Goal: Task Accomplishment & Management: Use online tool/utility

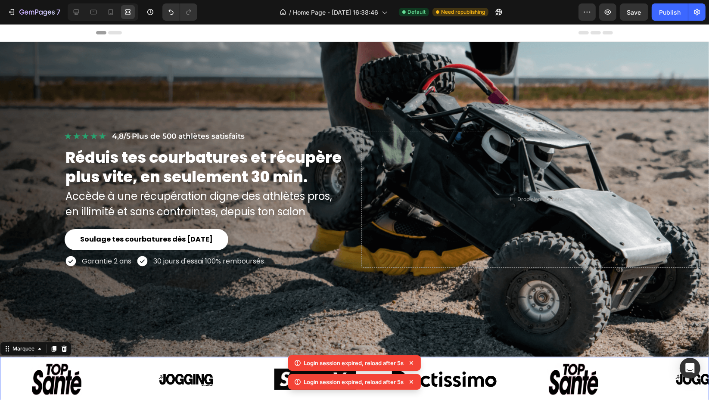
scroll to position [285, 0]
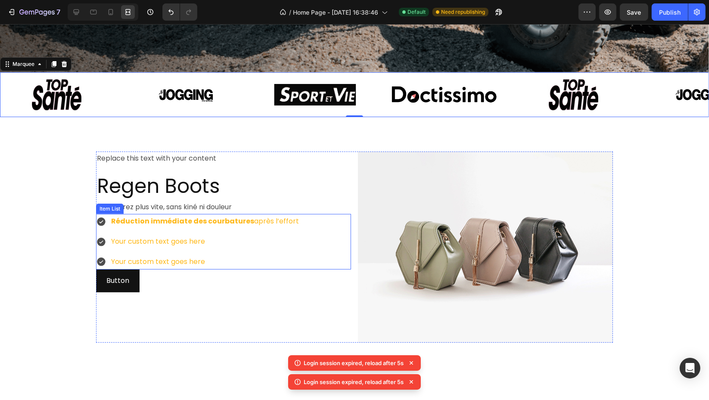
click at [227, 218] on strong "Réduction immédiate des courbatures" at bounding box center [182, 221] width 143 height 10
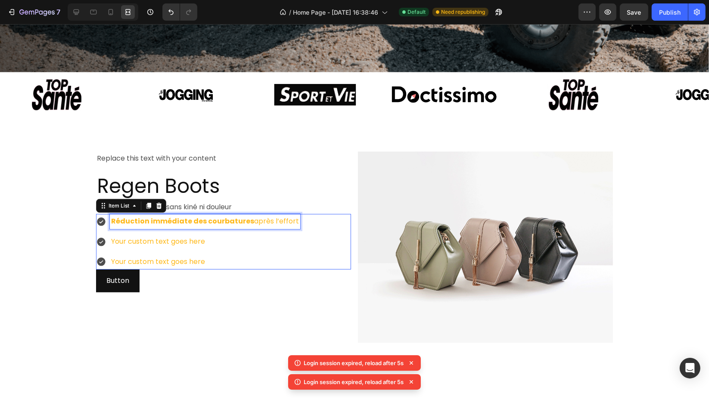
click at [227, 218] on strong "Réduction immédiate des courbatures" at bounding box center [182, 221] width 143 height 10
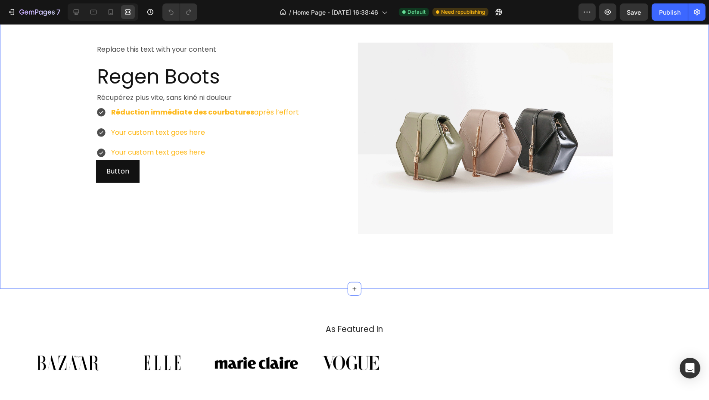
scroll to position [335, 0]
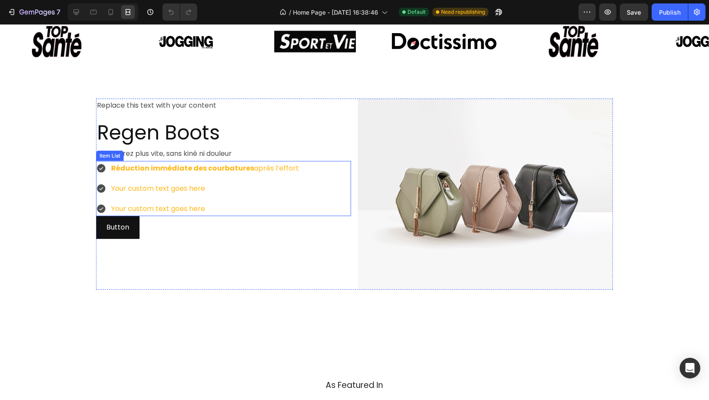
click at [146, 166] on strong "Réduction immédiate des courbatures" at bounding box center [182, 168] width 143 height 10
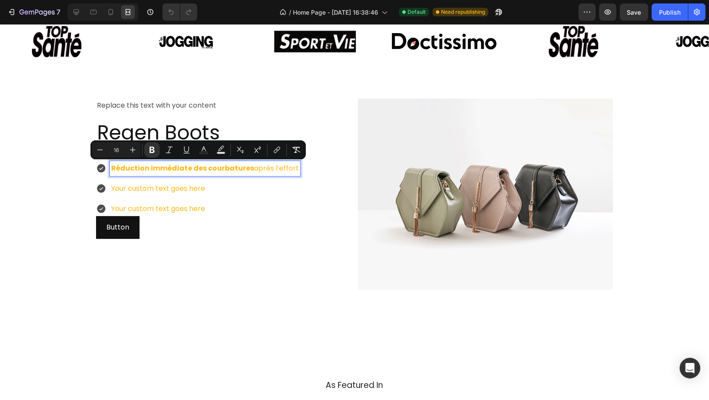
click at [146, 166] on strong "Réduction immédiate des courbatures" at bounding box center [182, 168] width 143 height 10
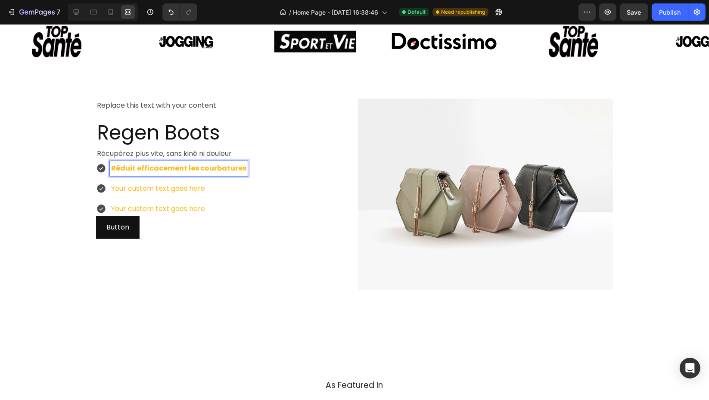
click at [178, 187] on p "Your custom text goes here" at bounding box center [178, 189] width 135 height 12
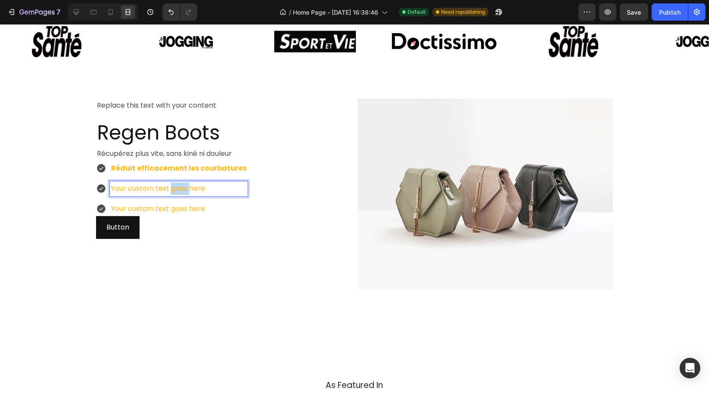
click at [178, 187] on p "Your custom text goes here" at bounding box center [178, 189] width 135 height 12
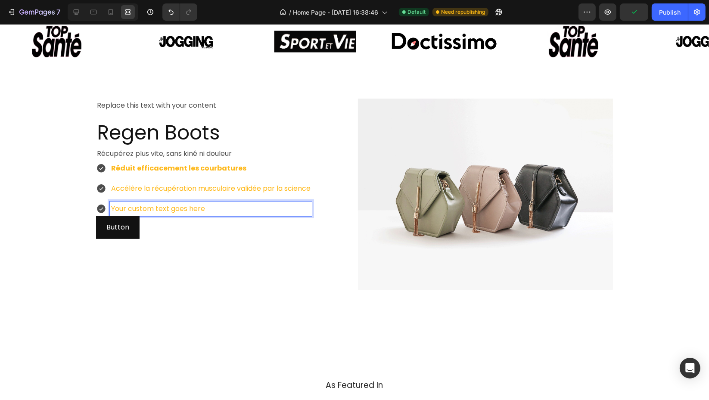
click at [178, 203] on p "Your custom text goes here" at bounding box center [210, 209] width 199 height 12
click at [78, 12] on icon at bounding box center [77, 12] width 6 height 6
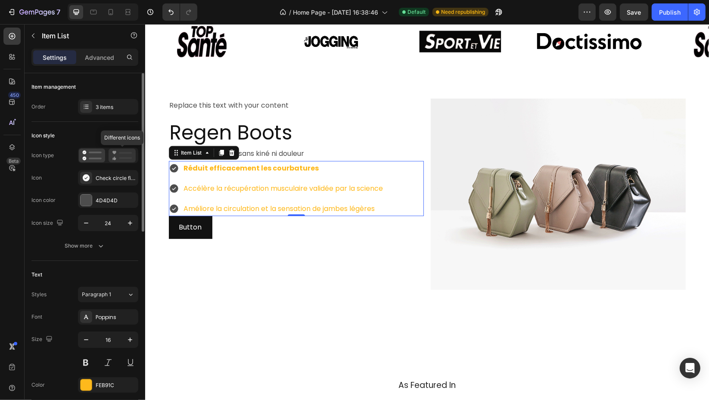
click at [118, 152] on icon at bounding box center [122, 155] width 20 height 10
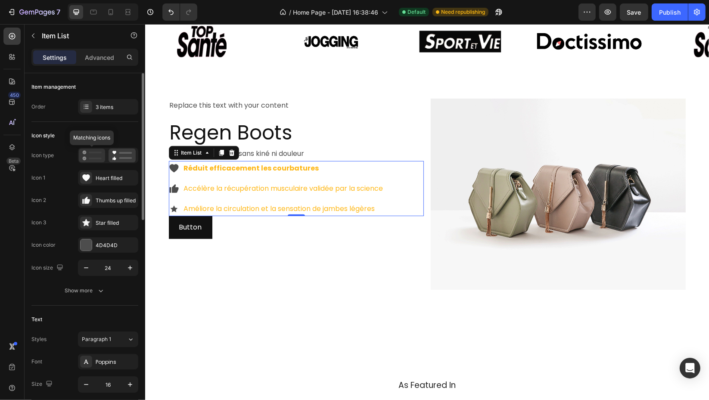
click at [90, 151] on icon at bounding box center [91, 155] width 19 height 10
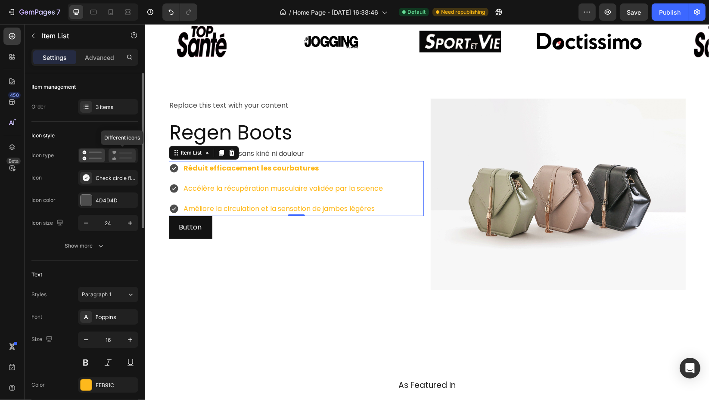
click at [127, 156] on icon at bounding box center [122, 155] width 20 height 10
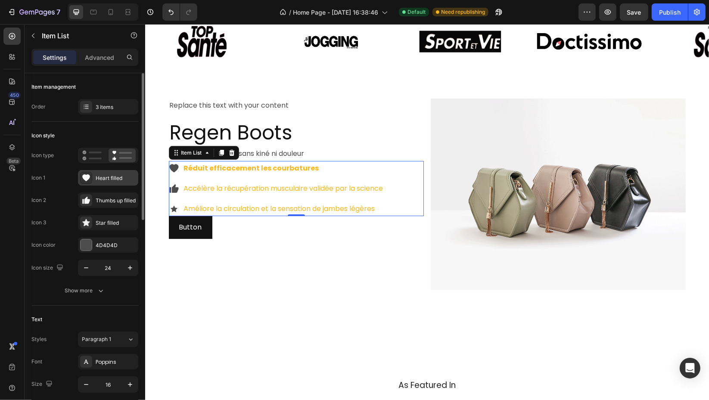
click at [119, 177] on div "Heart filled" at bounding box center [116, 178] width 40 height 8
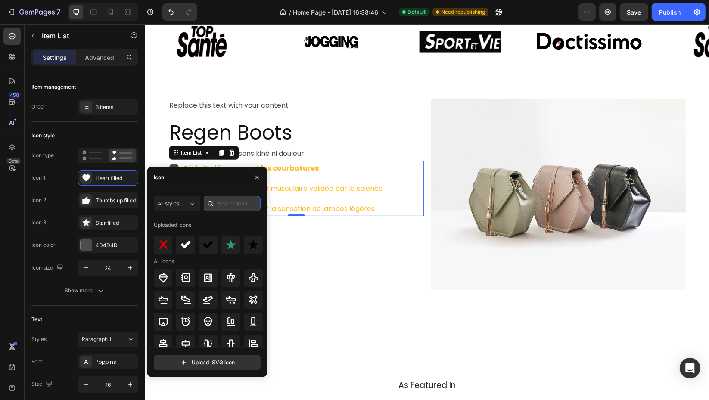
click at [225, 202] on input "text" at bounding box center [232, 203] width 57 height 15
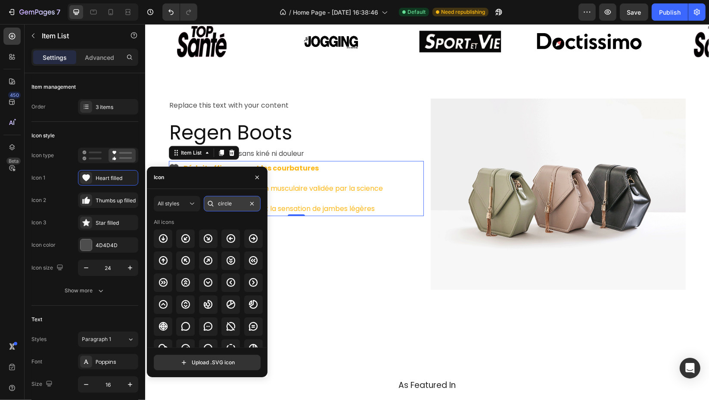
type input "circle"
click at [185, 206] on div "All styles" at bounding box center [173, 204] width 30 height 8
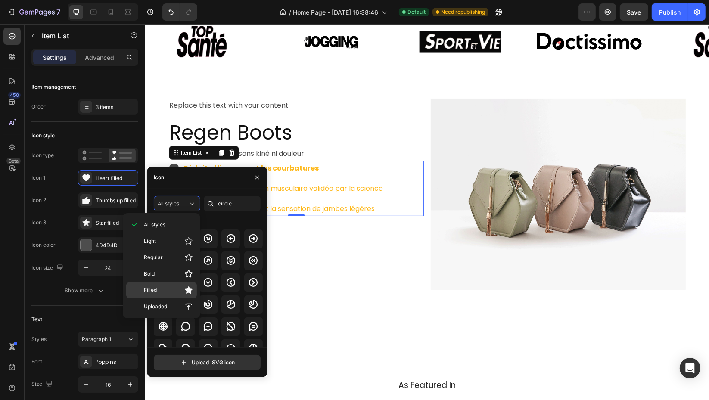
click at [159, 296] on div "Filled" at bounding box center [161, 290] width 71 height 16
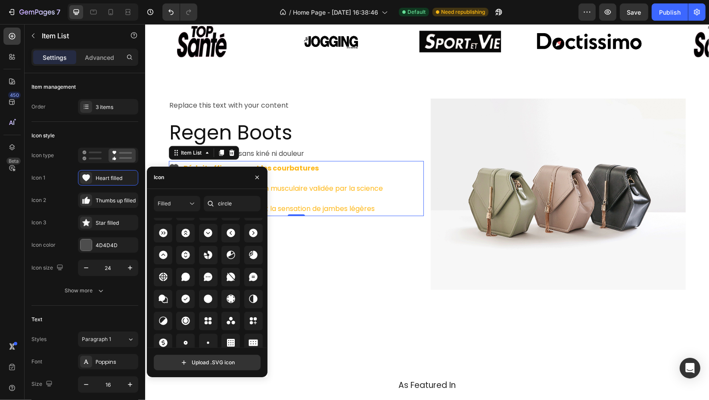
scroll to position [53, 0]
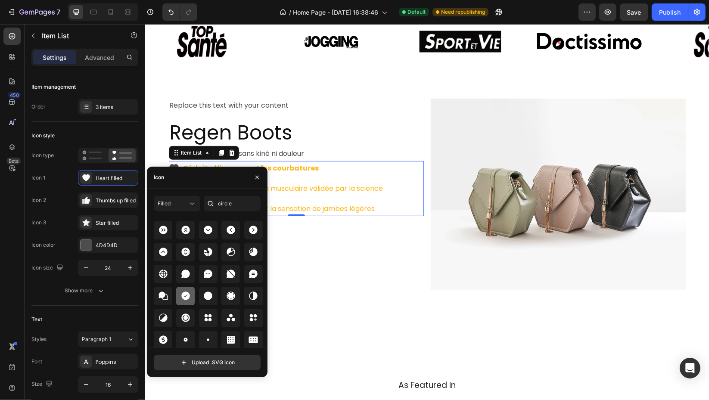
click at [182, 299] on icon at bounding box center [185, 296] width 10 height 10
click at [103, 203] on div "Thumbs up filled" at bounding box center [116, 201] width 40 height 8
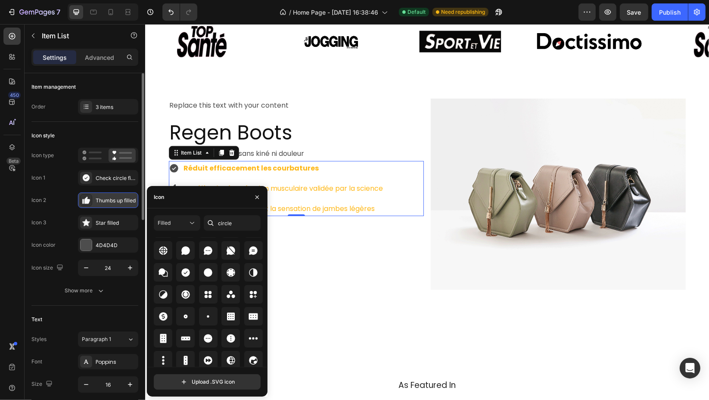
scroll to position [94, 0]
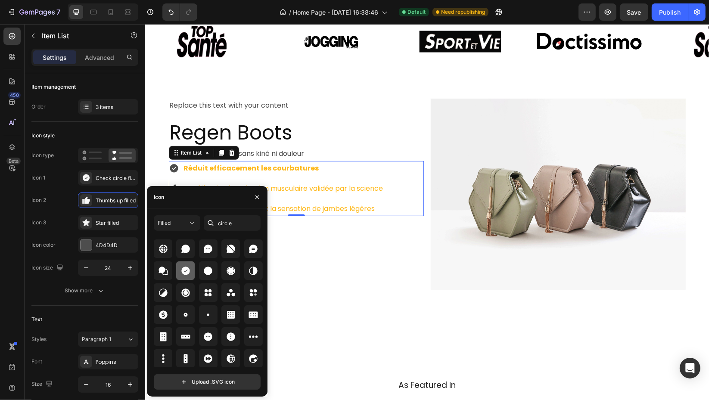
click at [184, 274] on icon at bounding box center [185, 271] width 10 height 10
click at [95, 222] on div "Star filled" at bounding box center [108, 222] width 60 height 15
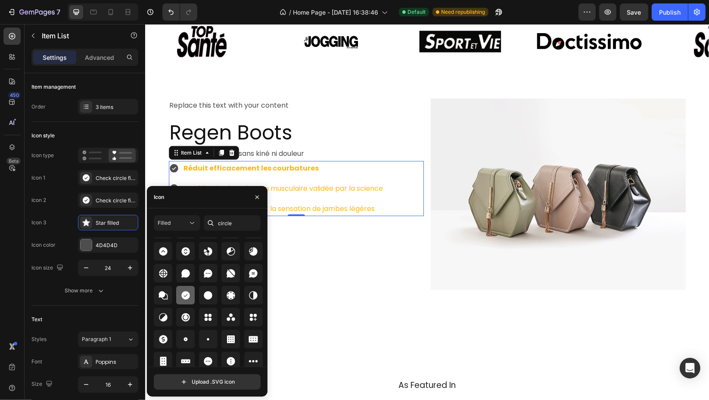
click at [183, 294] on icon at bounding box center [185, 295] width 9 height 9
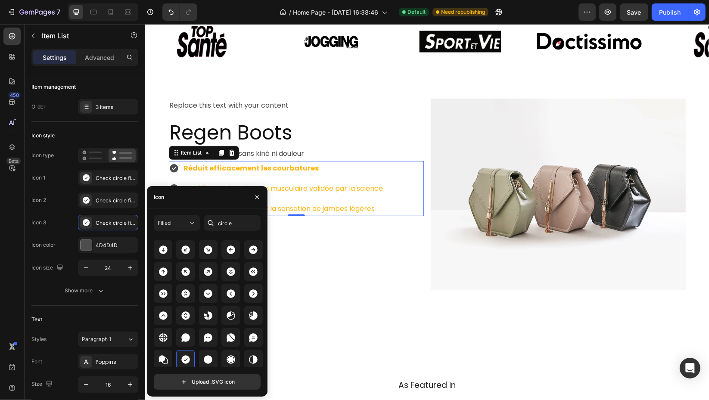
scroll to position [0, 0]
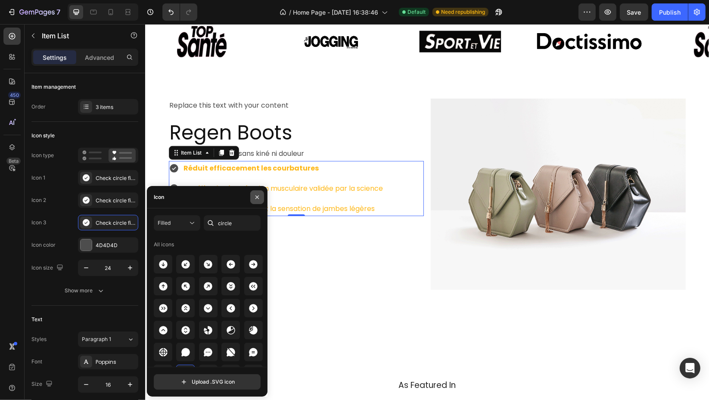
click at [260, 195] on button "button" at bounding box center [257, 197] width 14 height 14
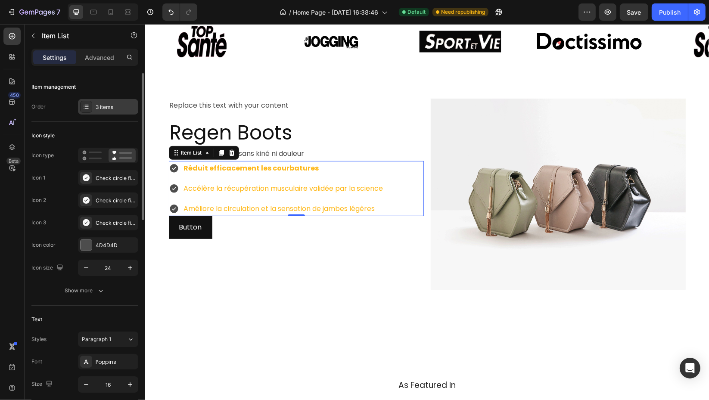
click at [114, 108] on div "3 items" at bounding box center [116, 107] width 40 height 8
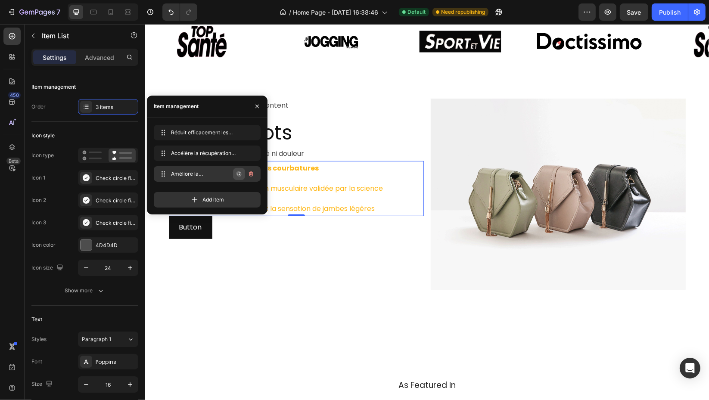
click at [242, 174] on icon "button" at bounding box center [238, 173] width 7 height 7
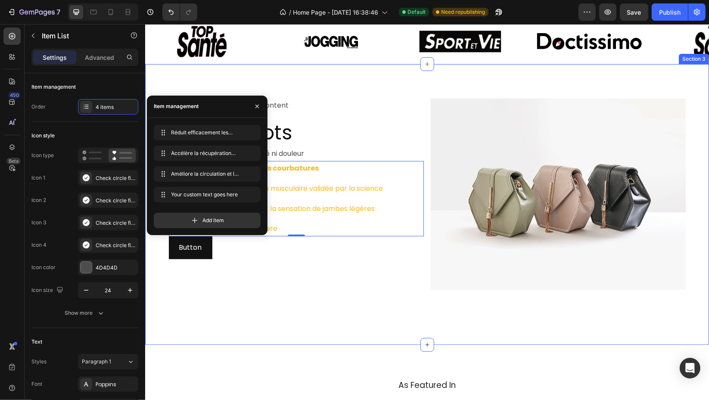
click at [344, 317] on div "Replace this text with your content Text Block Regen Boots Heading Récupérez pl…" at bounding box center [427, 204] width 564 height 281
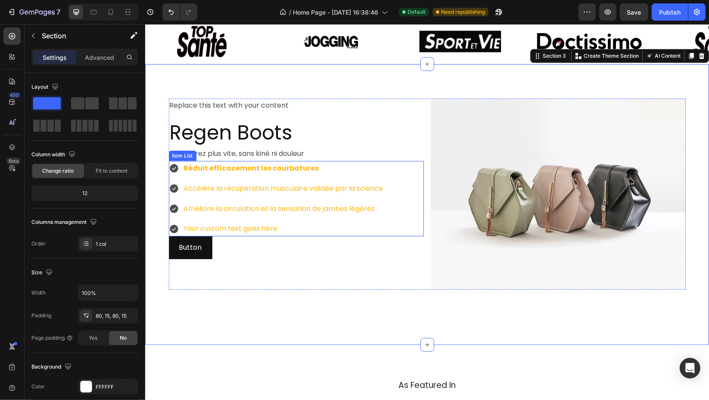
click at [241, 227] on div "Your custom text goes here" at bounding box center [283, 228] width 202 height 15
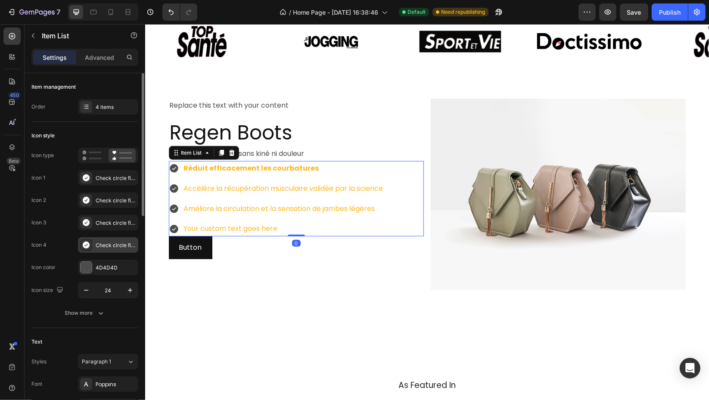
click at [117, 242] on div "Check circle filled" at bounding box center [116, 246] width 40 height 8
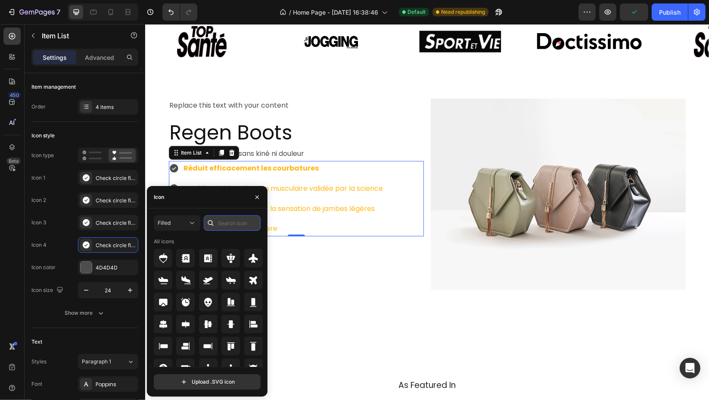
click at [236, 225] on input "text" at bounding box center [232, 222] width 57 height 15
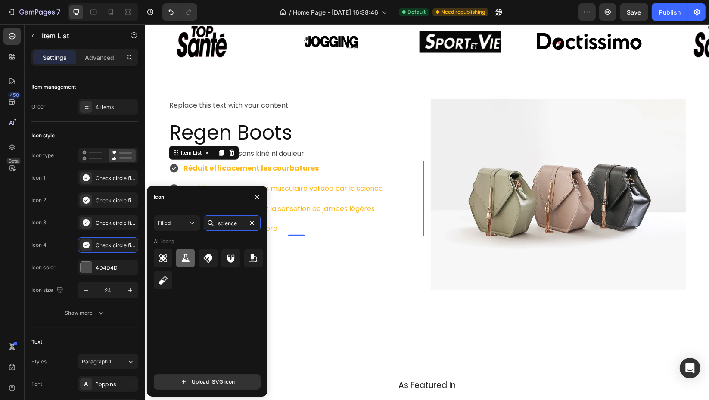
type input "science"
click at [185, 261] on icon at bounding box center [186, 258] width 8 height 8
click at [171, 222] on div "Filled" at bounding box center [173, 223] width 30 height 8
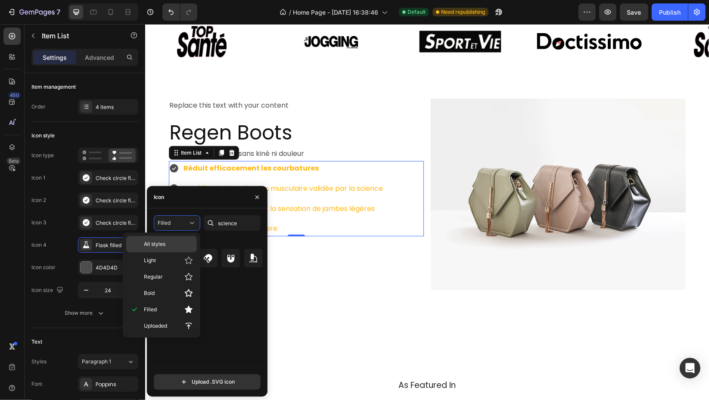
click at [179, 242] on p "All styles" at bounding box center [168, 244] width 49 height 8
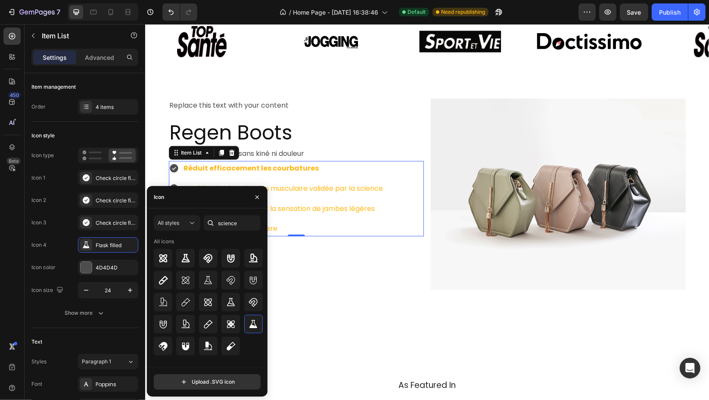
click at [333, 214] on div "Améliore la circulation et la sensation de jambes légères" at bounding box center [283, 208] width 202 height 15
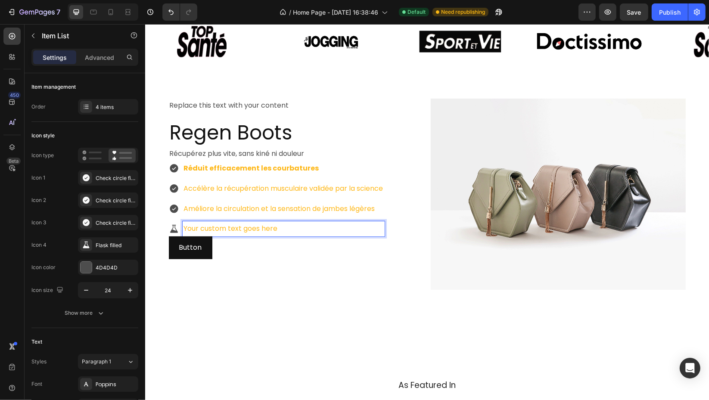
click at [260, 232] on p "Your custom text goes here" at bounding box center [282, 229] width 199 height 12
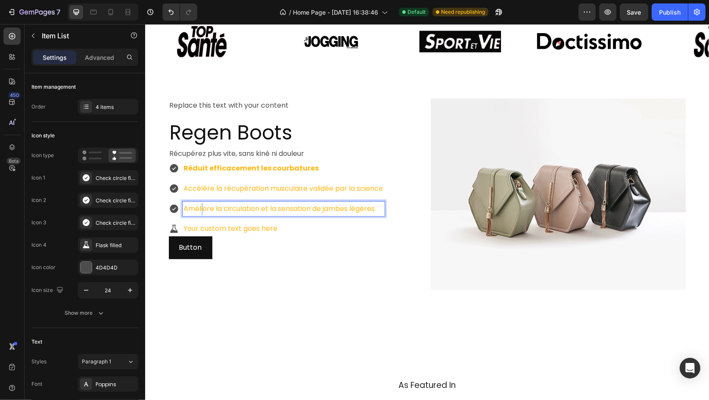
click at [197, 214] on div "Améliore la circulation et la sensation de jambes légères" at bounding box center [283, 208] width 202 height 15
click at [227, 211] on p "Améliore la circulation et la sensation de jambes légères" at bounding box center [282, 209] width 199 height 12
click at [223, 227] on p "Your custom text goes here" at bounding box center [282, 229] width 199 height 12
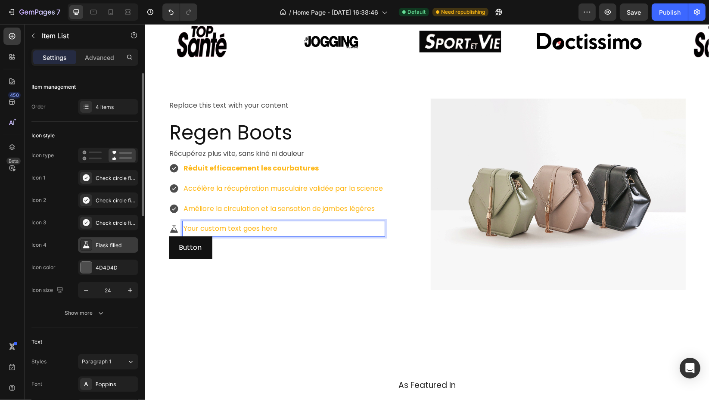
click at [108, 243] on div "Flask filled" at bounding box center [116, 246] width 40 height 8
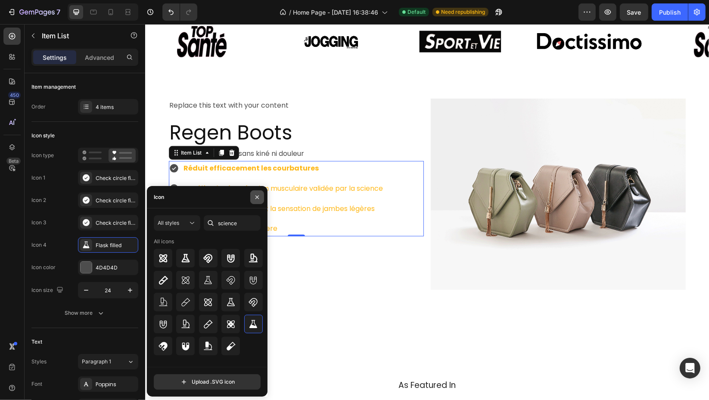
click at [257, 195] on icon "button" at bounding box center [257, 197] width 7 height 7
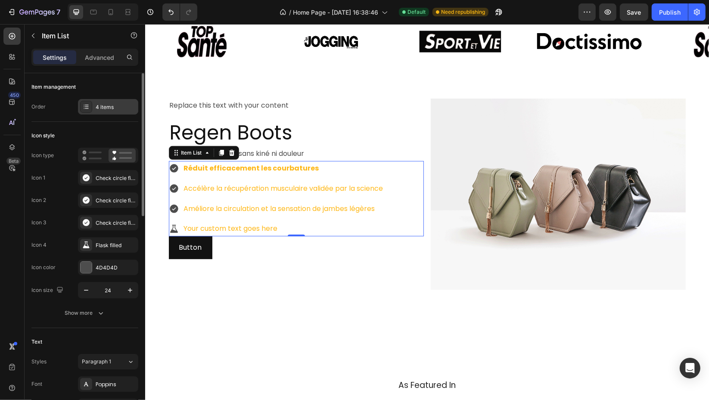
click at [104, 103] on div "4 items" at bounding box center [108, 106] width 60 height 15
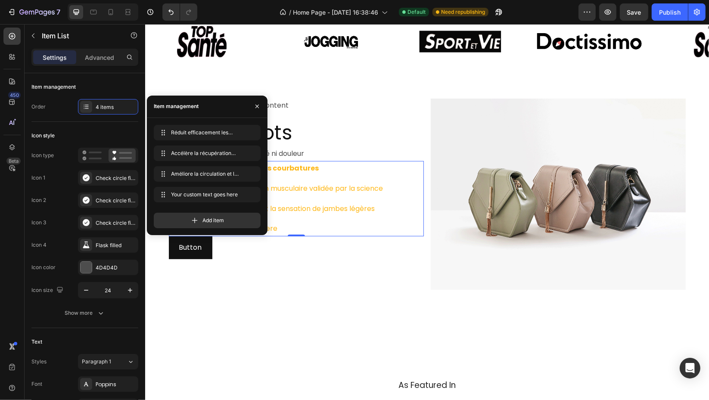
click at [247, 103] on div at bounding box center [257, 107] width 21 height 22
click at [262, 103] on button "button" at bounding box center [257, 106] width 14 height 14
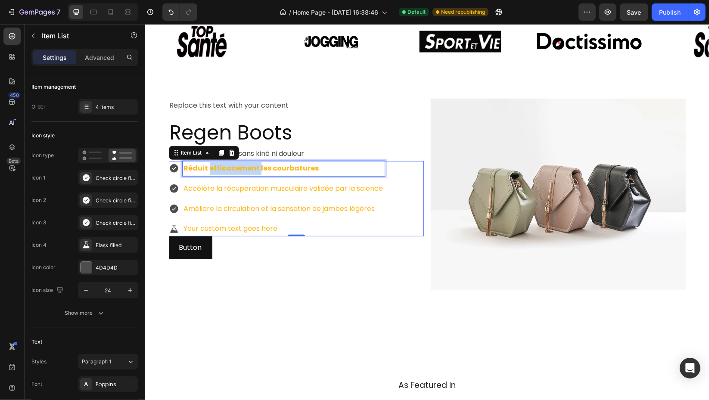
click at [229, 166] on strong "Réduit efficacement les courbatures" at bounding box center [250, 168] width 135 height 10
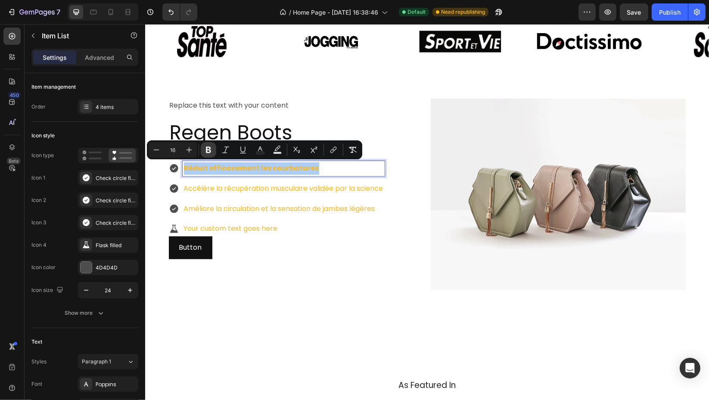
click at [208, 147] on icon "Editor contextual toolbar" at bounding box center [208, 150] width 5 height 6
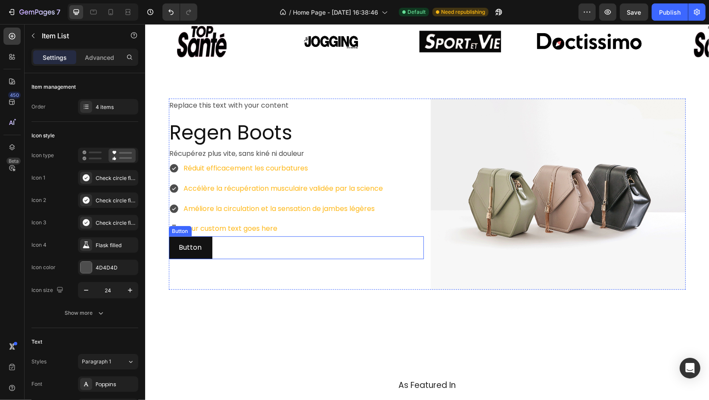
click at [316, 264] on div "Replace this text with your content Text Block Regen Boots Heading Récupérez pl…" at bounding box center [295, 194] width 255 height 191
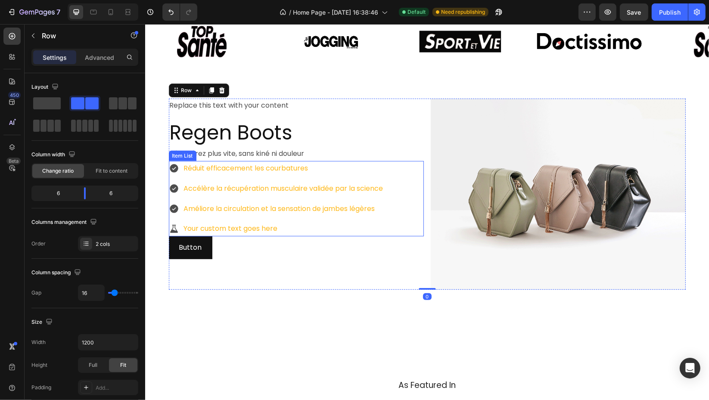
click at [264, 173] on p "Réduit efficacement les courbatures" at bounding box center [282, 168] width 199 height 12
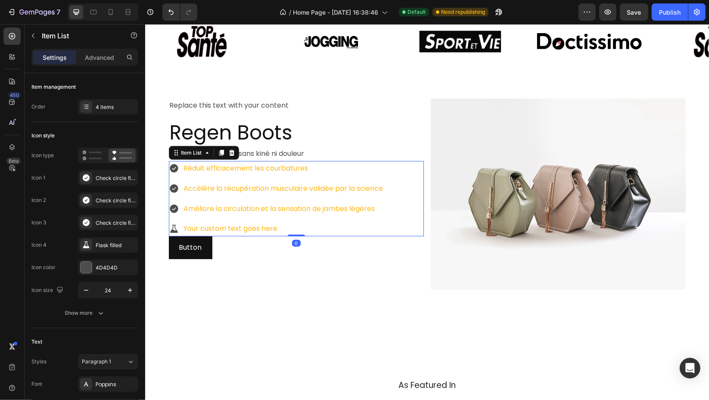
click at [173, 172] on icon at bounding box center [173, 168] width 10 height 10
click at [100, 261] on div "4D4D4D" at bounding box center [108, 267] width 60 height 15
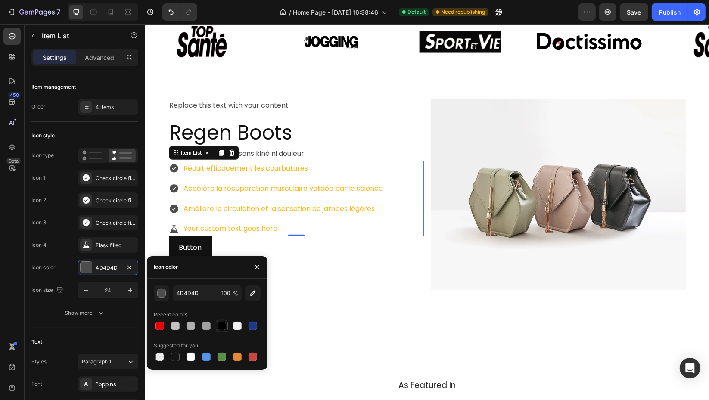
click at [223, 325] on div at bounding box center [221, 326] width 9 height 9
click at [254, 321] on div at bounding box center [253, 326] width 10 height 10
type input "1E3A8A"
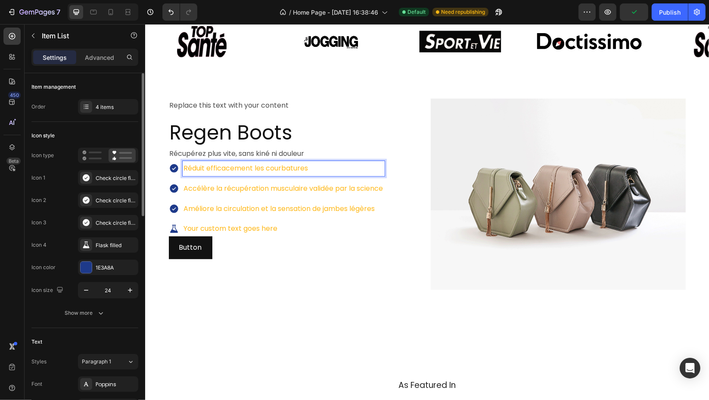
scroll to position [143, 0]
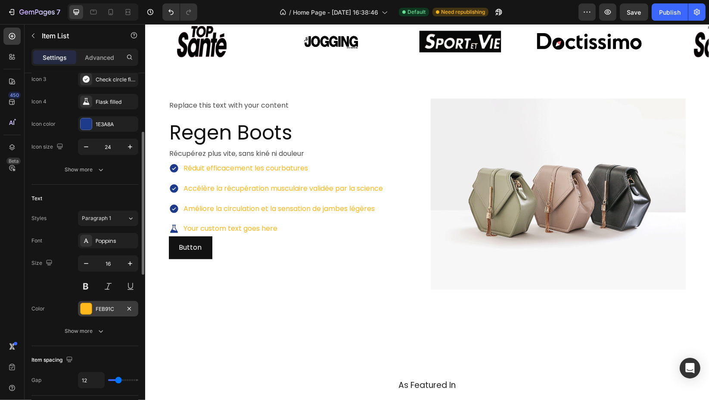
click at [104, 305] on div "FEB91C" at bounding box center [108, 309] width 25 height 8
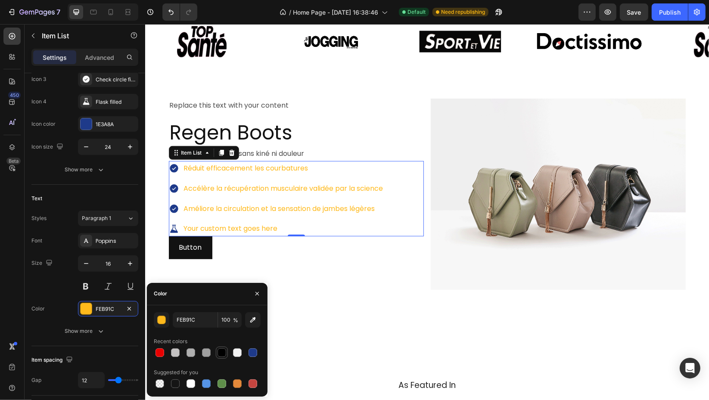
click at [221, 351] on div at bounding box center [221, 352] width 9 height 9
type input "000000"
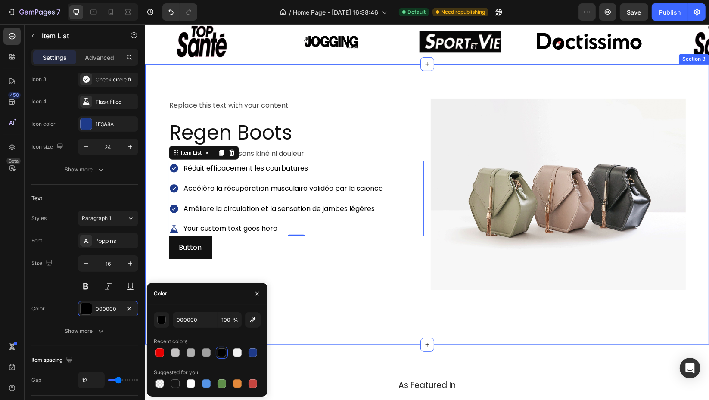
click at [357, 307] on div "Replace this text with your content Text Block Regen Boots Heading Récupérez pl…" at bounding box center [426, 205] width 551 height 212
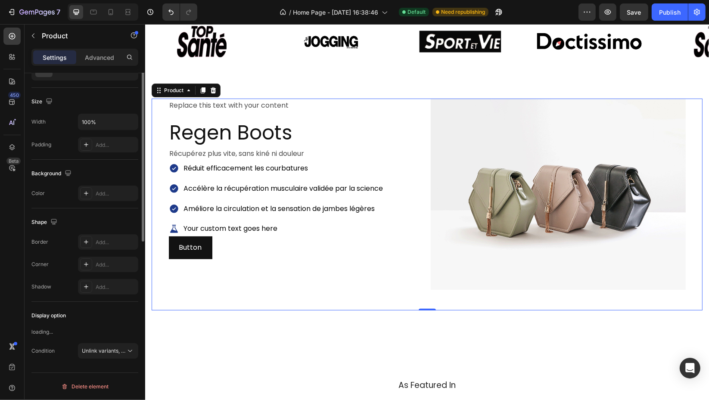
scroll to position [0, 0]
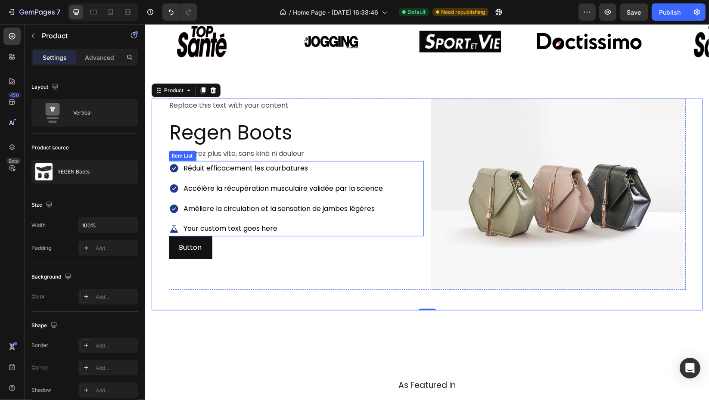
click at [232, 227] on p "Your custom text goes here" at bounding box center [282, 229] width 199 height 12
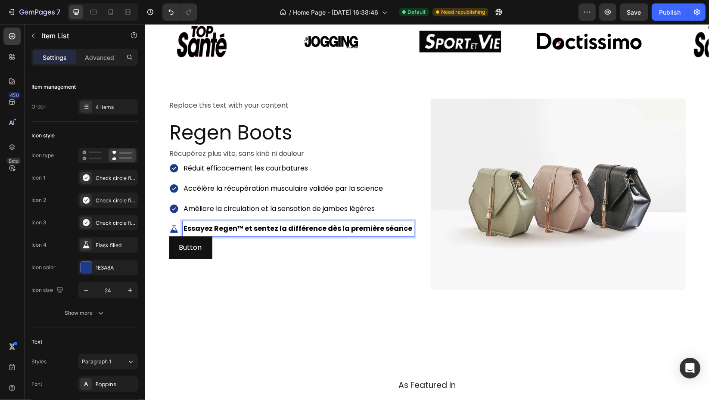
click at [234, 225] on strong "Essayez Regen™ et sentez la différence dès la première séance" at bounding box center [297, 228] width 229 height 10
click at [237, 227] on strong "Essayez Regen™ et sentez la différence dès la première séance" at bounding box center [297, 228] width 229 height 10
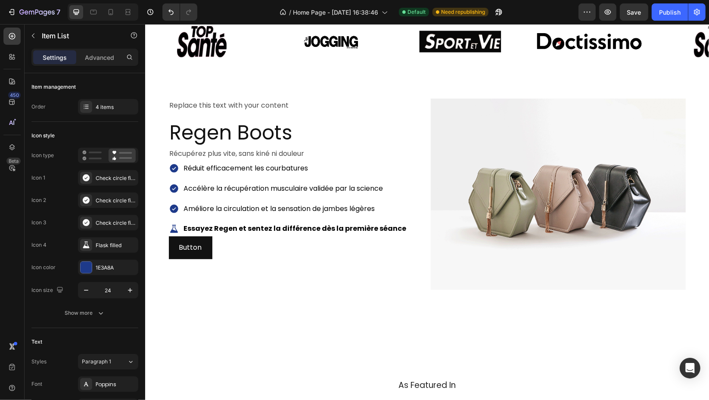
click at [400, 217] on div "Réduit efficacement les courbatures Accélère la récupération musculaire validée…" at bounding box center [295, 198] width 255 height 75
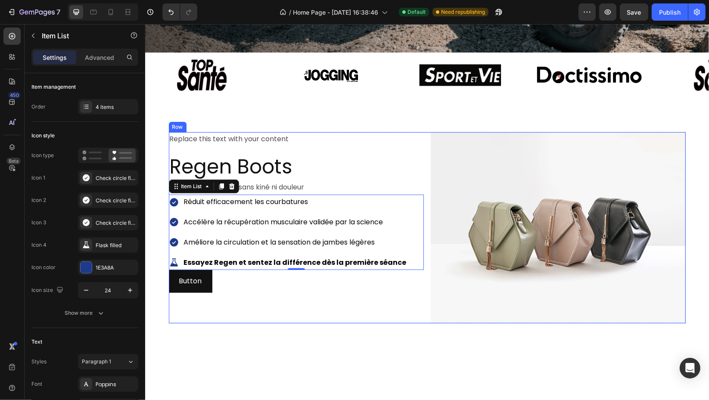
scroll to position [287, 0]
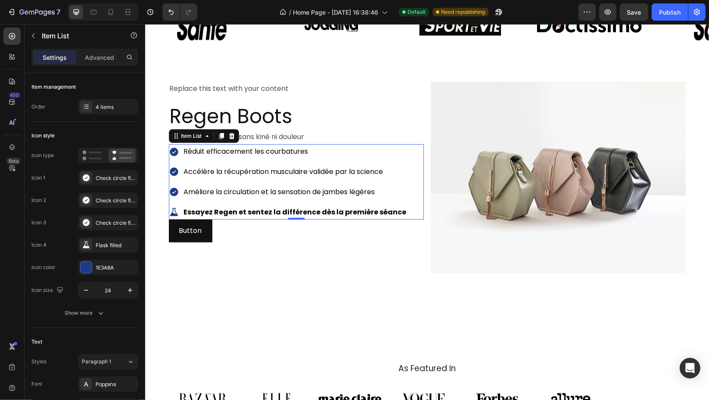
drag, startPoint x: 413, startPoint y: 167, endPoint x: 402, endPoint y: 185, distance: 20.5
click at [413, 168] on div "Réduit efficacement les courbatures Accélère la récupération musculaire validée…" at bounding box center [295, 181] width 255 height 75
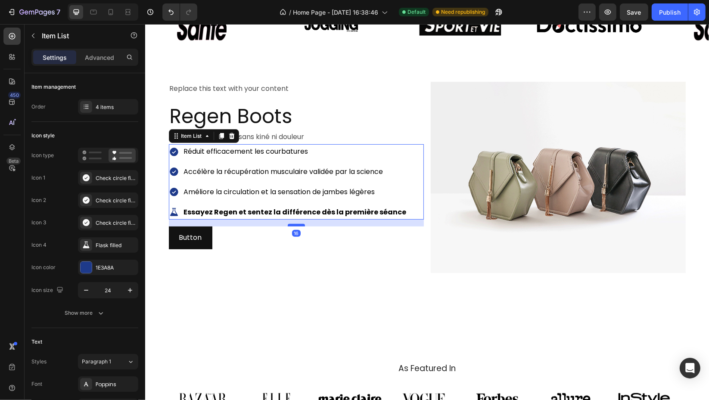
drag, startPoint x: 295, startPoint y: 217, endPoint x: 298, endPoint y: 225, distance: 8.2
click at [298, 225] on div at bounding box center [295, 225] width 17 height 3
type input "100%"
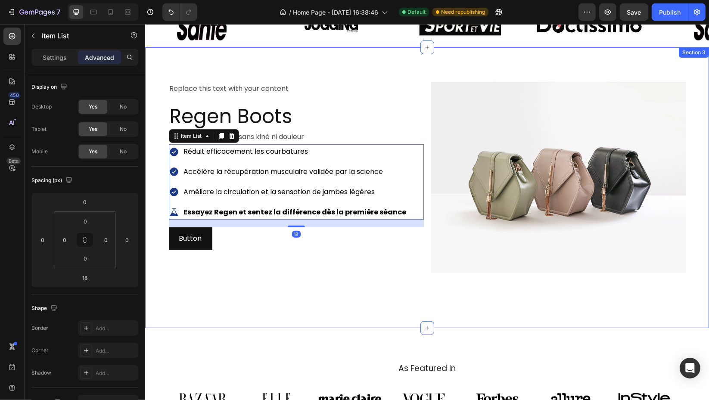
click at [341, 60] on div "Replace this text with your content Text Block Regen Boots Heading Récupérez pl…" at bounding box center [427, 187] width 564 height 281
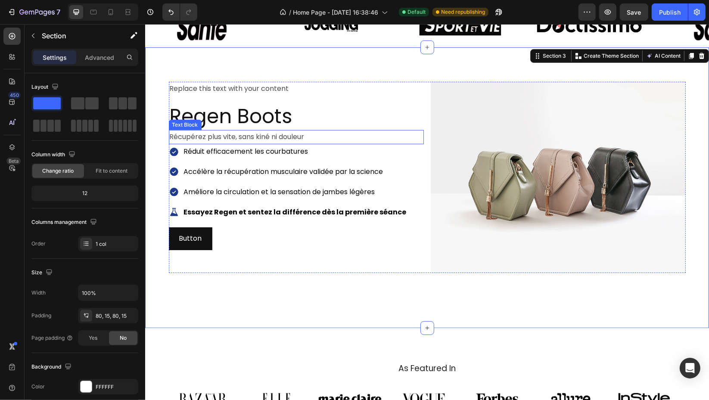
click at [288, 139] on p "Récupérez plus vite, sans kiné ni douleur" at bounding box center [295, 137] width 253 height 12
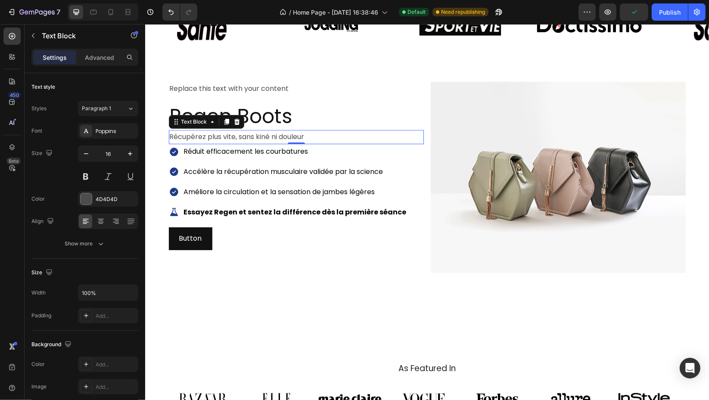
click at [253, 138] on p "Récupérez plus vite, sans kiné ni douleur" at bounding box center [295, 137] width 253 height 12
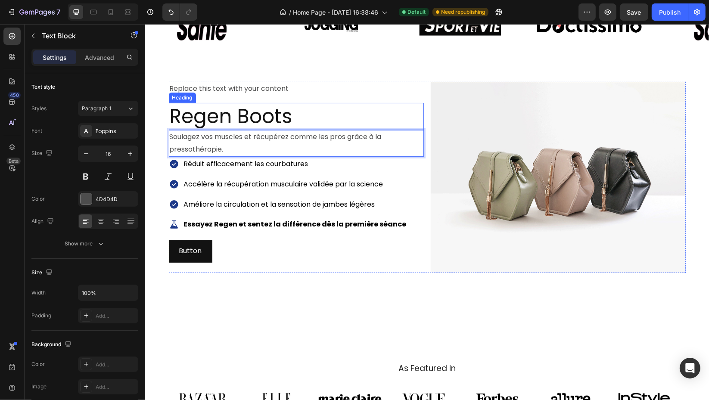
click at [361, 71] on div "Replace this text with your content Text Block Regen Boots Heading Soulagez vos…" at bounding box center [427, 187] width 564 height 281
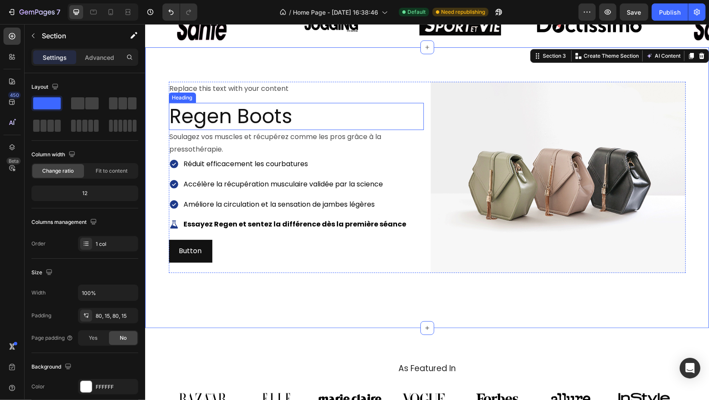
click at [302, 122] on h2 "Regen Boots" at bounding box center [295, 117] width 255 height 28
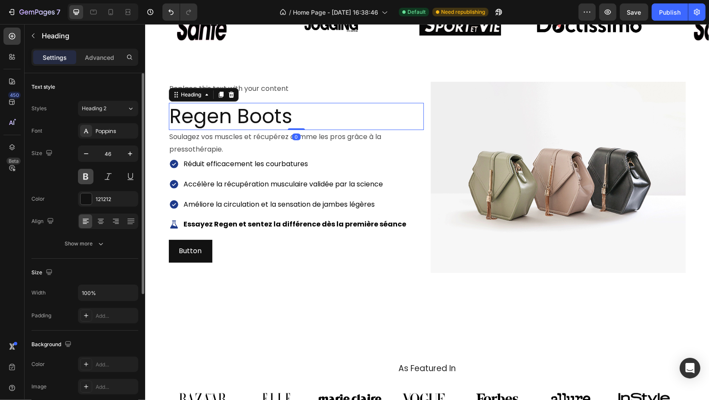
click at [90, 176] on button at bounding box center [85, 176] width 15 height 15
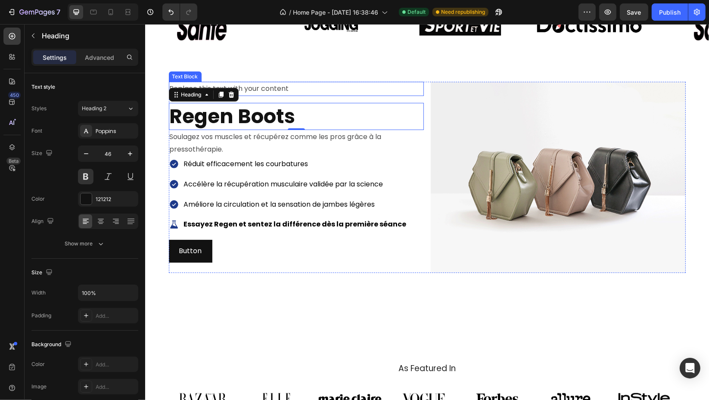
click at [288, 91] on div "Replace this text with your content" at bounding box center [295, 89] width 255 height 14
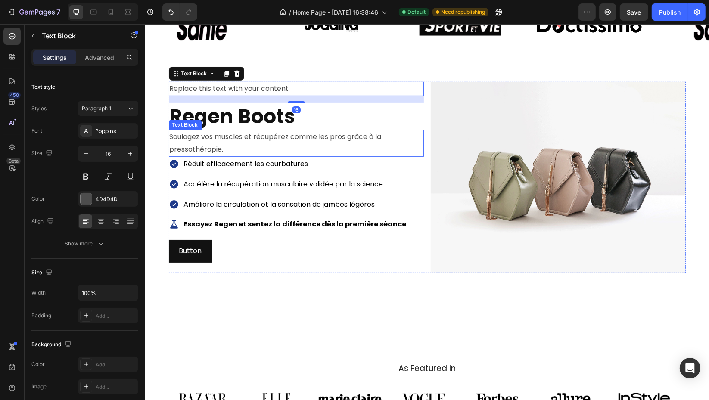
click at [317, 139] on p "Soulagez vos muscles et récupérez comme les pros grâce à la pressothérapie." at bounding box center [295, 143] width 253 height 25
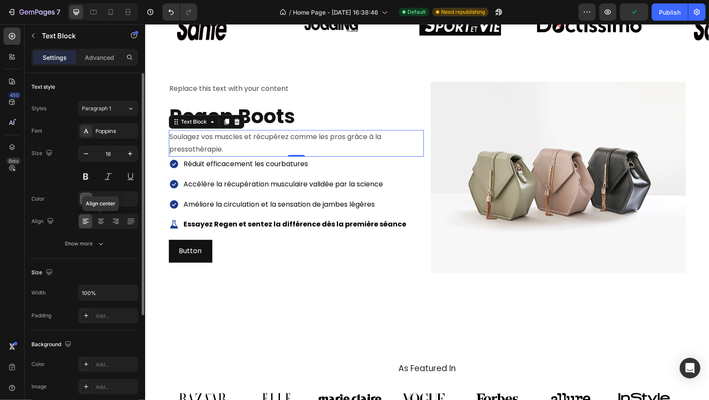
scroll to position [48, 0]
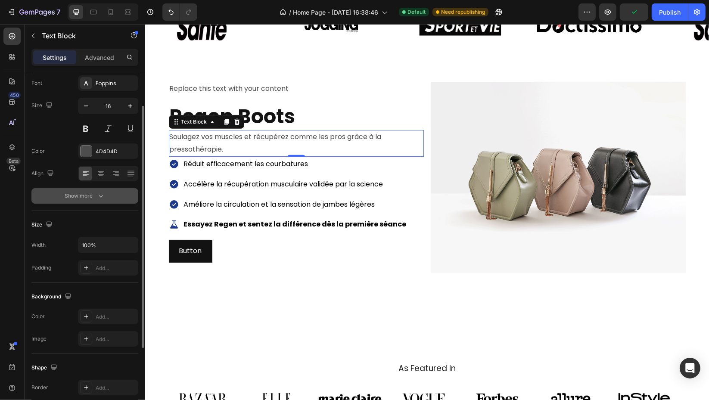
click at [94, 193] on div "Show more" at bounding box center [85, 196] width 40 height 9
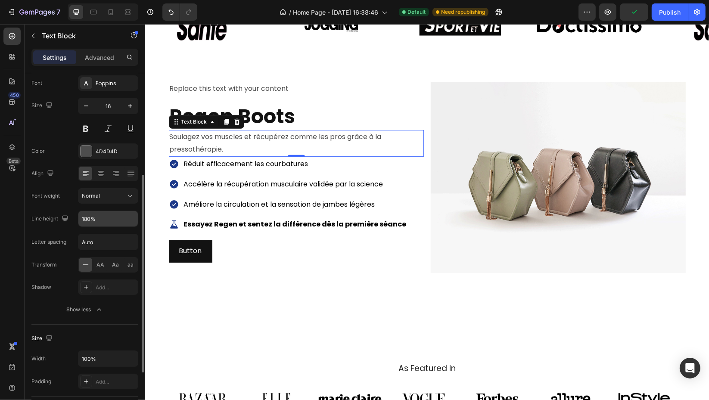
scroll to position [96, 0]
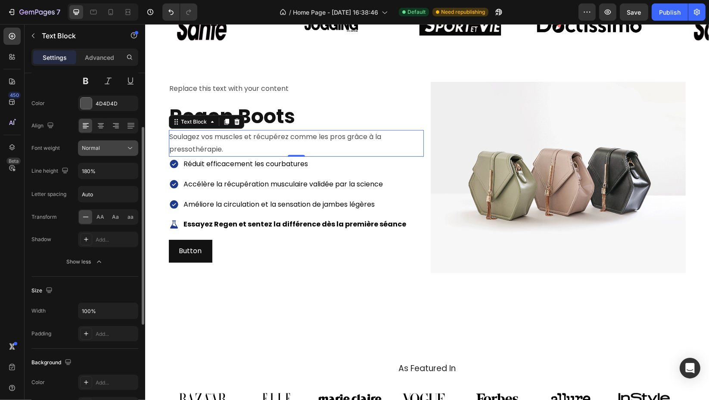
click at [108, 151] on div "Normal" at bounding box center [104, 148] width 44 height 8
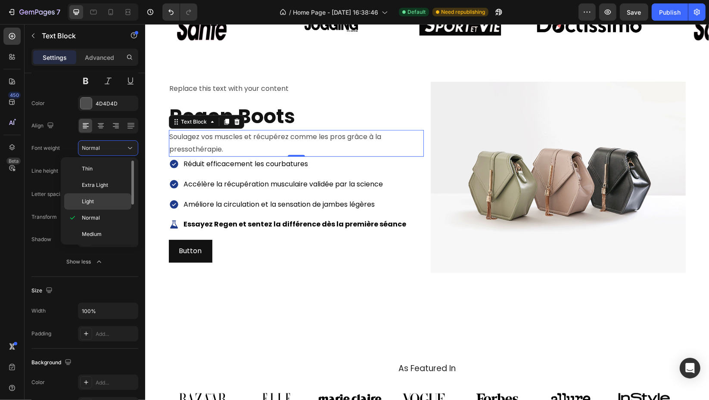
click at [108, 200] on p "Light" at bounding box center [105, 202] width 46 height 8
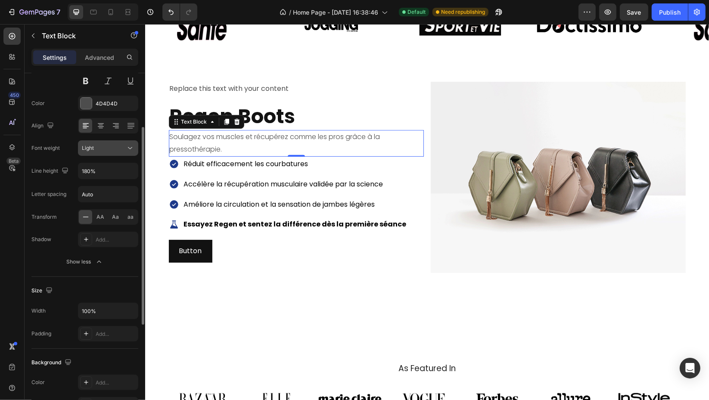
click at [113, 151] on div "Light" at bounding box center [104, 148] width 44 height 8
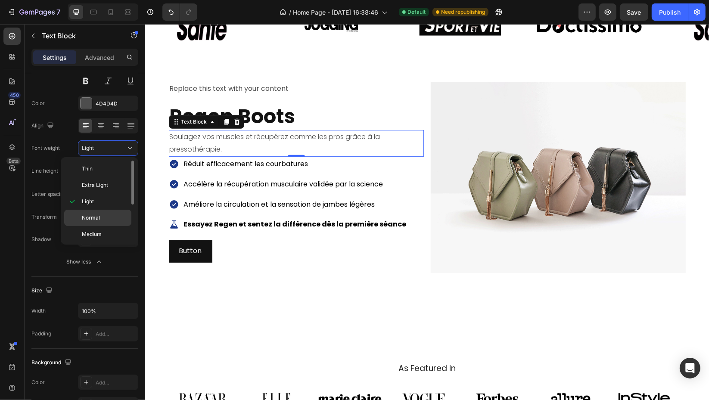
click at [108, 216] on p "Normal" at bounding box center [105, 218] width 46 height 8
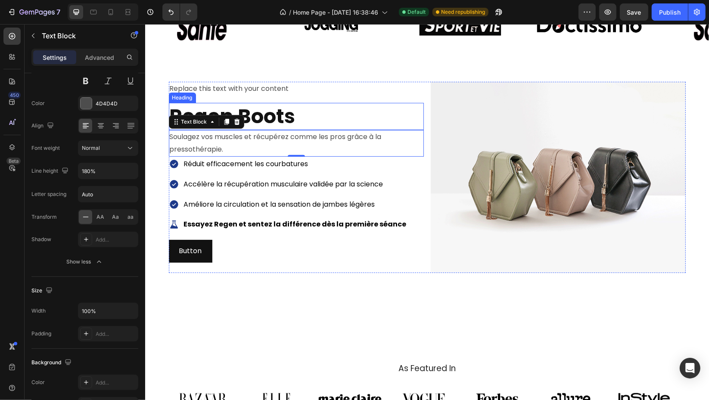
click at [288, 115] on h2 "Regen Boots" at bounding box center [295, 117] width 255 height 28
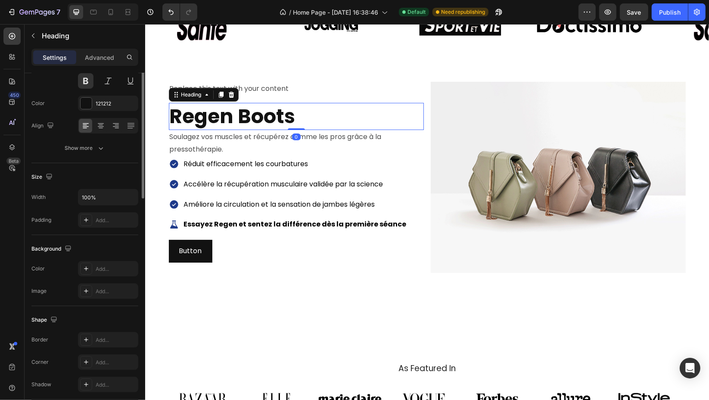
scroll to position [0, 0]
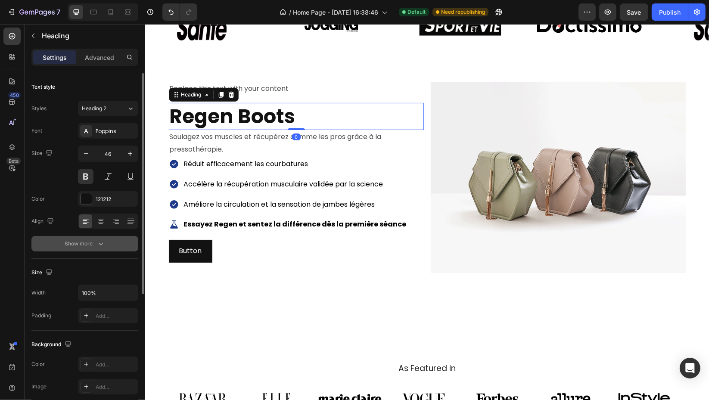
click at [86, 241] on div "Show more" at bounding box center [85, 243] width 40 height 9
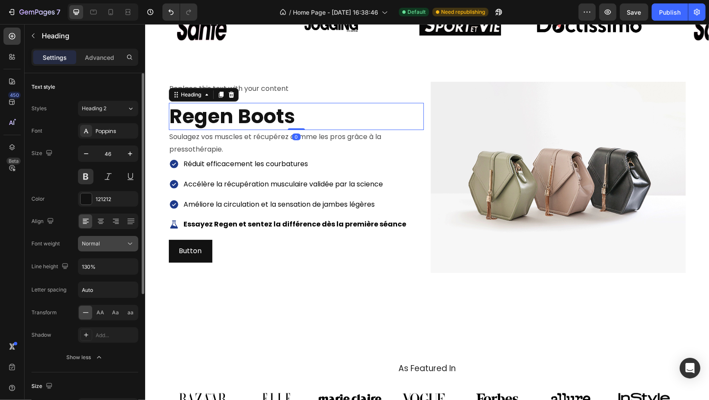
click at [113, 243] on div "Normal" at bounding box center [104, 244] width 44 height 8
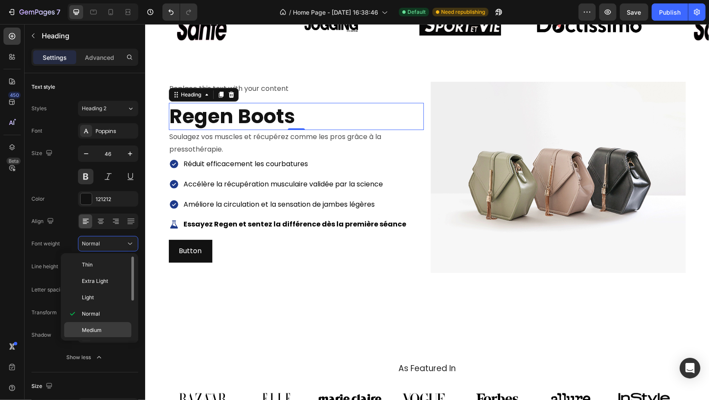
click at [113, 327] on p "Medium" at bounding box center [105, 330] width 46 height 8
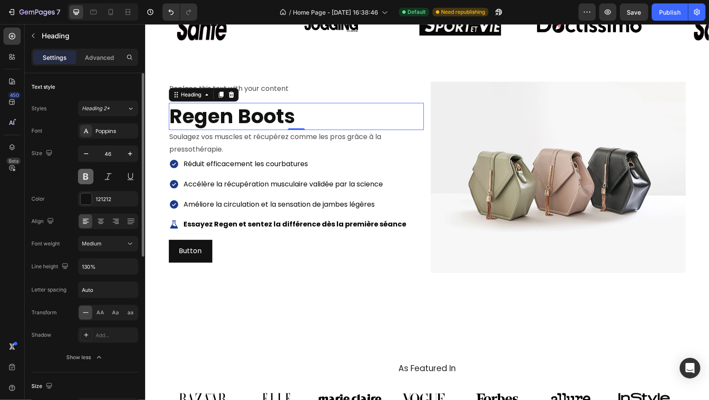
click at [82, 177] on button at bounding box center [85, 176] width 15 height 15
click at [103, 238] on button "Medium" at bounding box center [108, 243] width 60 height 15
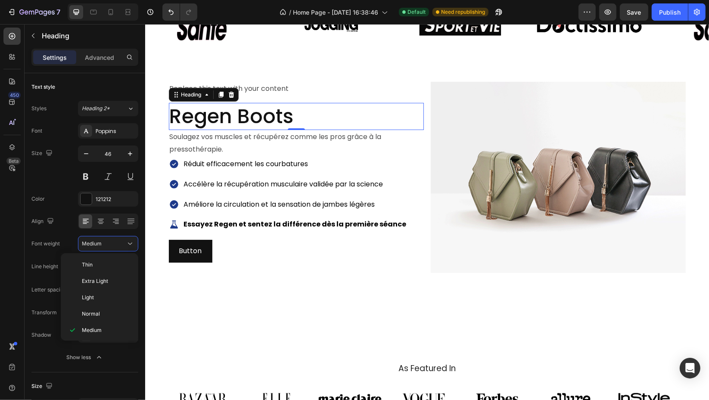
scroll to position [66, 0]
click at [102, 282] on span "Semi Bold" at bounding box center [94, 281] width 25 height 8
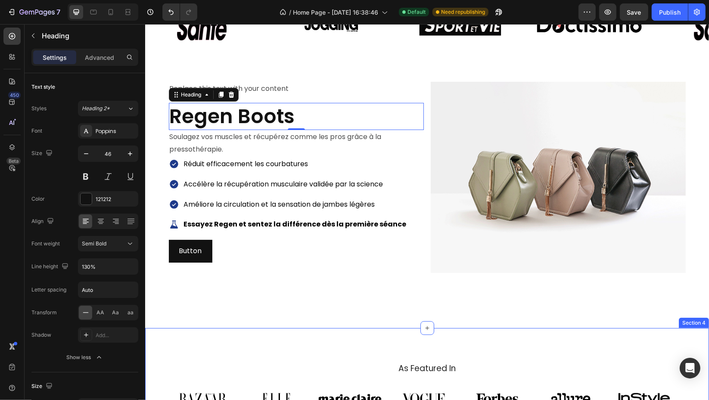
click at [223, 334] on div "As Featured In Heading Image Image Image Image Image Image Image Carousel Row S…" at bounding box center [427, 390] width 564 height 124
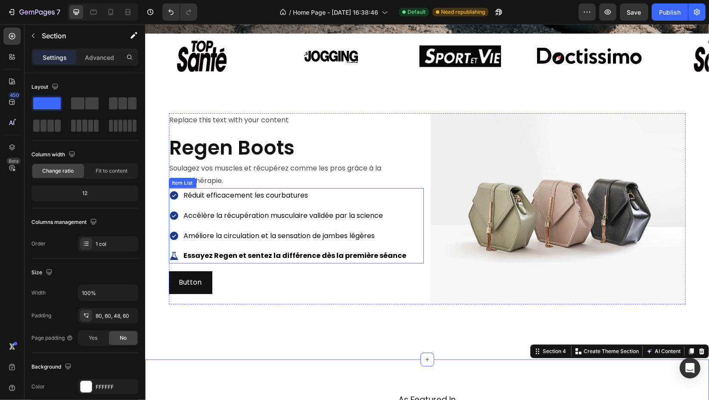
scroll to position [239, 0]
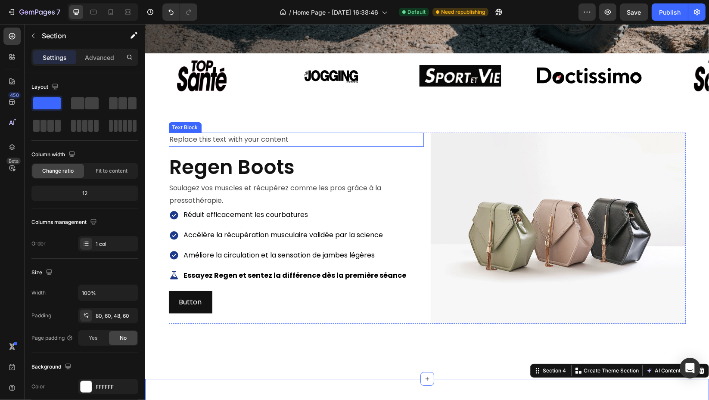
click at [302, 141] on div "Replace this text with your content" at bounding box center [295, 140] width 255 height 14
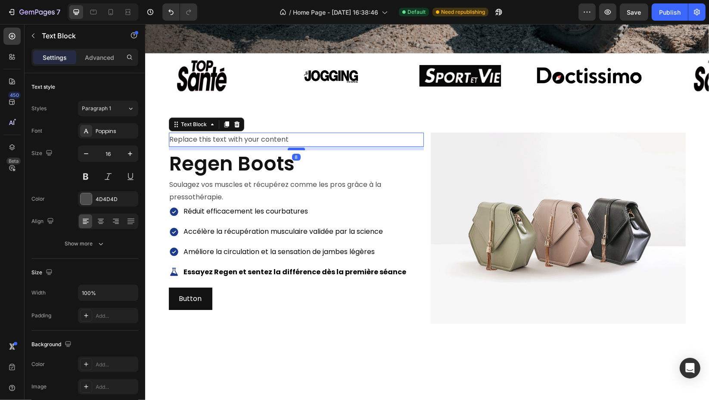
drag, startPoint x: 293, startPoint y: 149, endPoint x: 297, endPoint y: 144, distance: 6.2
click at [296, 148] on div at bounding box center [295, 149] width 17 height 3
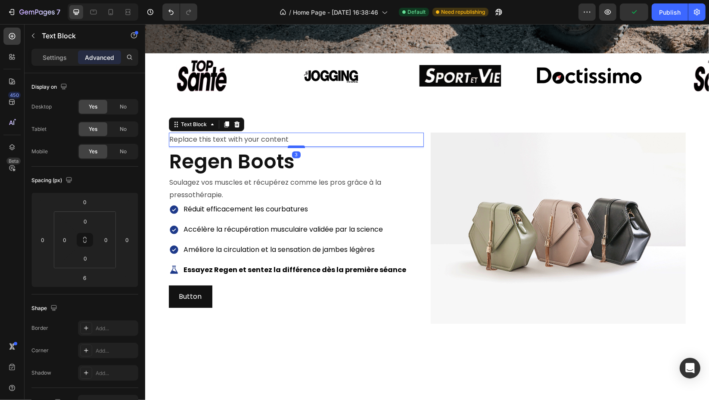
click at [298, 146] on div at bounding box center [295, 147] width 17 height 3
type input "3"
click at [328, 103] on div "Replace this text with your content Text Block 3 Regen Boots Heading Soulagez v…" at bounding box center [427, 238] width 564 height 281
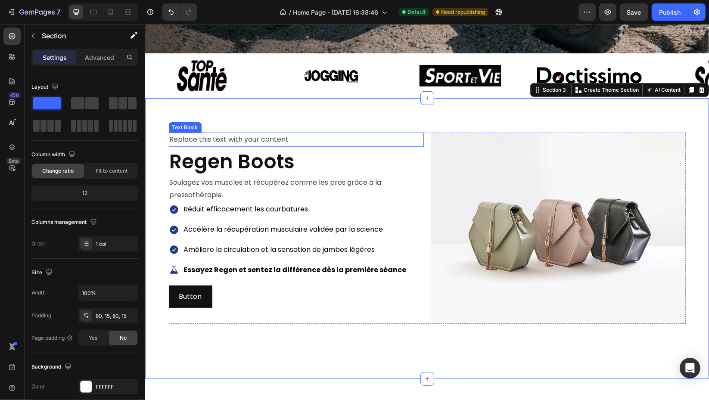
click at [243, 135] on div "Replace this text with your content" at bounding box center [295, 140] width 255 height 14
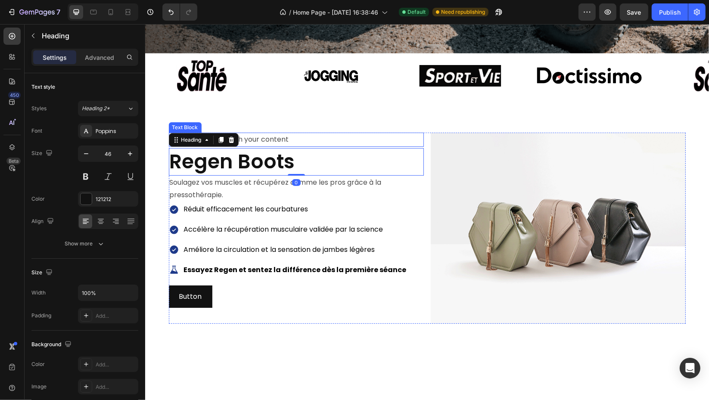
click at [294, 135] on div "Replace this text with your content" at bounding box center [295, 140] width 255 height 14
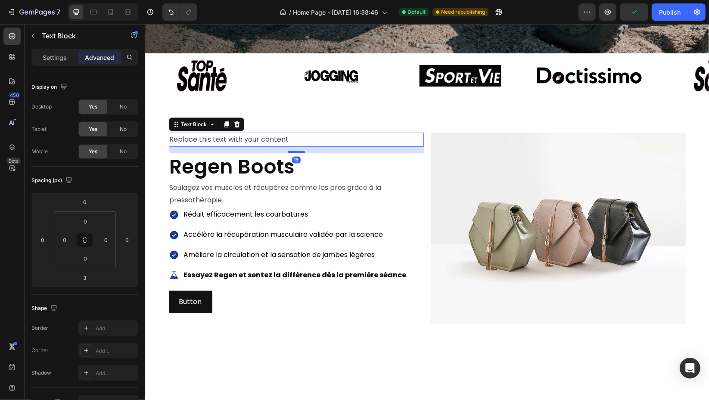
drag, startPoint x: 297, startPoint y: 144, endPoint x: 298, endPoint y: 149, distance: 5.2
click at [299, 151] on div at bounding box center [295, 152] width 17 height 3
type input "15"
click at [403, 217] on div "Réduit efficacement les courbatures Accélère la récupération musculaire validée…" at bounding box center [295, 244] width 255 height 75
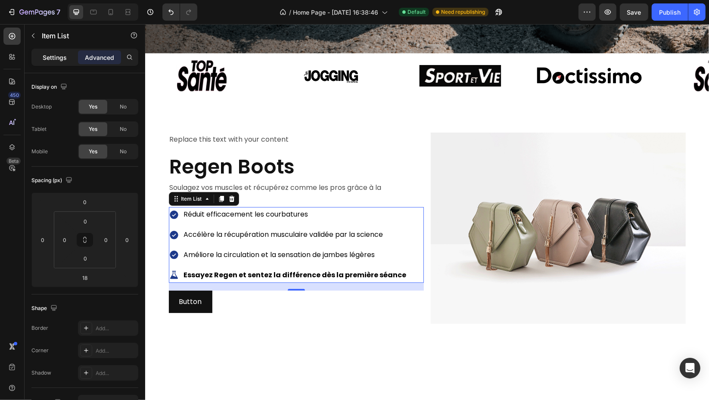
click at [53, 59] on p "Settings" at bounding box center [55, 57] width 24 height 9
type input "8"
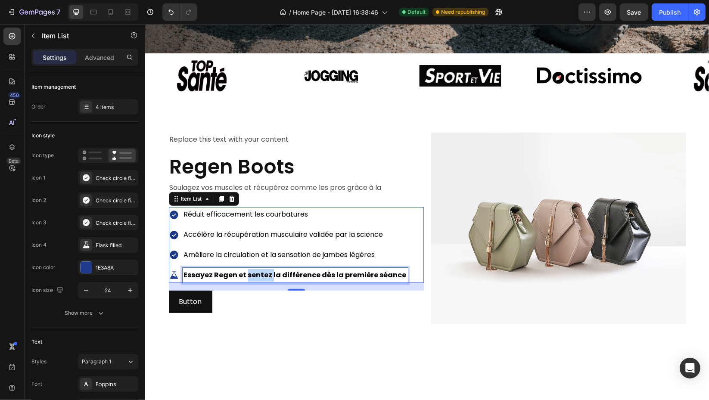
click at [251, 274] on strong "Essayez Regen et sentez la différence dès la première séance" at bounding box center [294, 275] width 223 height 10
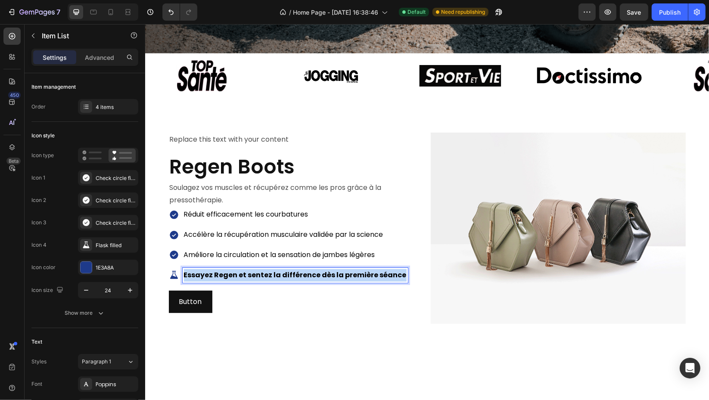
click at [251, 274] on strong "Essayez Regen et sentez la différence dès la première séance" at bounding box center [294, 275] width 223 height 10
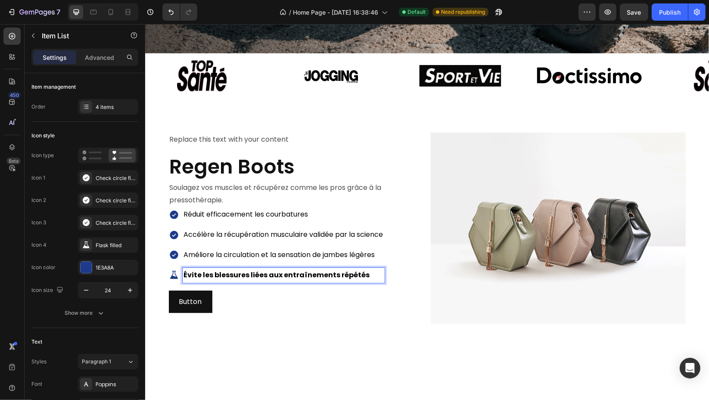
click at [172, 270] on icon at bounding box center [173, 275] width 10 height 10
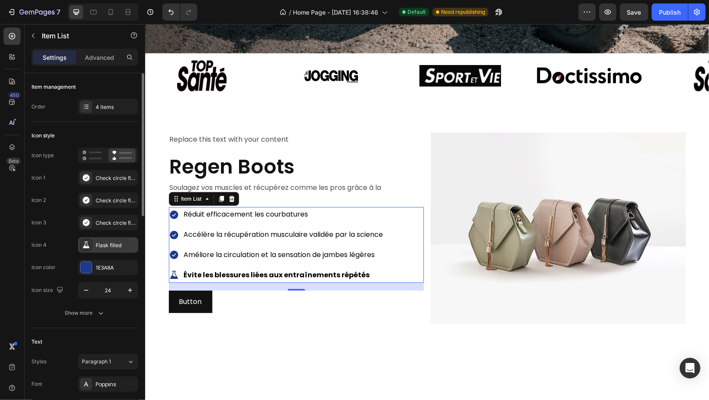
click at [109, 247] on div "Flask filled" at bounding box center [116, 246] width 40 height 8
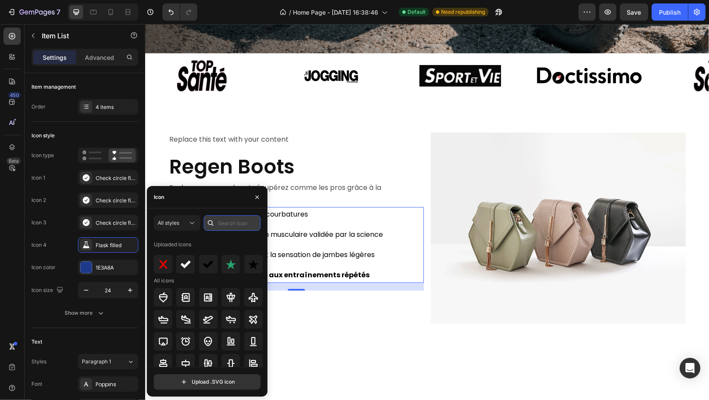
click at [220, 224] on input "text" at bounding box center [232, 222] width 57 height 15
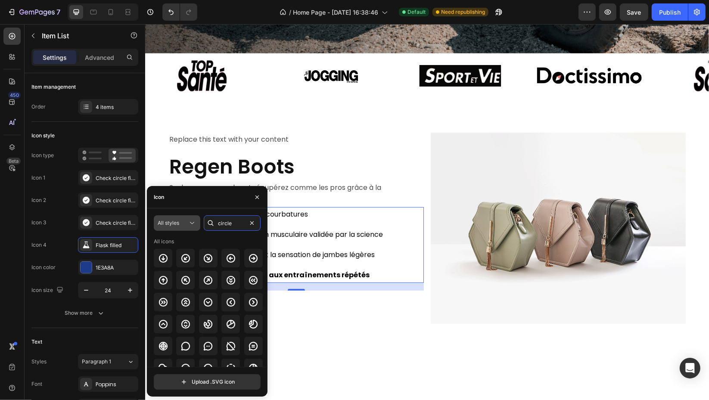
type input "circle"
click at [186, 224] on div "All styles" at bounding box center [173, 223] width 30 height 8
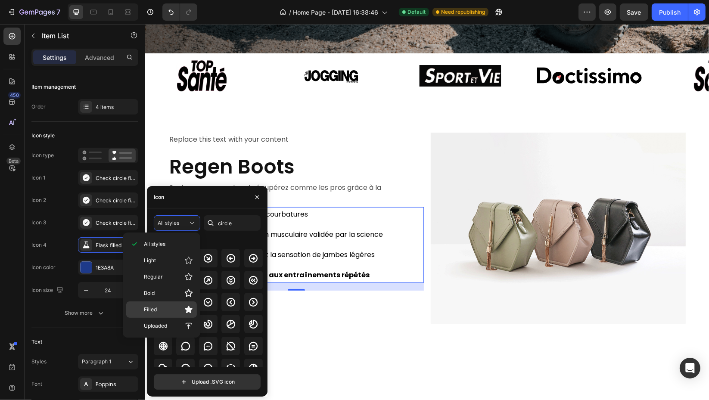
click at [177, 310] on p "Filled" at bounding box center [168, 309] width 49 height 9
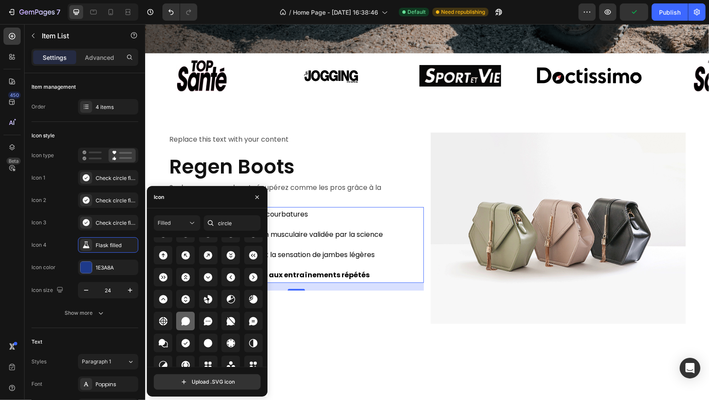
scroll to position [48, 0]
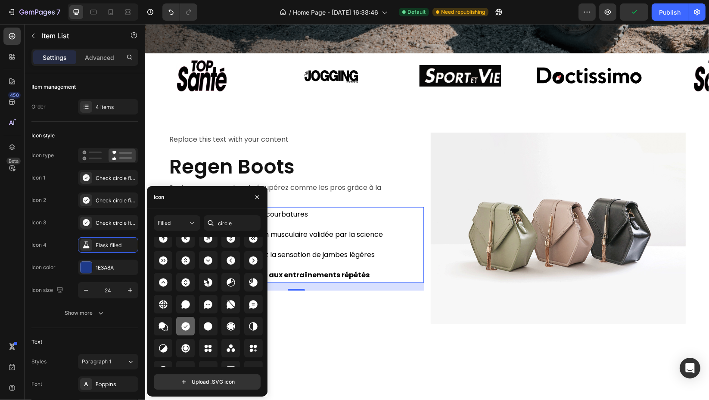
click at [184, 324] on icon at bounding box center [185, 326] width 9 height 9
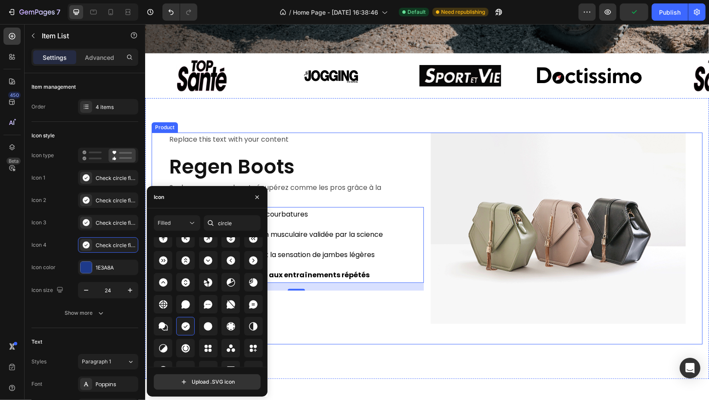
click at [328, 328] on div "Replace this text with your content Text Block Regen Boots Heading Soulagez vos…" at bounding box center [426, 239] width 551 height 212
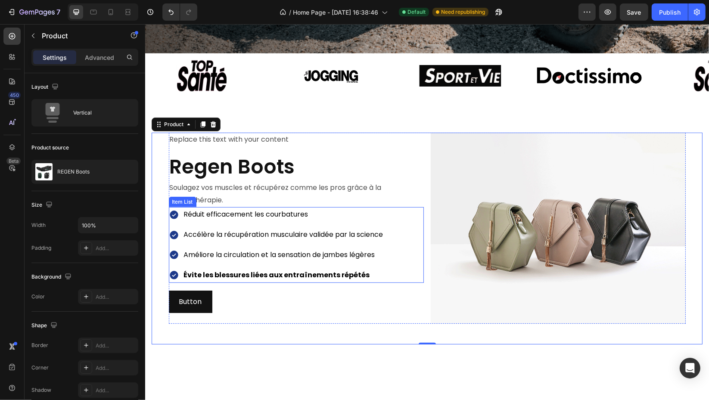
click at [298, 270] on strong "Évite les blessures liées aux entraînements répétés" at bounding box center [276, 275] width 186 height 10
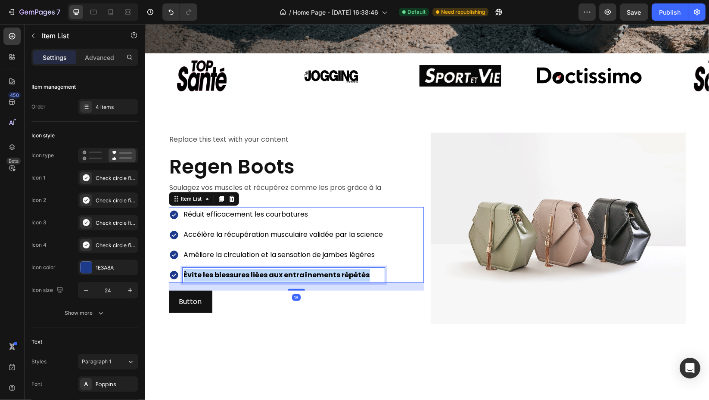
click at [298, 270] on strong "Évite les blessures liées aux entraînements répétés" at bounding box center [276, 275] width 186 height 10
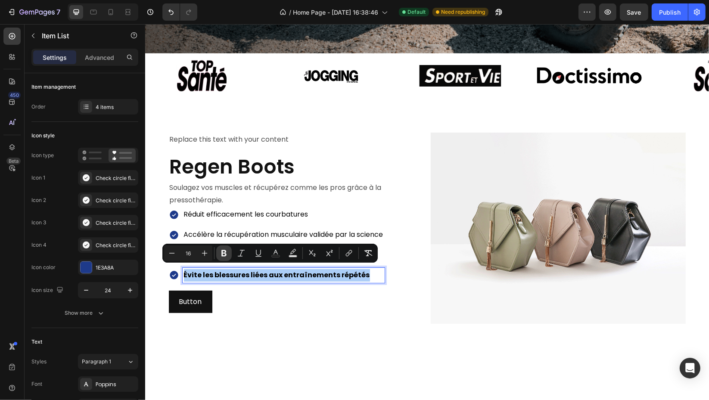
click at [219, 254] on button "Bold" at bounding box center [223, 252] width 15 height 15
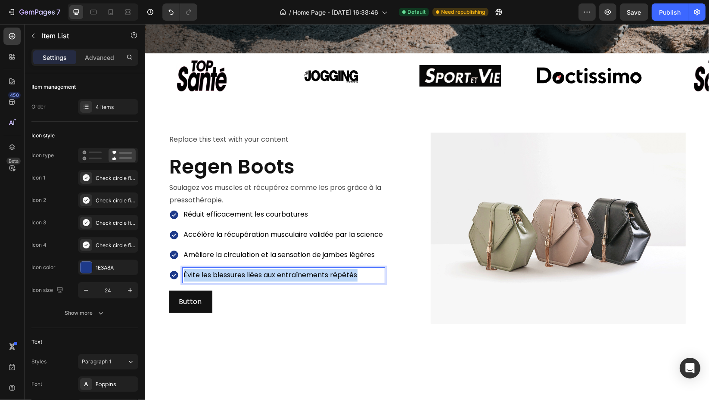
click at [332, 353] on div "Replace this text with your content Text Block Regen Boots Heading Soulagez vos…" at bounding box center [427, 238] width 564 height 281
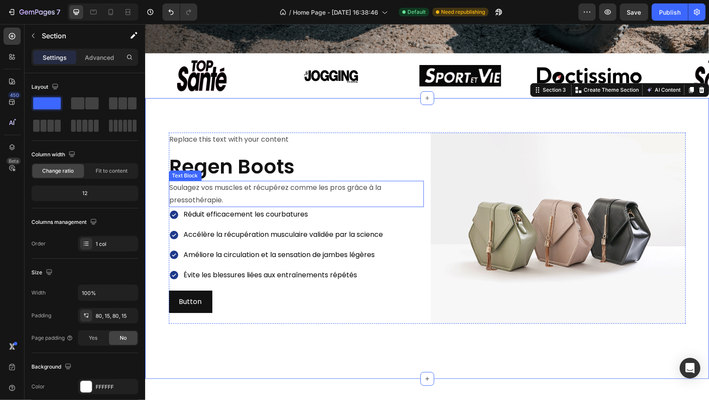
click at [253, 189] on p "Soulagez vos muscles et récupérez comme les pros grâce à la pressothérapie." at bounding box center [295, 194] width 253 height 25
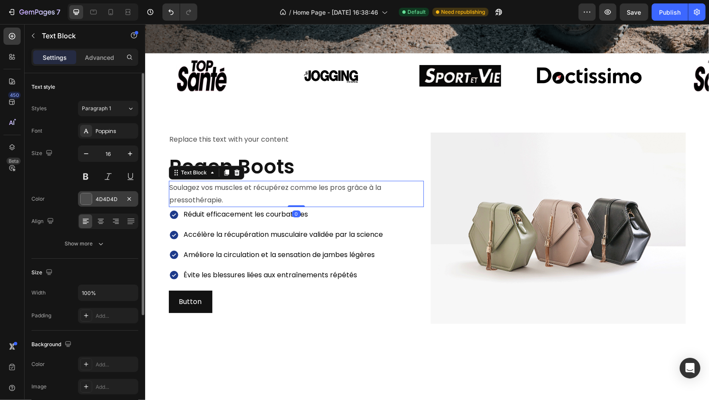
click at [111, 196] on div "4D4D4D" at bounding box center [108, 199] width 25 height 8
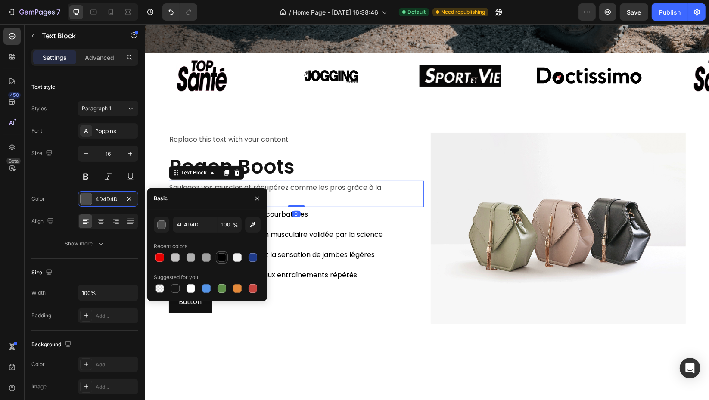
click at [220, 253] on div at bounding box center [221, 257] width 9 height 9
type input "000000"
click at [409, 271] on div "Réduit efficacement les courbatures Accélère la récupération musculaire validée…" at bounding box center [295, 244] width 255 height 75
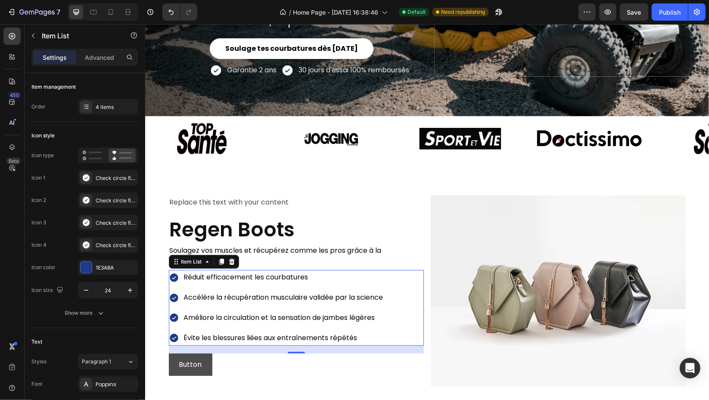
scroll to position [191, 0]
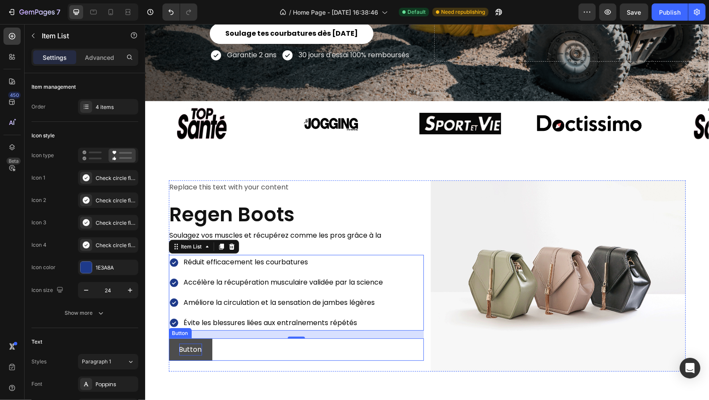
click at [183, 344] on p "Button" at bounding box center [190, 350] width 23 height 12
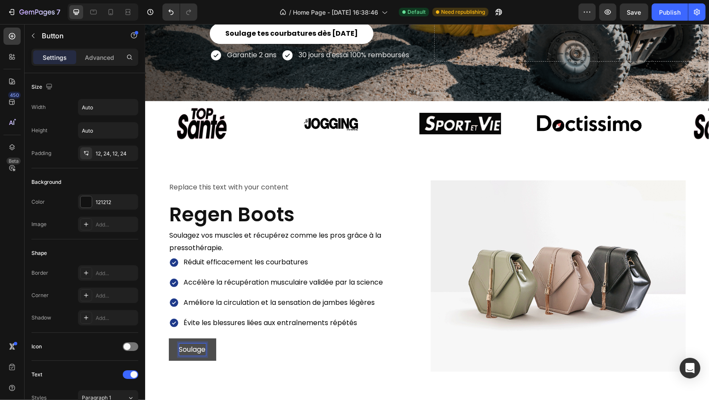
click at [168, 338] on button "Soulage" at bounding box center [191, 349] width 47 height 23
click at [168, 338] on button "Soulage tes" at bounding box center [198, 349] width 60 height 23
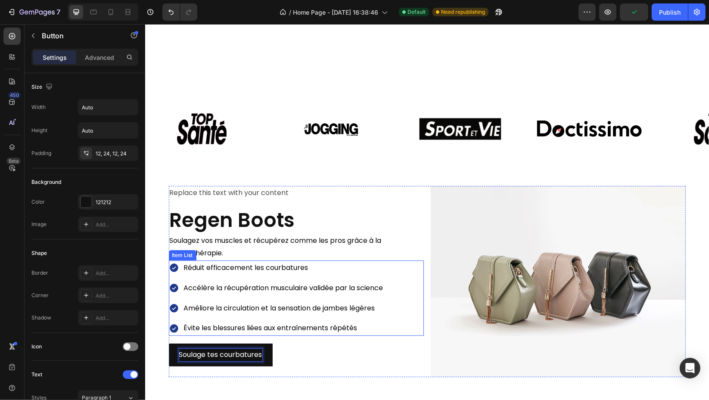
scroll to position [287, 0]
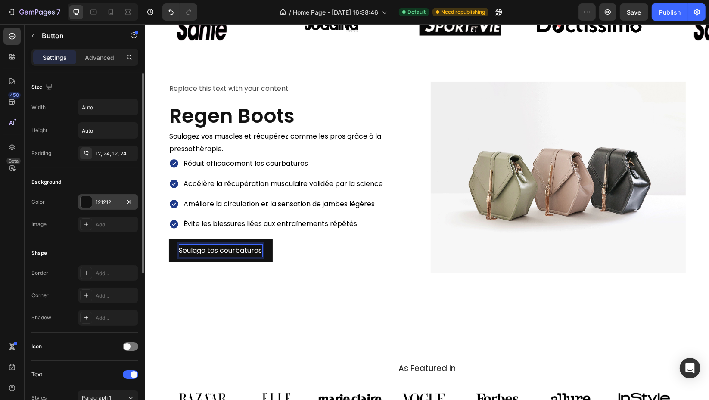
click at [109, 195] on div "121212" at bounding box center [108, 201] width 60 height 15
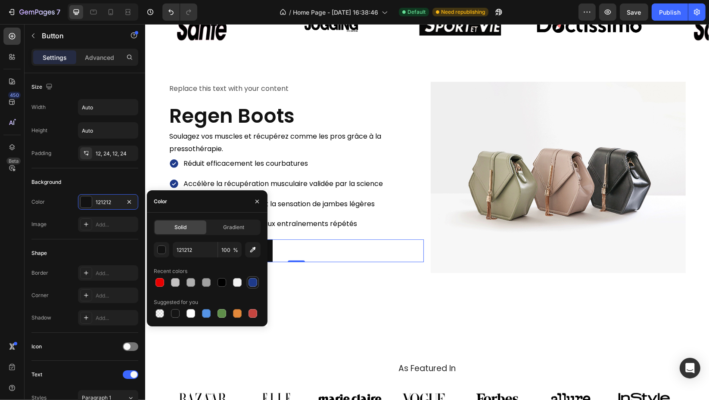
click at [251, 280] on div at bounding box center [252, 282] width 9 height 9
type input "1E3A8A"
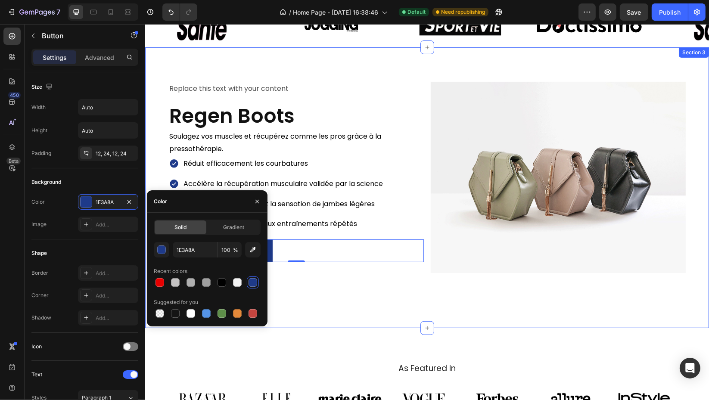
click at [339, 301] on div "Replace this text with your content Text Block Regen Boots Heading Soulagez vos…" at bounding box center [427, 187] width 564 height 281
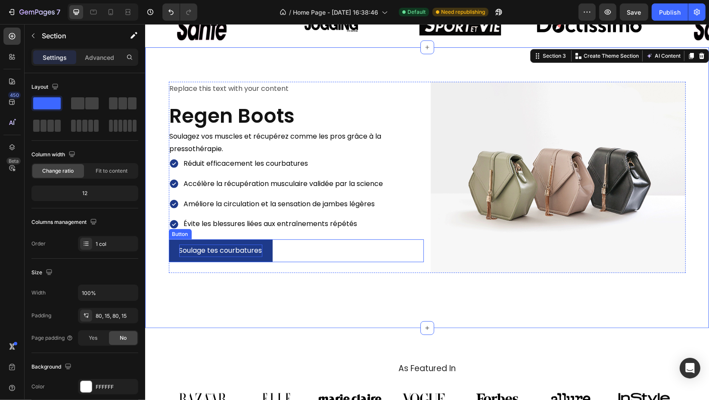
click at [280, 251] on div "Soulage tes courbatures Button" at bounding box center [295, 250] width 255 height 23
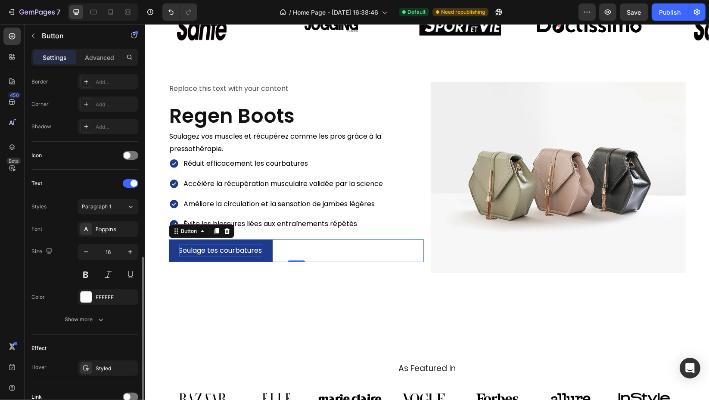
scroll to position [265, 0]
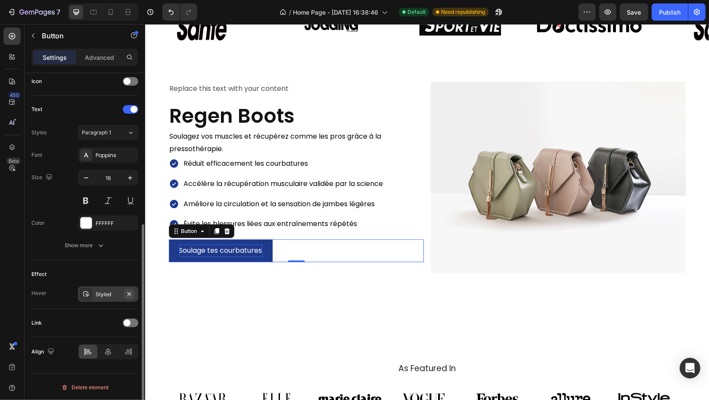
click at [130, 293] on icon "button" at bounding box center [129, 294] width 7 height 7
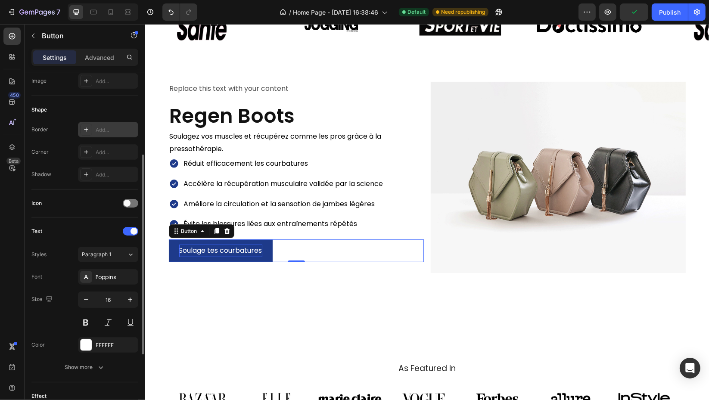
scroll to position [0, 0]
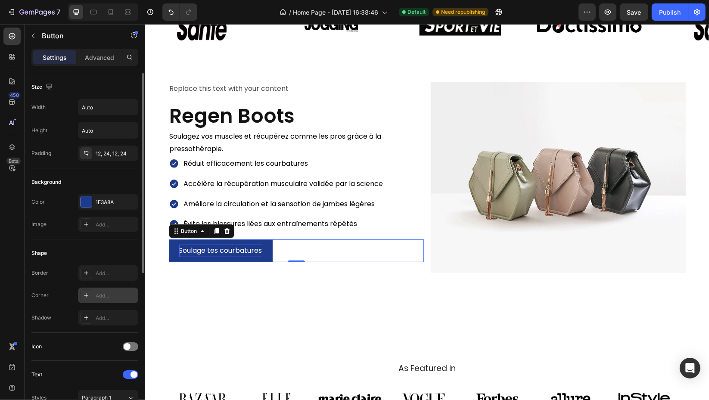
click at [112, 296] on div "Add..." at bounding box center [116, 296] width 40 height 8
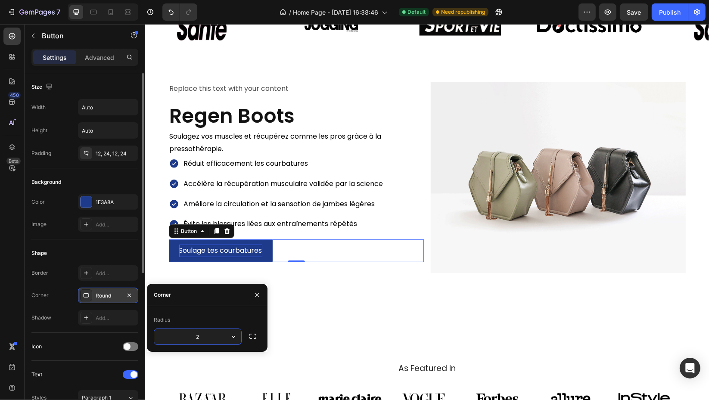
type input "25"
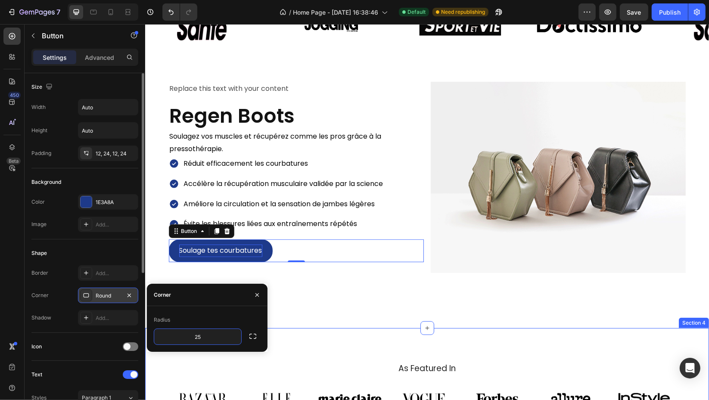
click at [383, 332] on div "As Featured In Heading Image Image Image Image Image Image Image Carousel Row S…" at bounding box center [427, 390] width 564 height 124
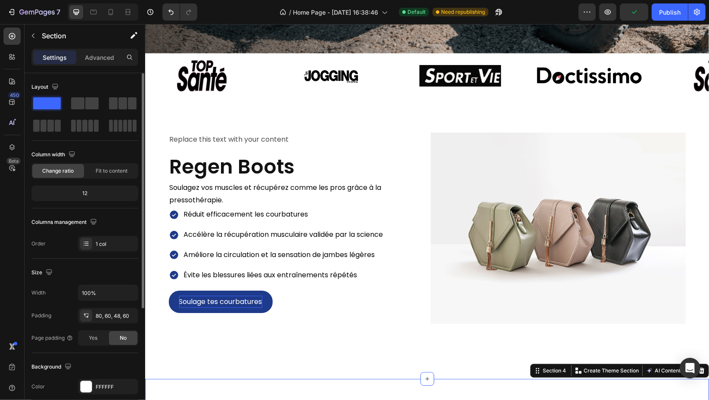
scroll to position [143, 0]
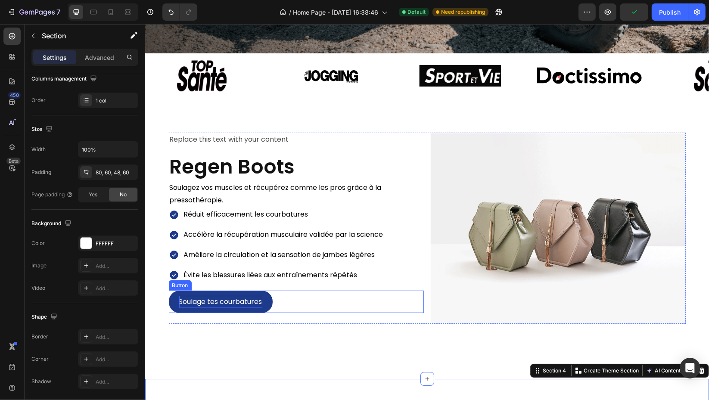
click at [301, 294] on div "Soulage tes courbatures Button" at bounding box center [295, 302] width 255 height 23
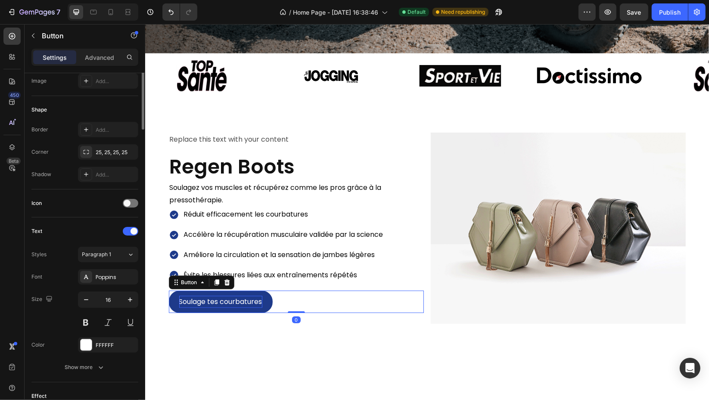
scroll to position [0, 0]
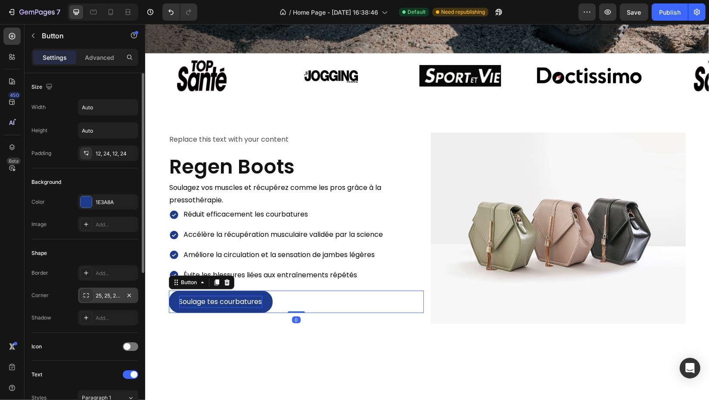
click at [102, 297] on div "25, 25, 25, 25" at bounding box center [108, 296] width 25 height 8
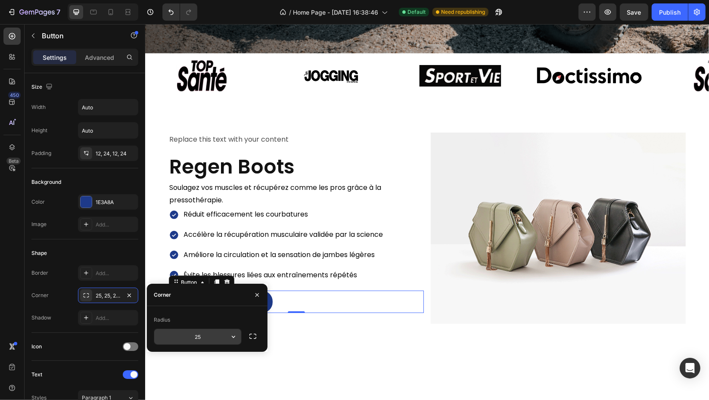
click at [219, 341] on input "25" at bounding box center [197, 336] width 87 height 15
type input "12"
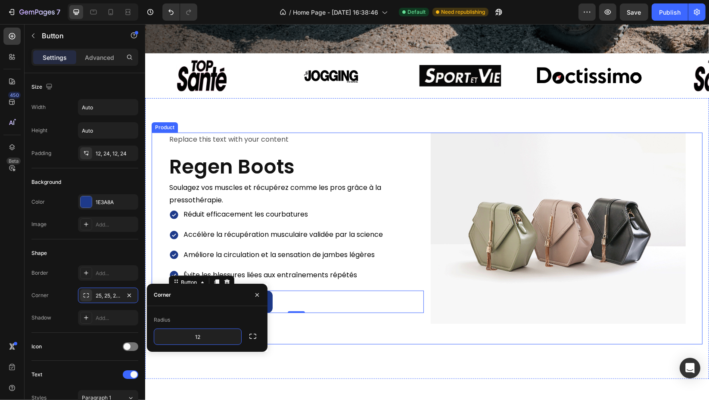
click at [321, 358] on div "Replace this text with your content Text Block Regen Boots Heading Soulagez vos…" at bounding box center [427, 238] width 564 height 281
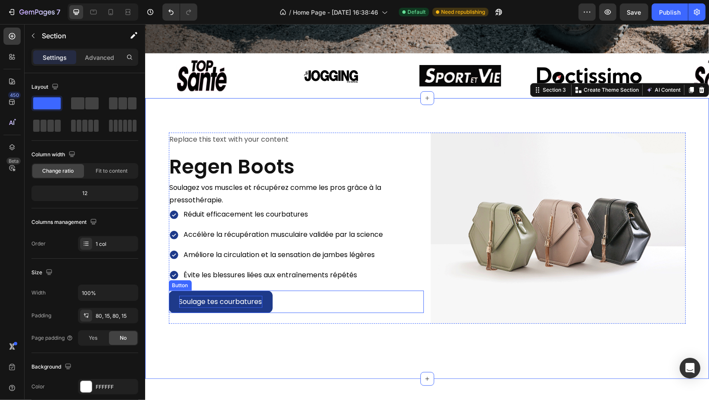
click at [282, 300] on div "Soulage tes courbatures Button" at bounding box center [295, 302] width 255 height 23
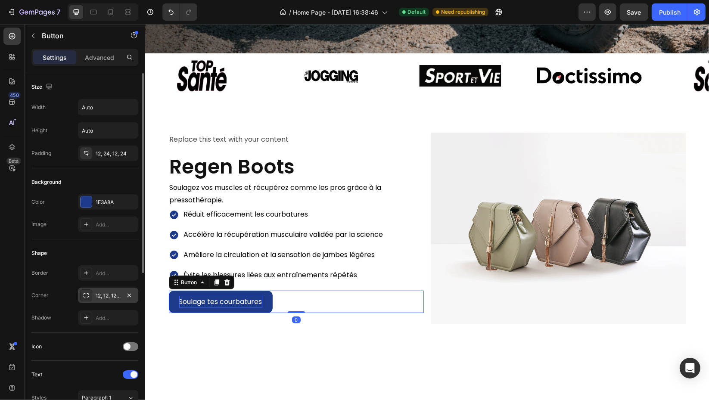
click at [99, 295] on div "12, 12, 12, 12" at bounding box center [108, 296] width 25 height 8
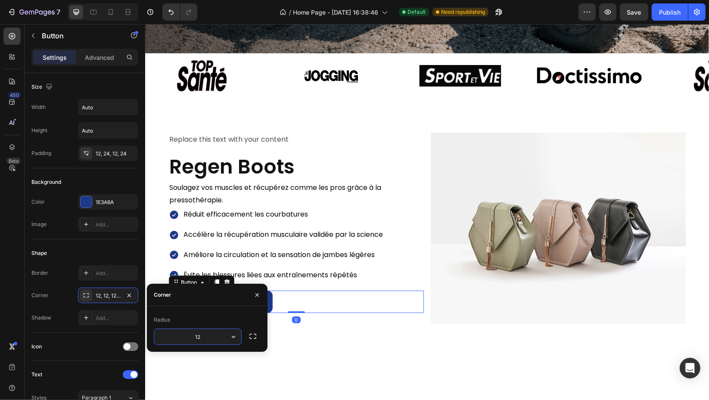
click at [223, 334] on input "12" at bounding box center [197, 336] width 87 height 15
type input "16"
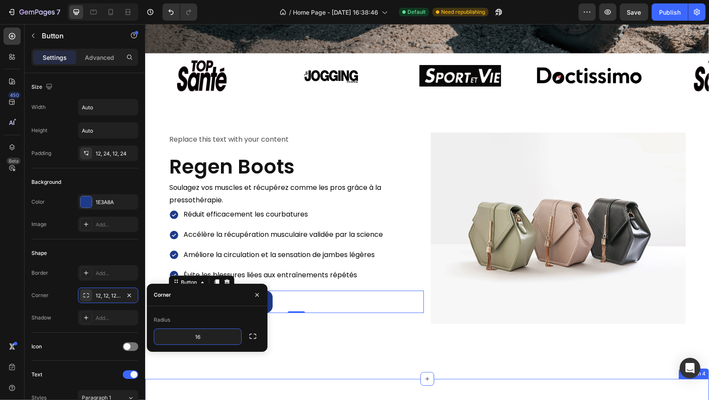
drag, startPoint x: 360, startPoint y: 387, endPoint x: 344, endPoint y: 379, distance: 18.1
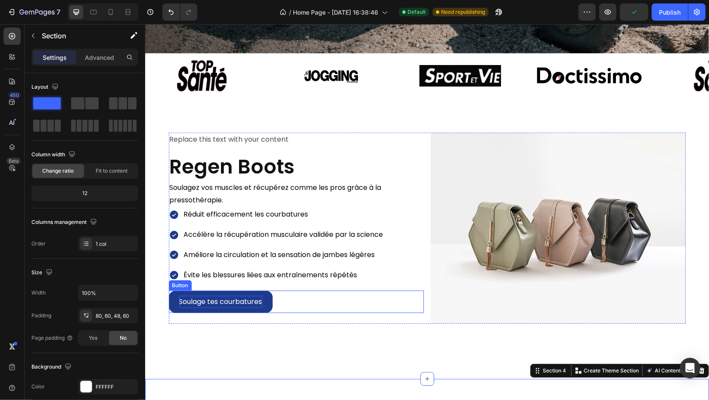
click at [207, 296] on p "Soulage tes courbatures" at bounding box center [220, 302] width 83 height 12
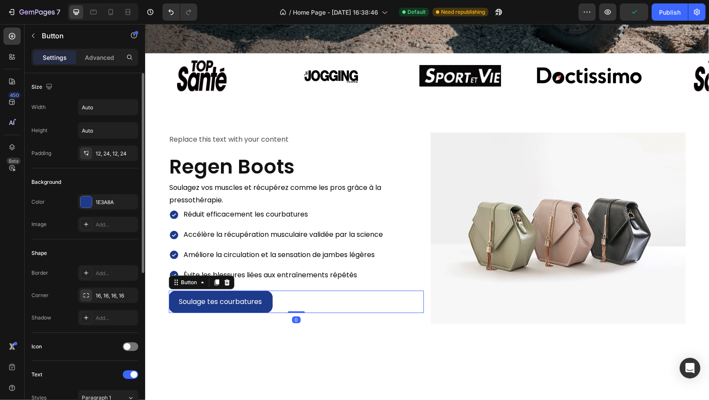
scroll to position [143, 0]
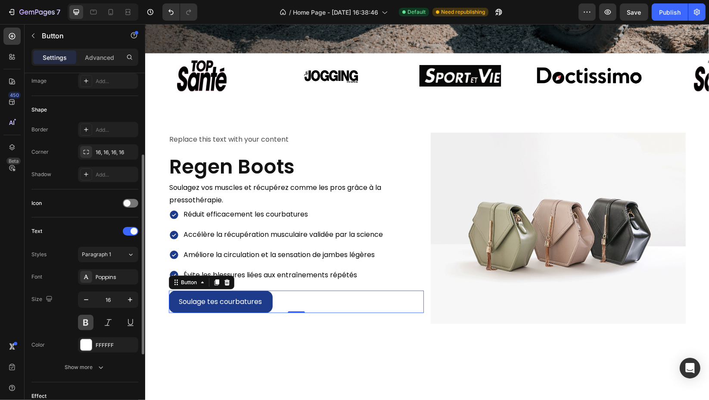
click at [88, 319] on button at bounding box center [85, 322] width 15 height 15
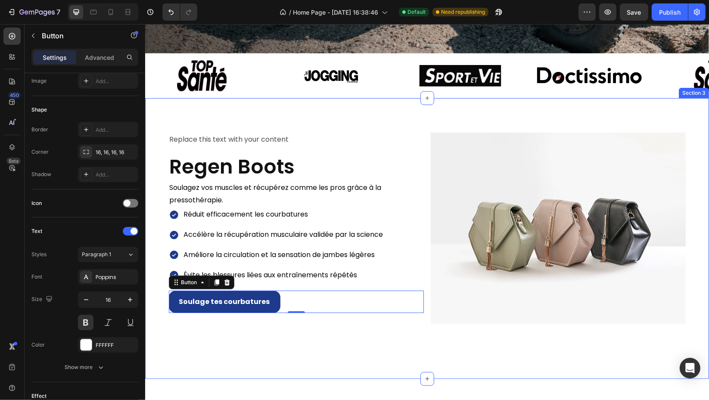
click at [310, 365] on div "Replace this text with your content Text Block Regen Boots Heading Soulagez vos…" at bounding box center [427, 238] width 564 height 281
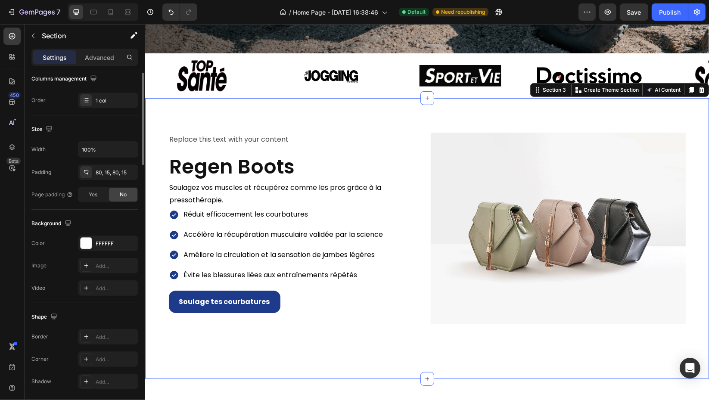
scroll to position [0, 0]
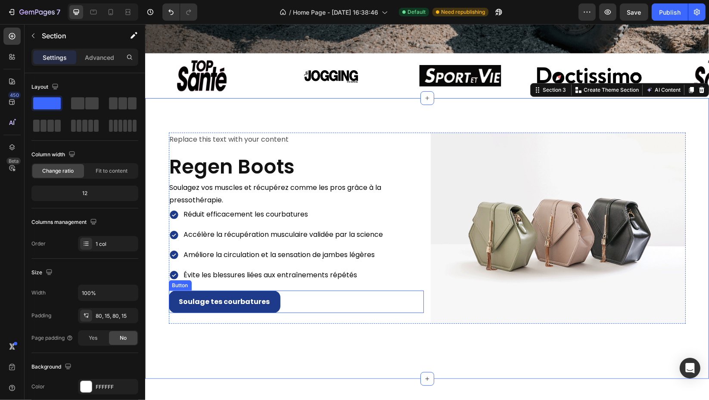
click at [171, 304] on button "Soulage tes courbatures" at bounding box center [224, 302] width 112 height 23
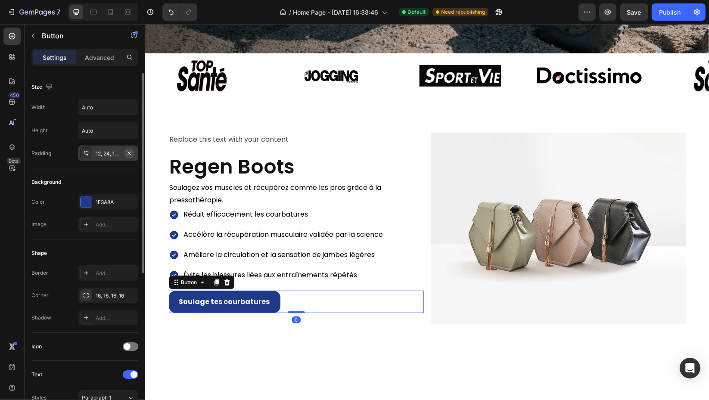
click at [127, 152] on icon "button" at bounding box center [129, 153] width 7 height 7
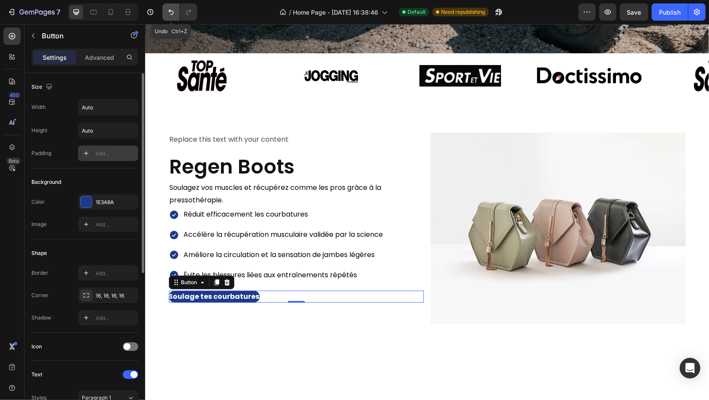
click at [173, 15] on icon "Undo/Redo" at bounding box center [171, 12] width 9 height 9
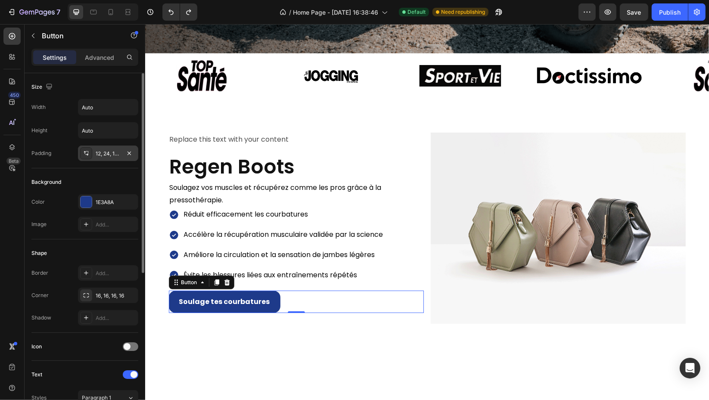
click at [109, 154] on div "12, 24, 12, 24" at bounding box center [108, 154] width 25 height 8
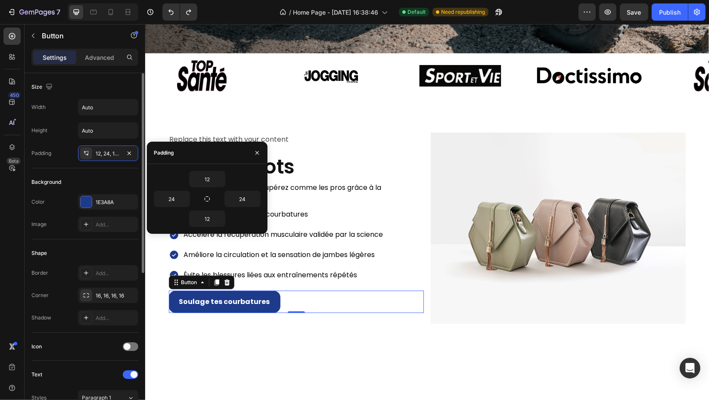
scroll to position [96, 0]
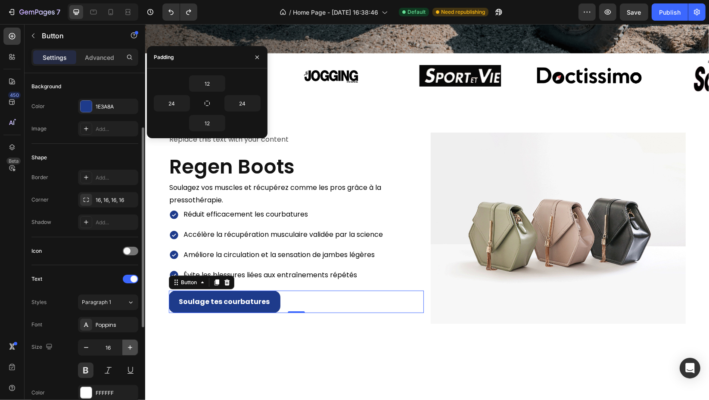
click at [125, 348] on button "button" at bounding box center [129, 347] width 15 height 15
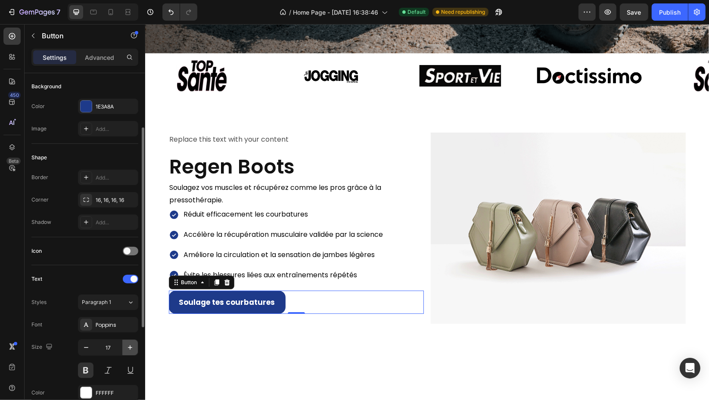
click at [125, 348] on button "button" at bounding box center [129, 347] width 15 height 15
click at [89, 348] on icon "button" at bounding box center [86, 347] width 9 height 9
type input "17"
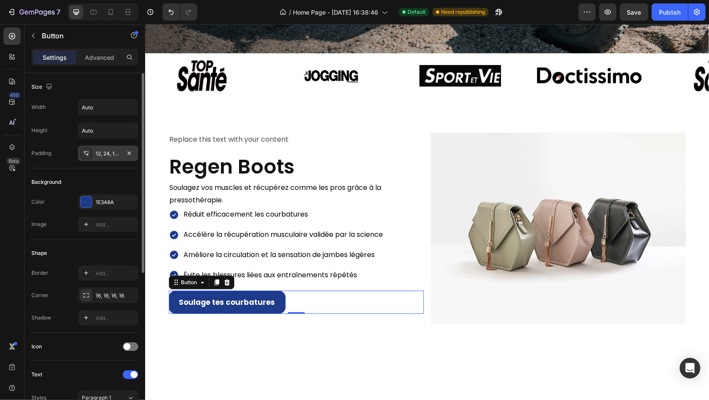
click at [109, 146] on div "12, 24, 12, 24" at bounding box center [108, 153] width 60 height 15
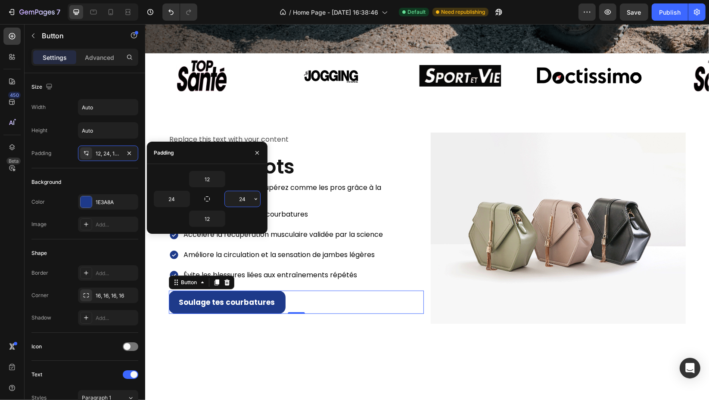
click at [245, 200] on input "24" at bounding box center [242, 198] width 35 height 15
type input "20"
click at [180, 199] on input "24" at bounding box center [171, 198] width 35 height 15
type input "20"
click at [211, 178] on input "12" at bounding box center [206, 178] width 35 height 15
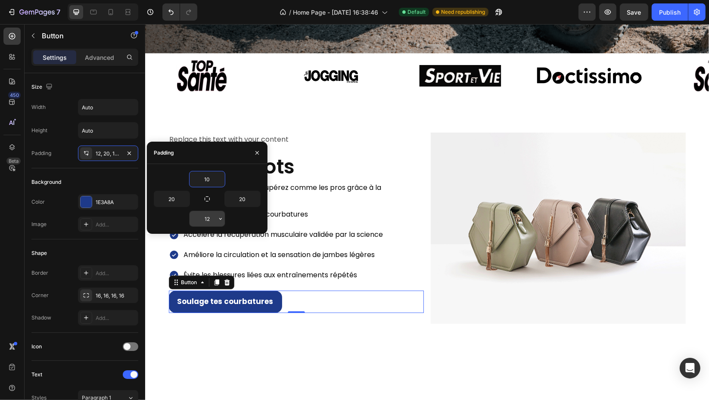
type input "10"
click at [211, 219] on input "12" at bounding box center [206, 218] width 35 height 15
type input "10"
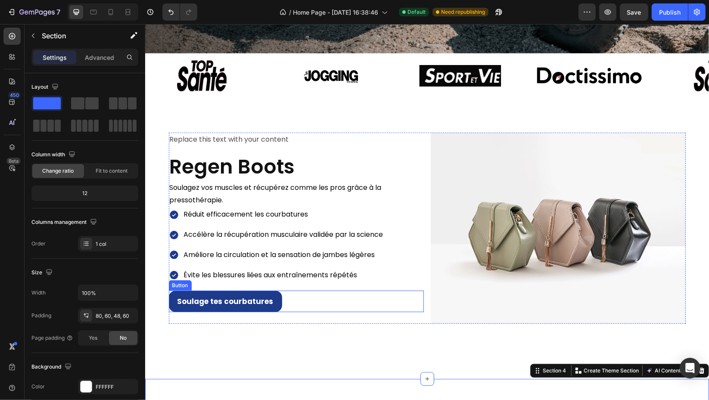
click at [300, 295] on div "Soulage tes courbatures Button" at bounding box center [295, 302] width 255 height 22
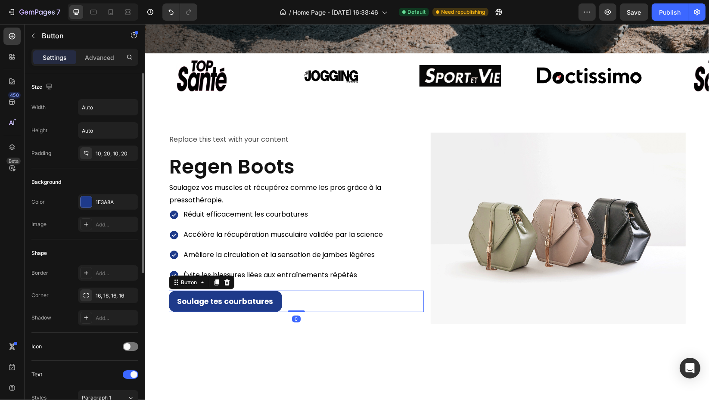
scroll to position [48, 0]
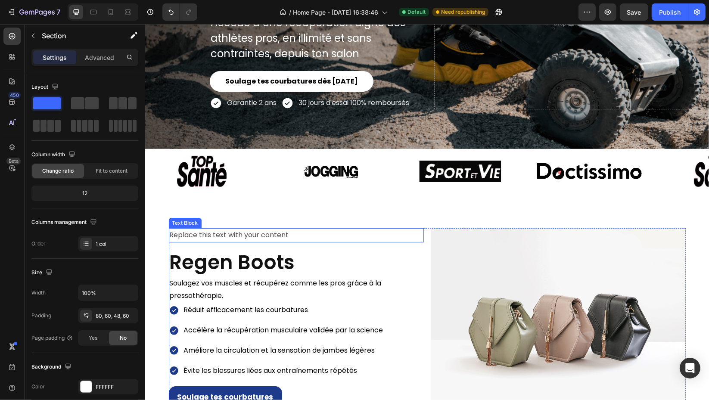
scroll to position [239, 0]
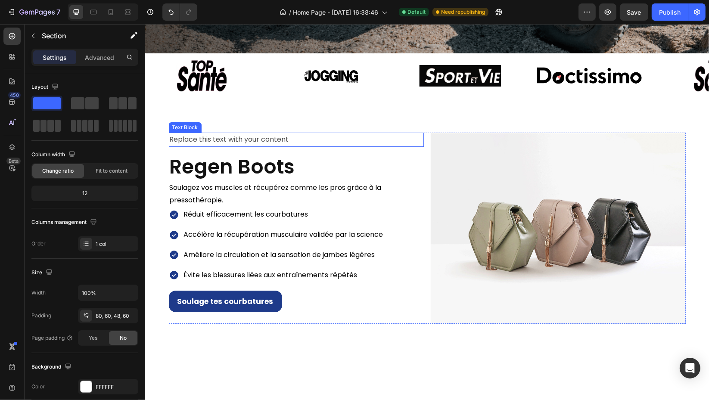
click at [278, 136] on div "Replace this text with your content" at bounding box center [295, 140] width 255 height 14
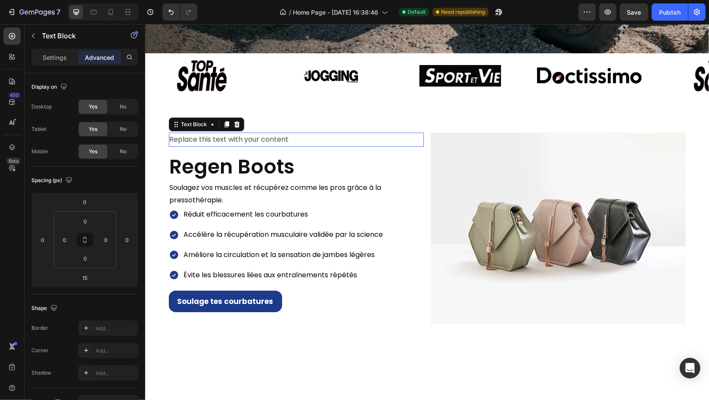
click at [278, 136] on p "Replace this text with your content" at bounding box center [295, 139] width 253 height 12
click at [230, 137] on p "Noté 4,8/5 par +500 athlètes satisfaits" at bounding box center [295, 139] width 253 height 12
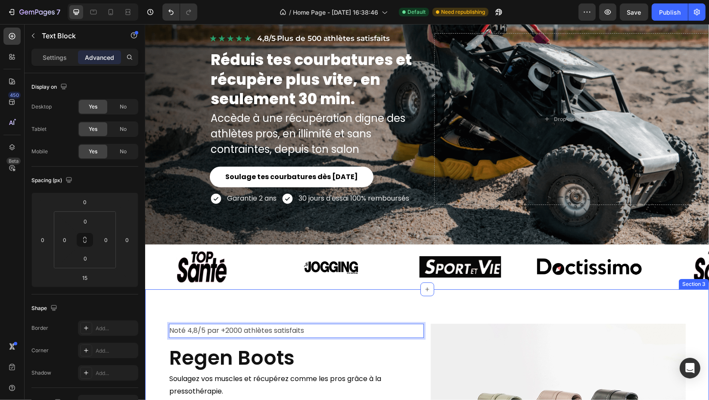
scroll to position [0, 0]
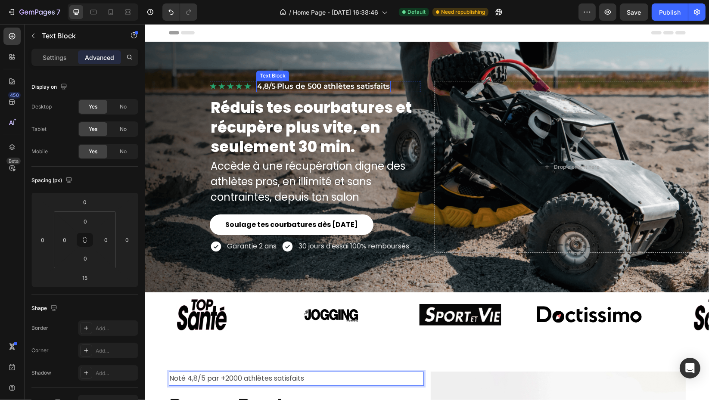
click at [320, 84] on span "4,8/5 · Plus de 500 athlètes satisfaits" at bounding box center [323, 86] width 133 height 9
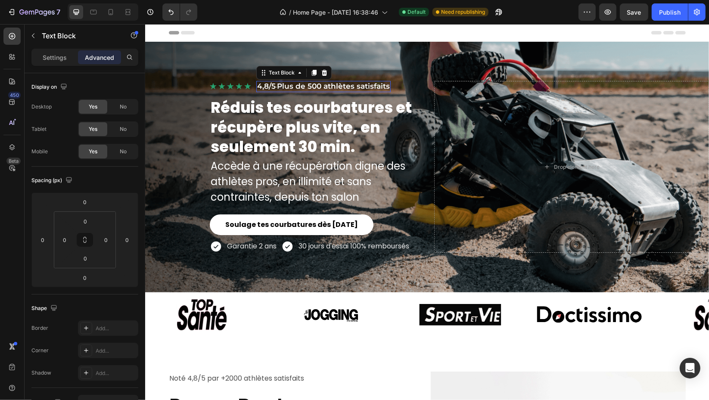
click at [320, 84] on span "4,8/5 · Plus de 500 athlètes satisfaits" at bounding box center [323, 86] width 133 height 9
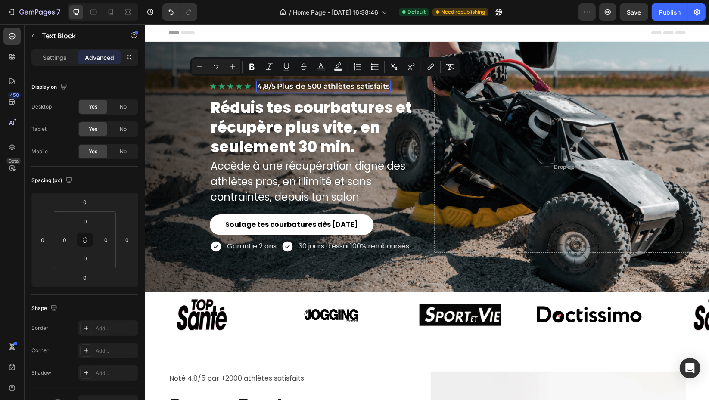
click at [320, 84] on span "4,8/5 · Plus de 500 athlètes satisfaits" at bounding box center [323, 86] width 133 height 9
click at [324, 84] on span "4,8/5 · Plus de 500 athlètes satisfaits" at bounding box center [323, 86] width 133 height 9
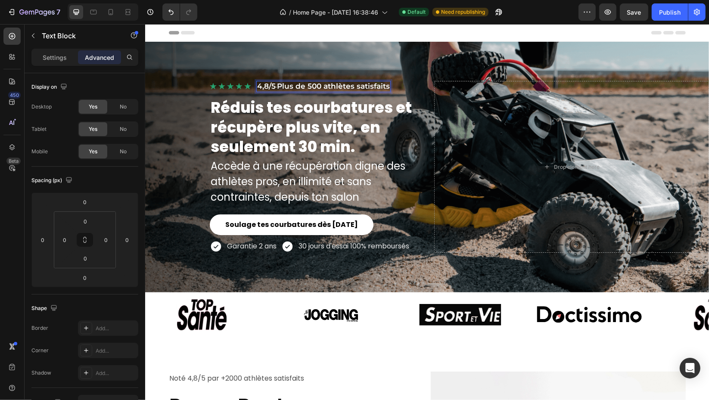
click at [319, 84] on span "4,8/5 · Plus de 500 athlètes satisfaits" at bounding box center [323, 86] width 133 height 9
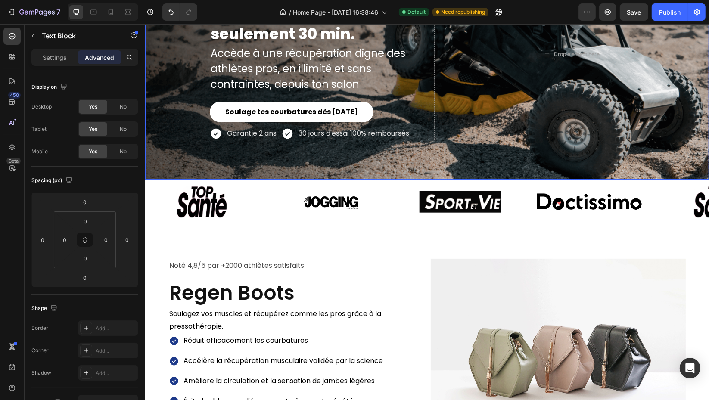
scroll to position [143, 0]
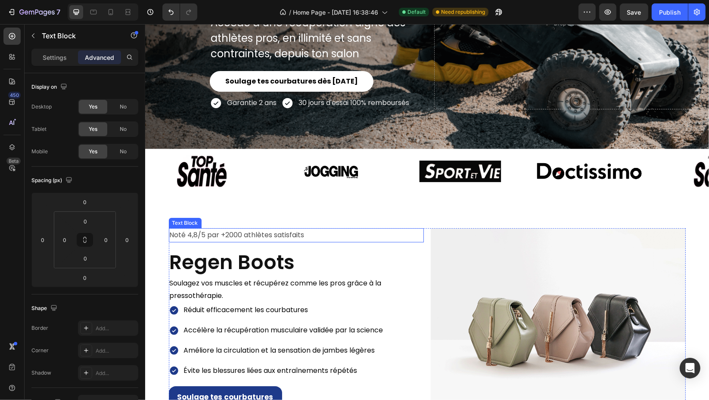
click at [229, 231] on p "Noté 4,8/5 par +2000 athlètes satisfaits" at bounding box center [295, 235] width 253 height 12
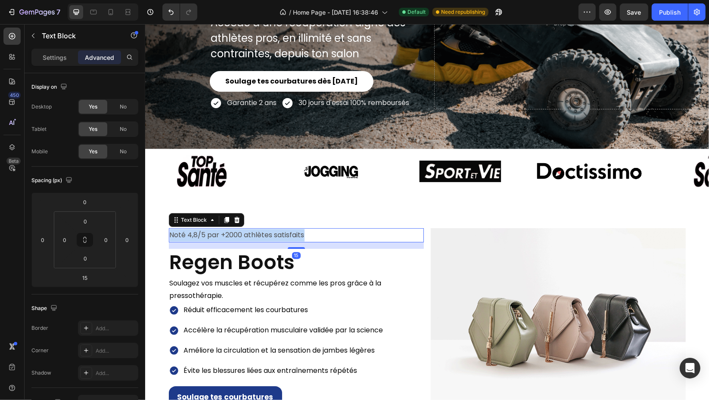
click at [229, 231] on p "Noté 4,8/5 par +2000 athlètes satisfaits" at bounding box center [295, 235] width 253 height 12
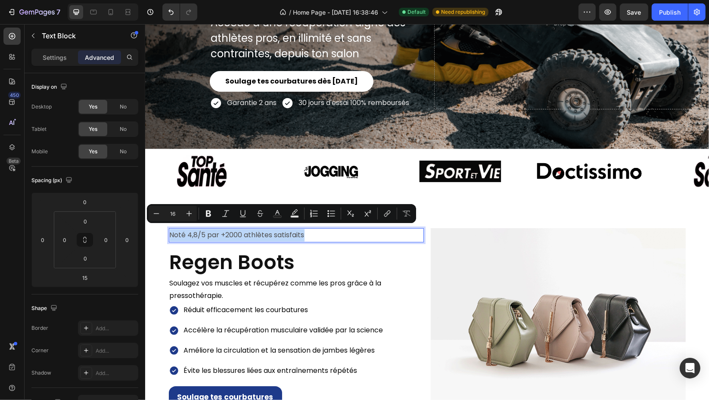
click at [229, 230] on p "Noté 4,8/5 par +2000 athlètes satisfaits" at bounding box center [295, 235] width 253 height 12
click at [327, 231] on p "Noté 4,8/5 par +2000 athlètes satisfaits" at bounding box center [295, 235] width 253 height 12
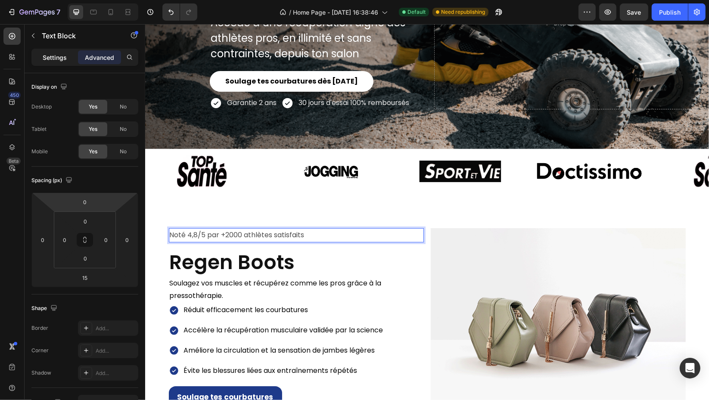
click at [54, 59] on p "Settings" at bounding box center [55, 57] width 24 height 9
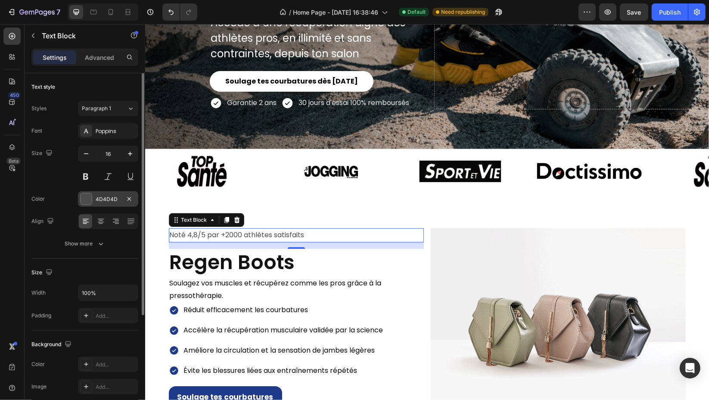
click at [97, 206] on div "4D4D4D" at bounding box center [108, 198] width 60 height 15
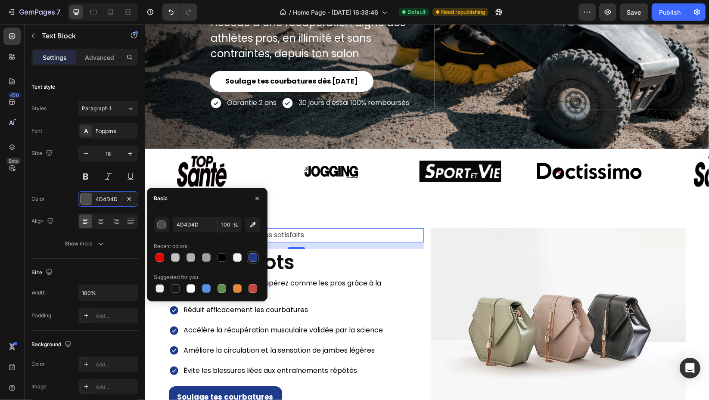
click at [256, 259] on div at bounding box center [252, 257] width 9 height 9
type input "1E3A8A"
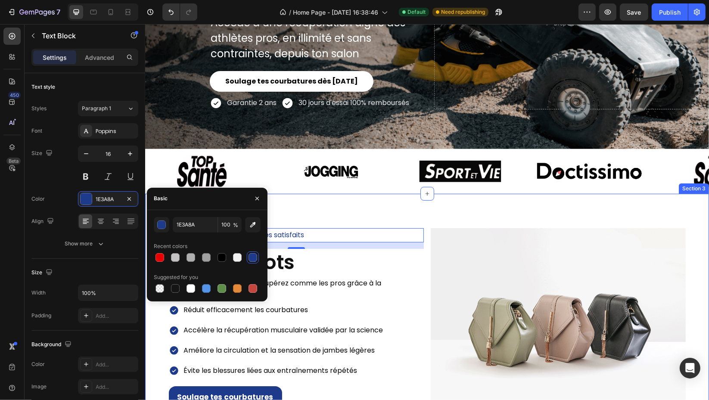
click at [362, 200] on div "Noté 4,8/5 par +2000 athlètes satisfaits Text Block 15 Regen Boots Heading Soul…" at bounding box center [427, 334] width 564 height 281
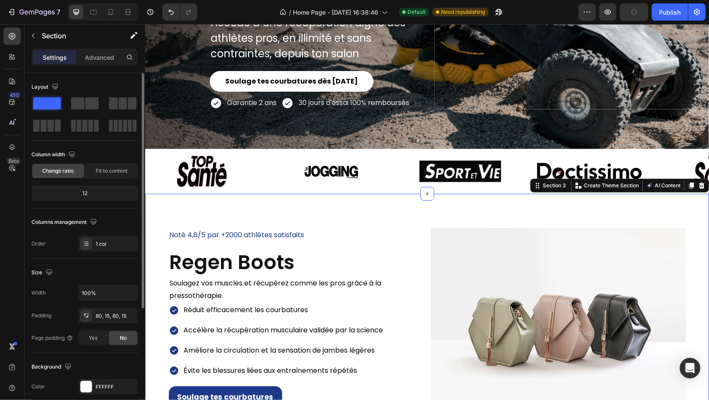
scroll to position [173, 0]
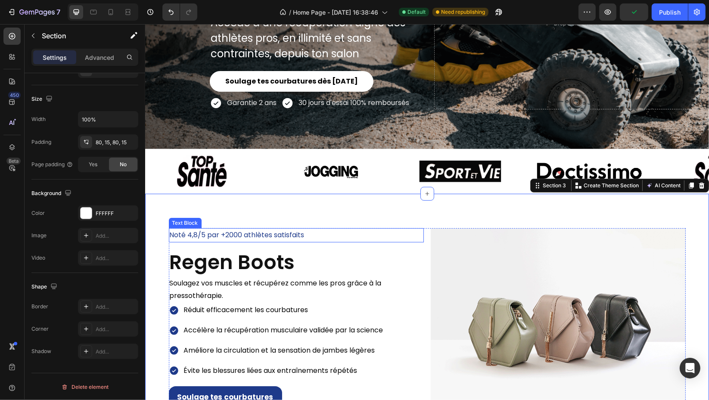
click at [193, 231] on p "Noté 4,8/5 par +2000 athlètes satisfaits" at bounding box center [295, 235] width 253 height 12
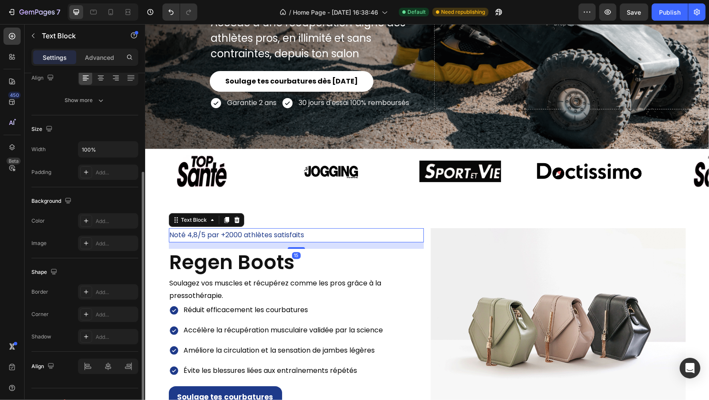
scroll to position [48, 0]
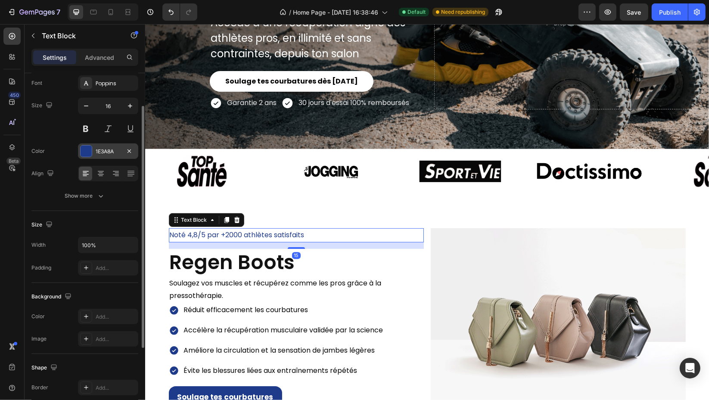
click at [104, 148] on div "1E3A8A" at bounding box center [108, 152] width 25 height 8
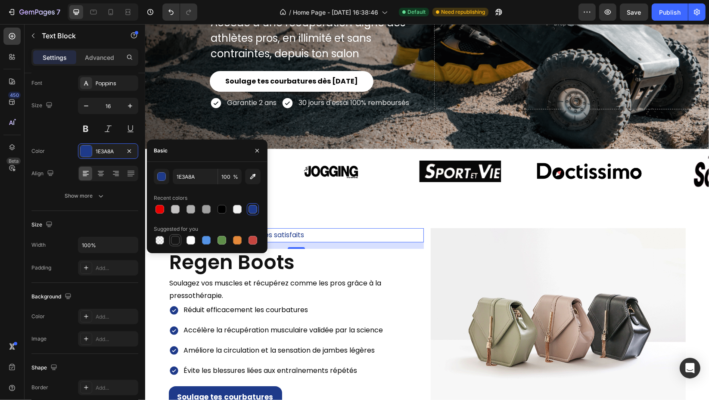
click at [176, 242] on div at bounding box center [175, 240] width 9 height 9
type input "151515"
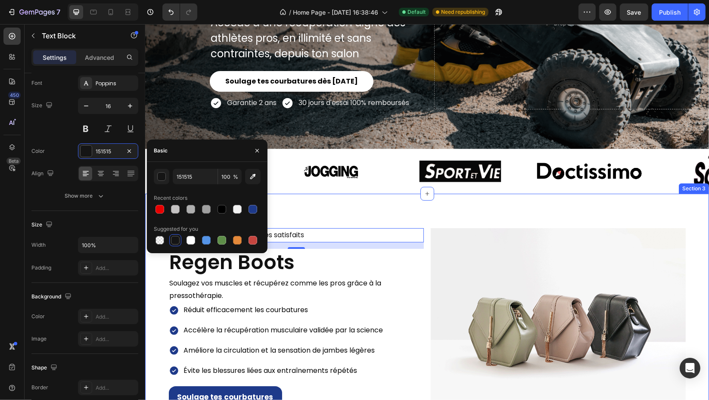
click at [338, 205] on div "Noté 4,8/5 par +2000 athlètes satisfaits Text Block 15 Regen Boots Heading Soul…" at bounding box center [427, 334] width 564 height 281
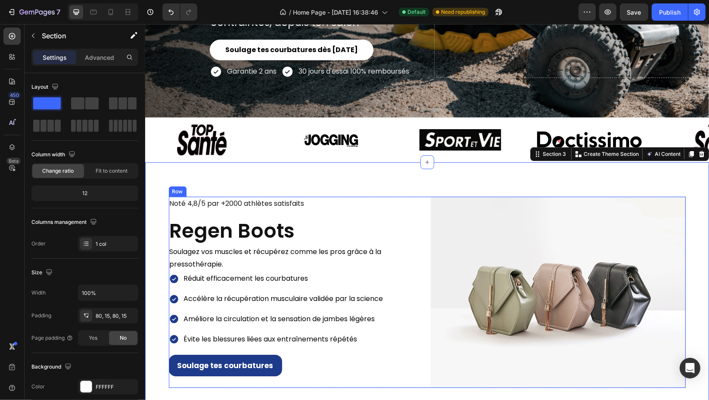
scroll to position [191, 0]
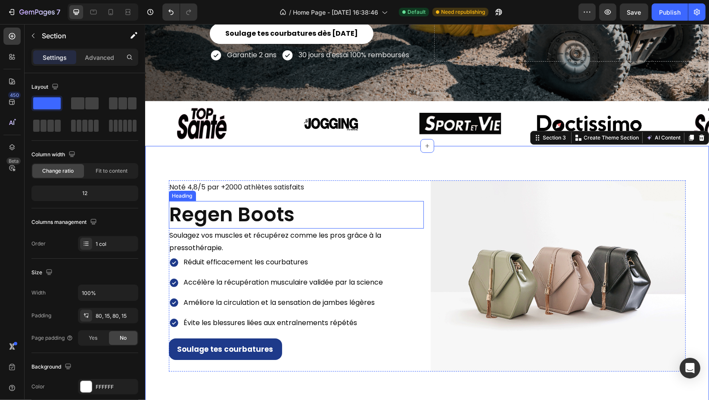
click at [356, 204] on h2 "Regen Boots" at bounding box center [295, 215] width 255 height 28
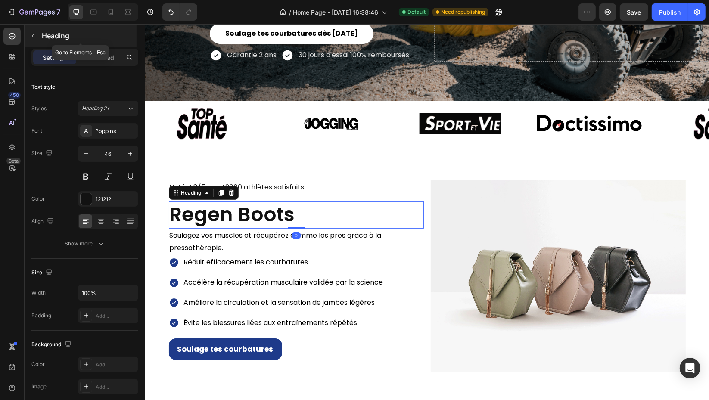
click at [34, 35] on icon "button" at bounding box center [33, 35] width 7 height 7
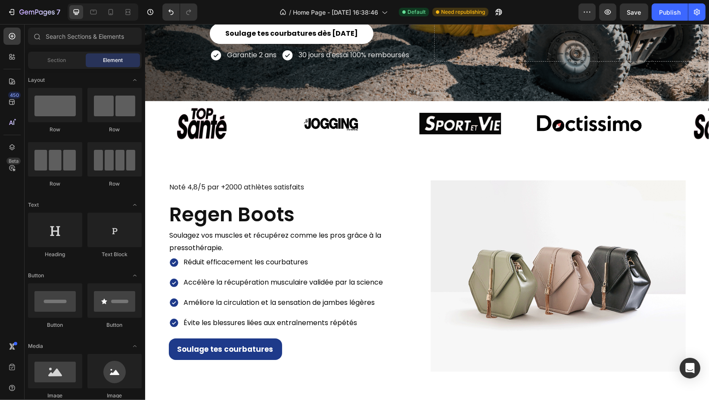
scroll to position [96, 0]
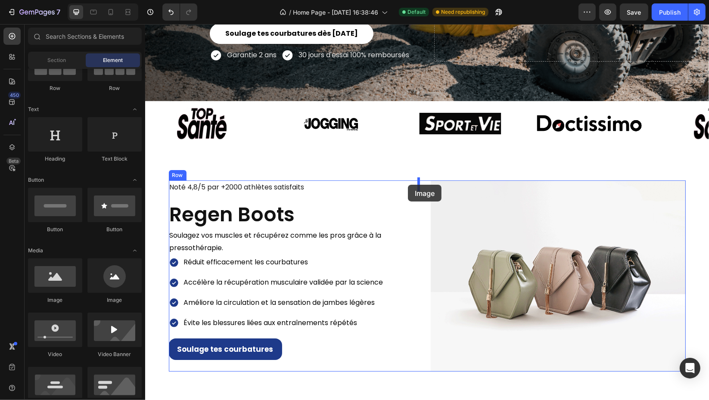
drag, startPoint x: 252, startPoint y: 307, endPoint x: 409, endPoint y: 184, distance: 199.0
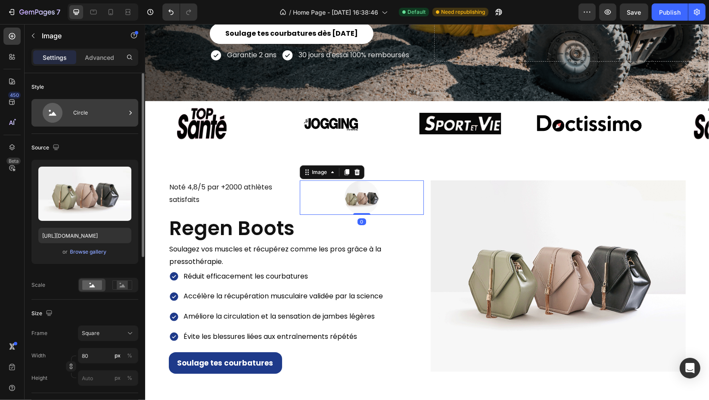
click at [71, 103] on div "Circle" at bounding box center [84, 113] width 107 height 28
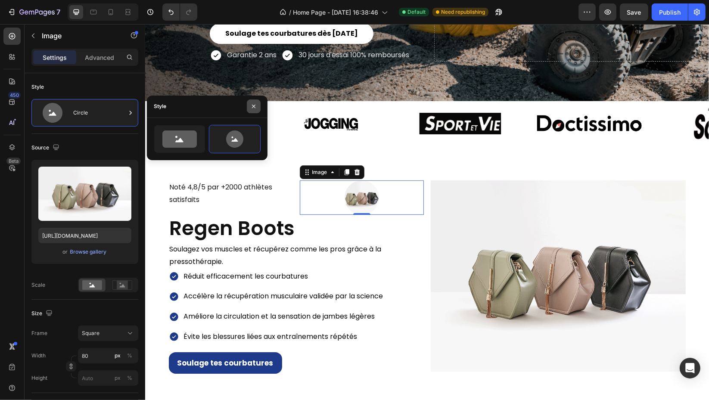
click at [253, 109] on icon "button" at bounding box center [253, 106] width 7 height 7
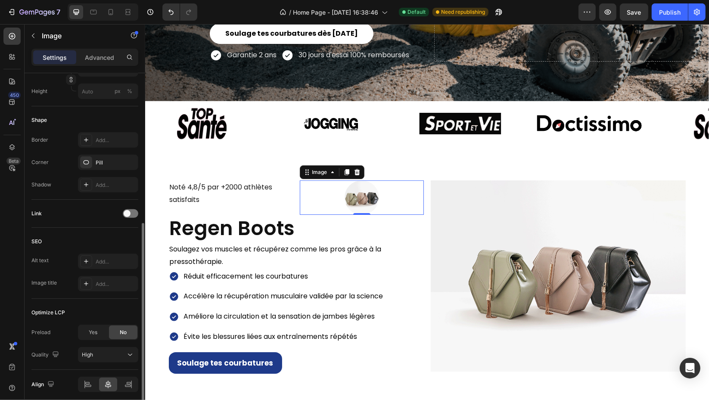
scroll to position [320, 0]
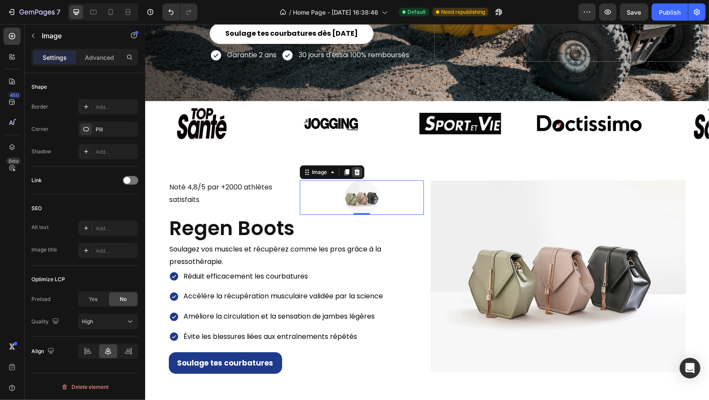
click at [352, 167] on div at bounding box center [356, 172] width 10 height 10
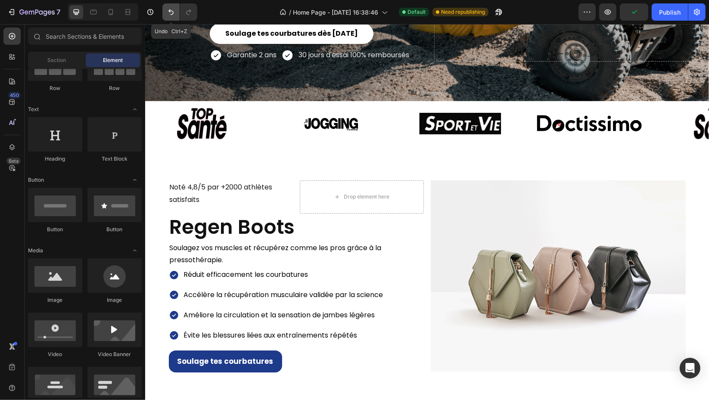
click at [165, 7] on button "Undo/Redo" at bounding box center [170, 11] width 17 height 17
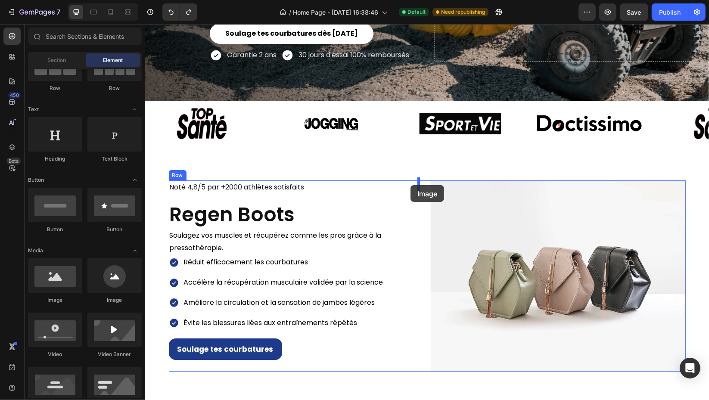
drag, startPoint x: 217, startPoint y: 304, endPoint x: 414, endPoint y: 186, distance: 229.4
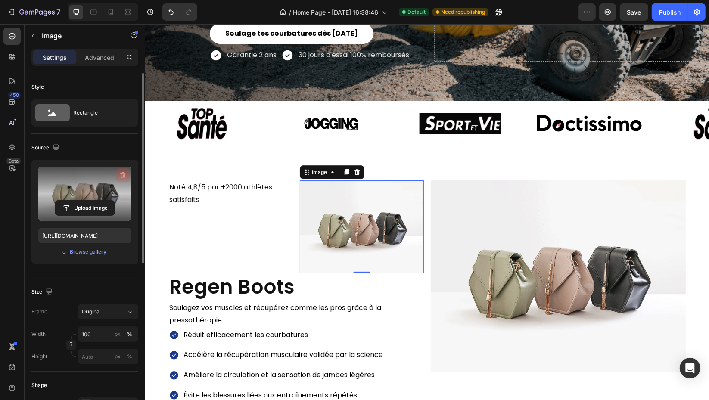
click at [127, 175] on icon "button" at bounding box center [122, 175] width 9 height 9
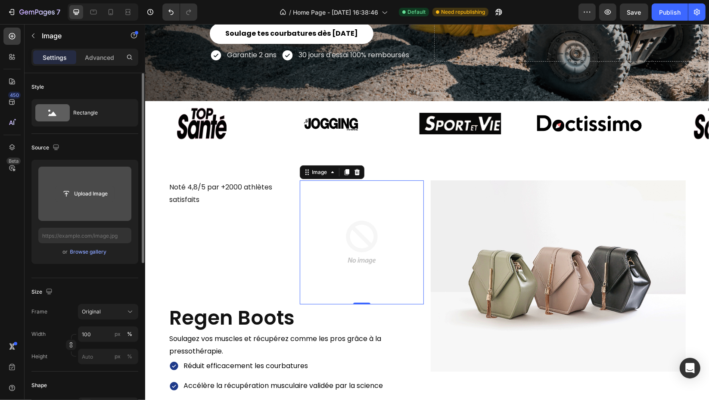
click at [95, 195] on input "file" at bounding box center [84, 193] width 59 height 15
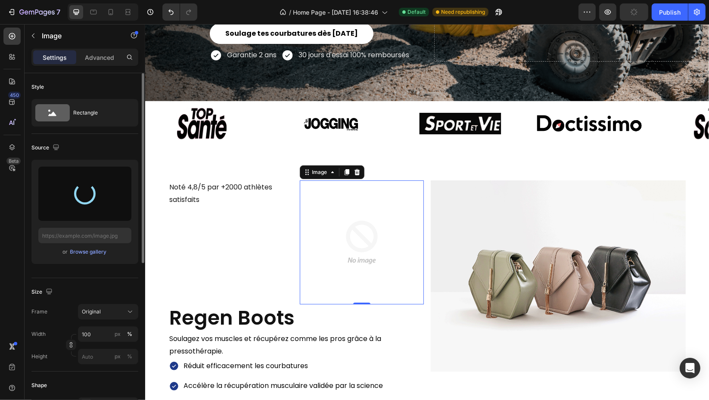
type input "https://cdn.shopify.com/s/files/1/0960/1908/7678/files/gempages_584728512372409…"
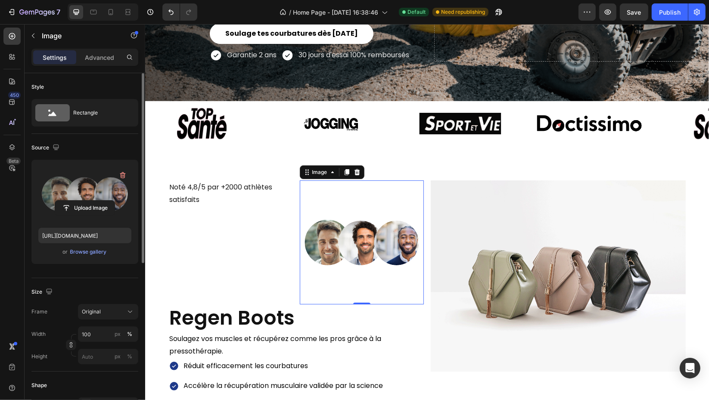
scroll to position [48, 0]
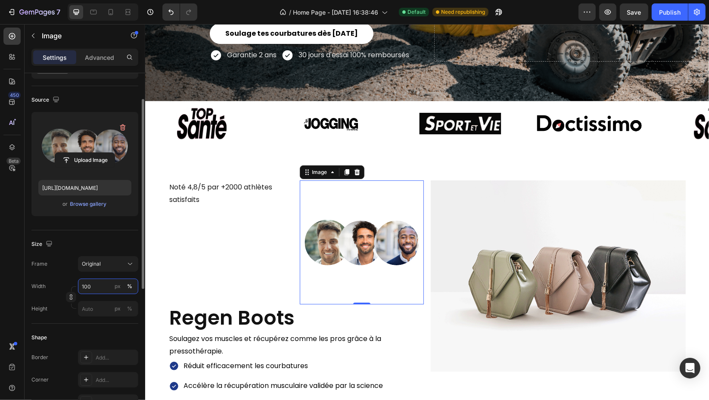
click at [106, 287] on input "100" at bounding box center [108, 286] width 60 height 15
drag, startPoint x: 51, startPoint y: 257, endPoint x: 55, endPoint y: 260, distance: 4.6
click at [52, 257] on div "Frame Original" at bounding box center [84, 263] width 107 height 15
click at [123, 263] on div "Original" at bounding box center [103, 264] width 42 height 8
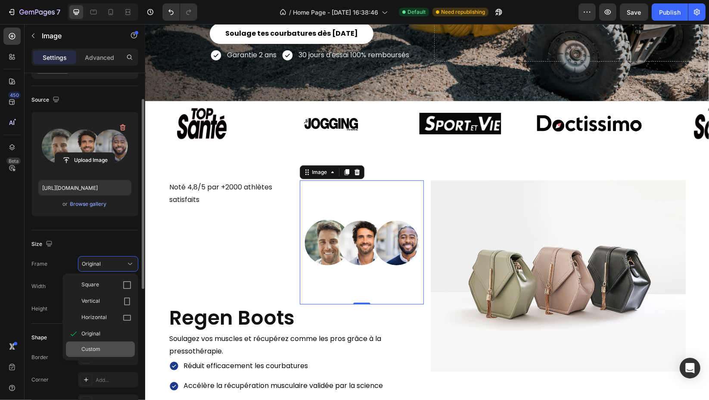
click at [112, 343] on div "Custom" at bounding box center [100, 348] width 69 height 15
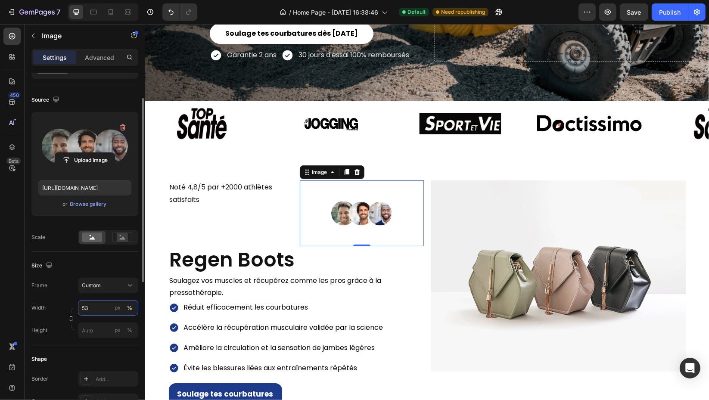
type input "5"
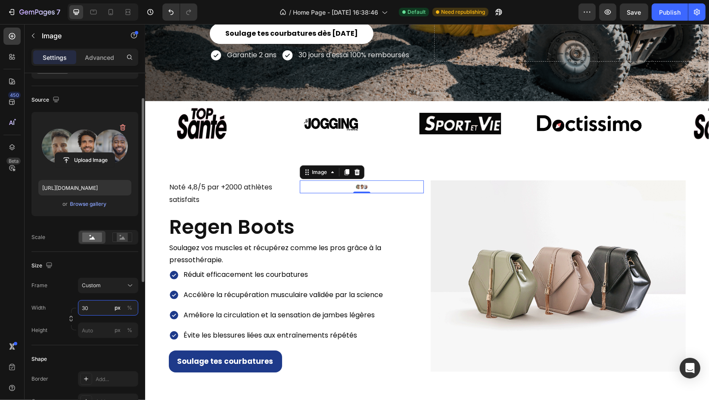
type input "3"
type input "4"
type input "5"
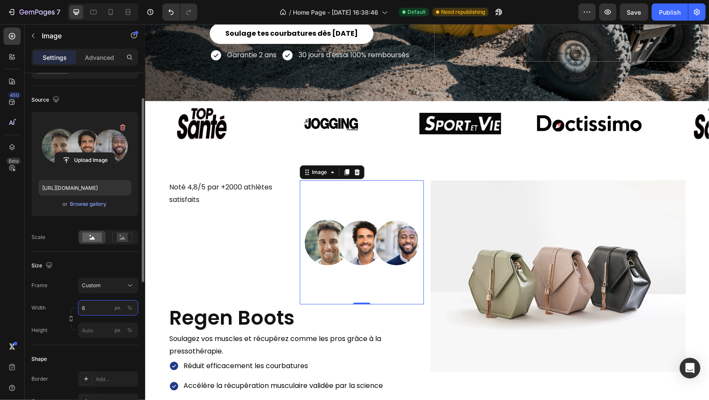
type input "65"
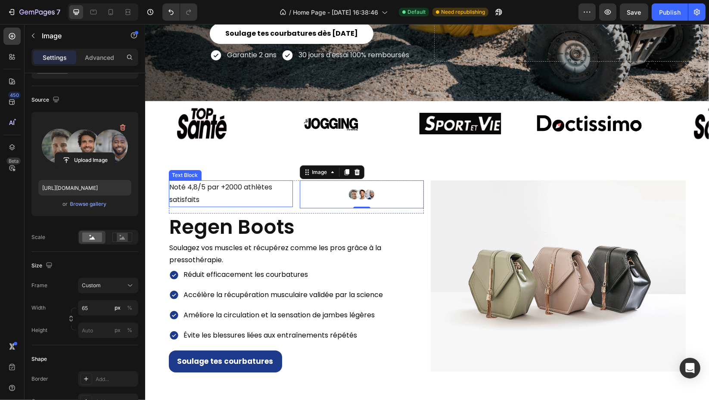
click at [287, 195] on p "Noté 4,8/5 par +2000 athlètes satisfaits" at bounding box center [230, 193] width 122 height 25
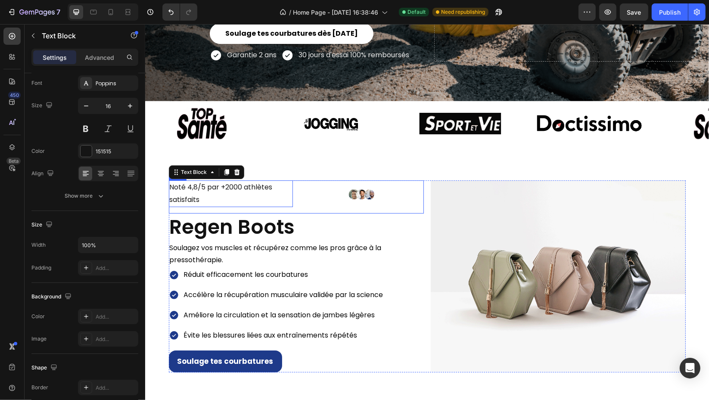
scroll to position [0, 0]
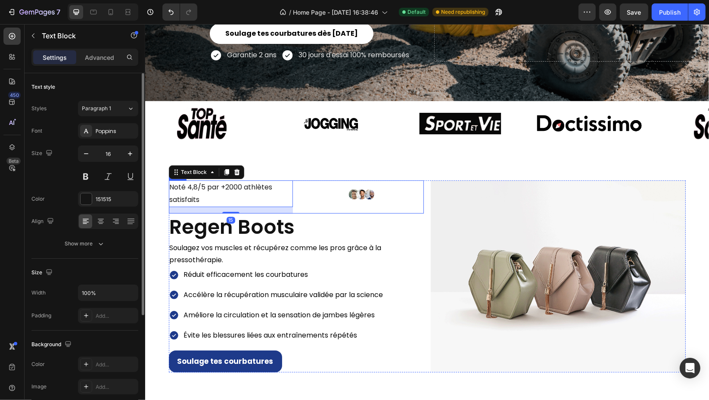
click at [292, 197] on div "Noté 4,8/5 par +2000 athlètes satisfaits Text Block 15 Image Row" at bounding box center [295, 196] width 255 height 33
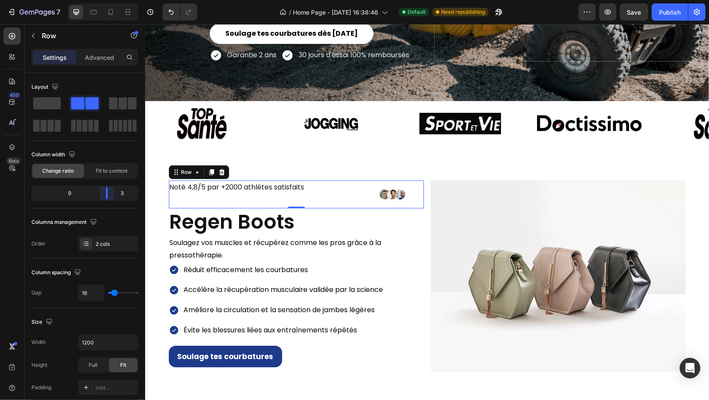
drag, startPoint x: 85, startPoint y: 191, endPoint x: 113, endPoint y: 192, distance: 28.0
click at [113, 0] on body "7 Version history / Home Page - Sep 16, 16:38:46 Default Need republishing Prev…" at bounding box center [354, 0] width 709 height 0
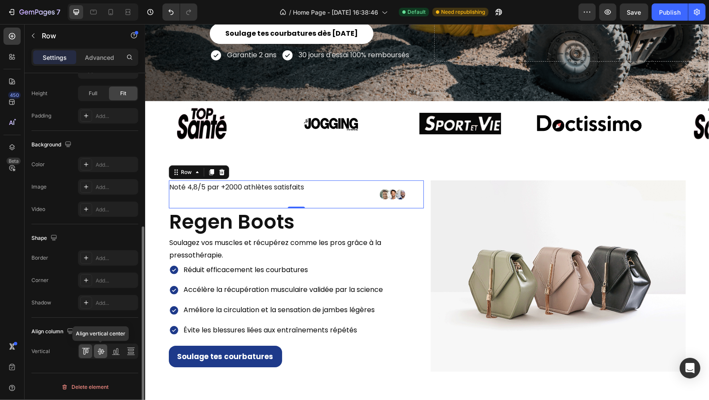
click at [100, 353] on icon at bounding box center [100, 352] width 7 height 6
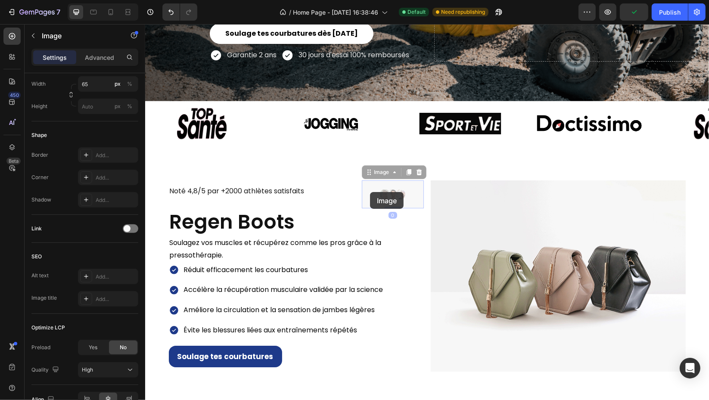
scroll to position [0, 0]
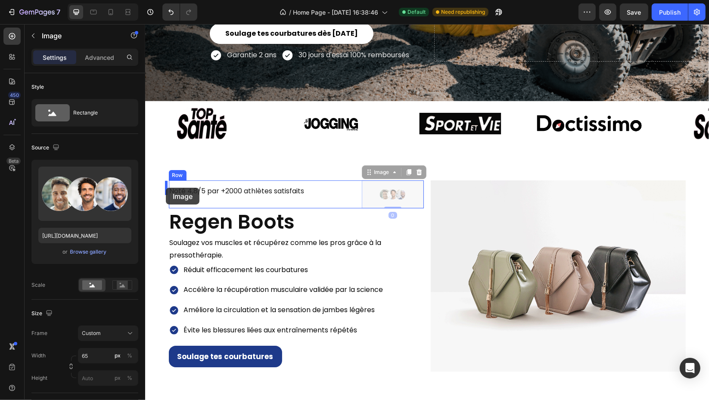
drag, startPoint x: 393, startPoint y: 194, endPoint x: 165, endPoint y: 188, distance: 227.4
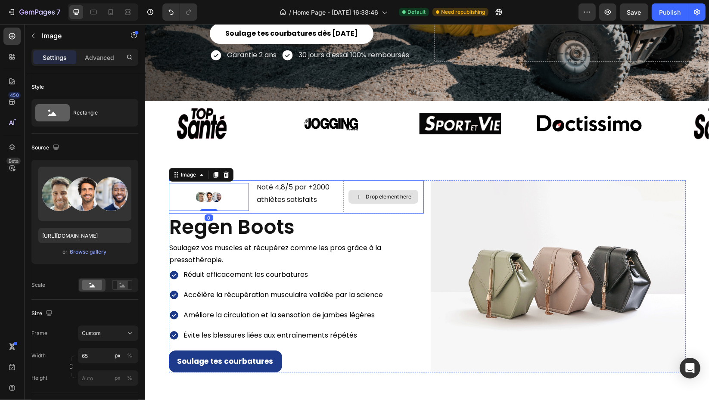
click at [333, 205] on div "Image 0 Noté 4,8/5 par +2000 athlètes satisfaits Text Block Drop element here R…" at bounding box center [295, 196] width 255 height 33
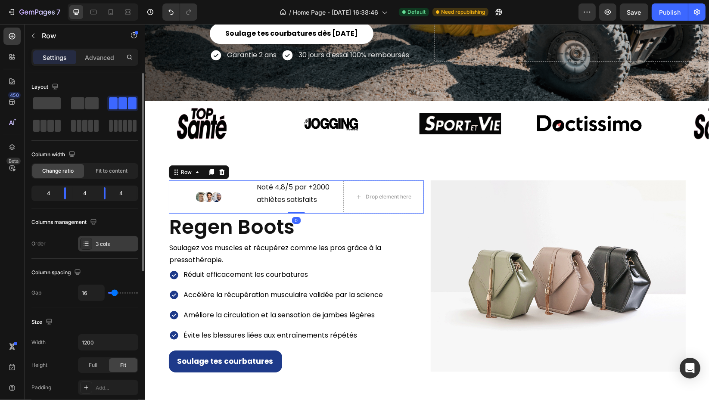
click at [112, 242] on div "3 cols" at bounding box center [116, 244] width 40 height 8
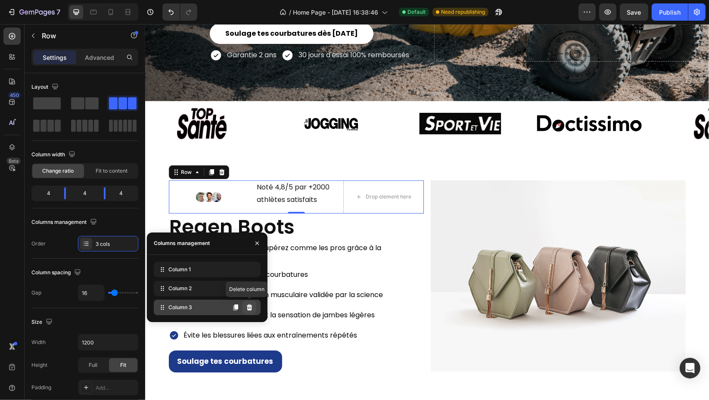
click at [252, 307] on icon at bounding box center [249, 307] width 7 height 7
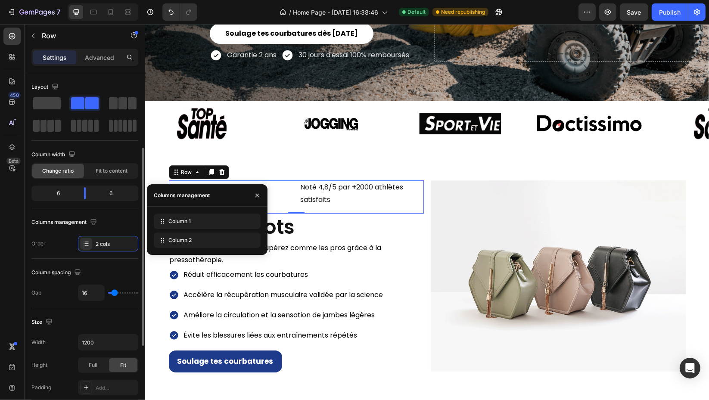
scroll to position [143, 0]
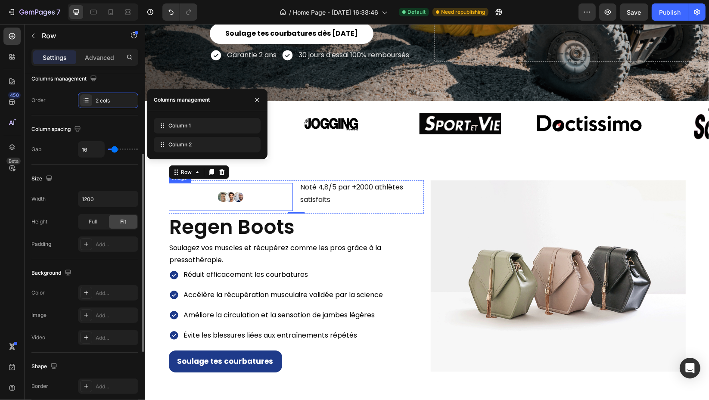
click at [259, 193] on div at bounding box center [230, 197] width 124 height 28
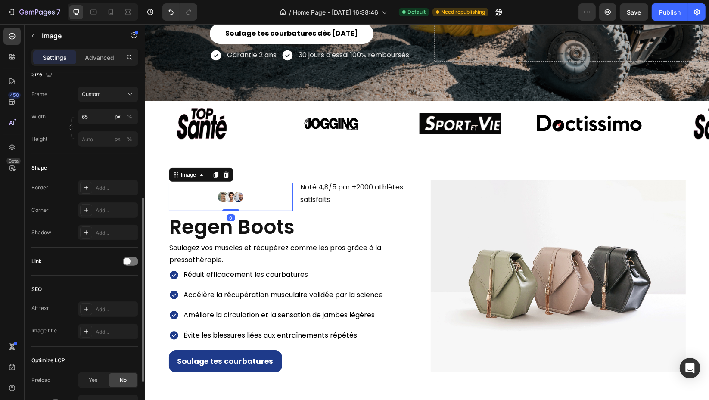
scroll to position [320, 0]
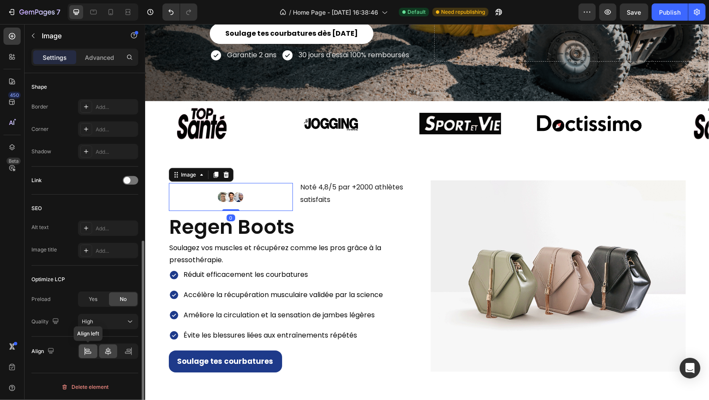
click at [93, 351] on div at bounding box center [88, 351] width 19 height 14
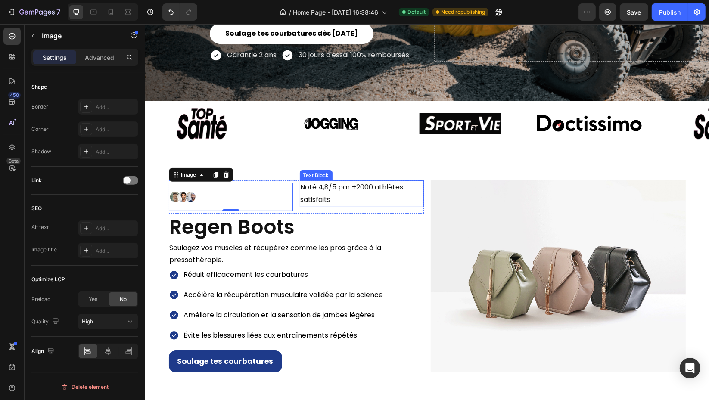
click at [350, 196] on p "Noté 4,8/5 par +2000 athlètes satisfaits" at bounding box center [361, 193] width 122 height 25
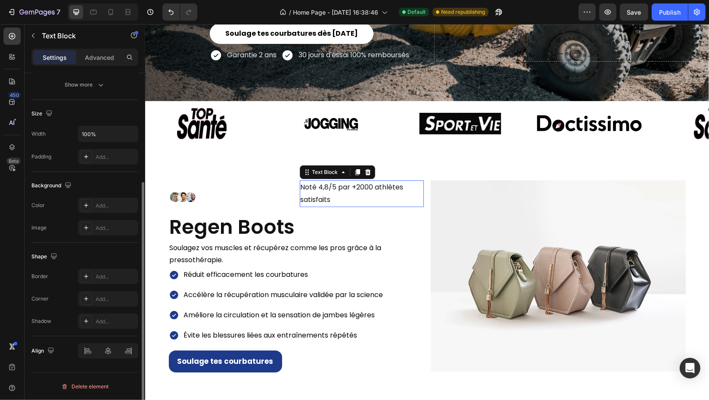
scroll to position [0, 0]
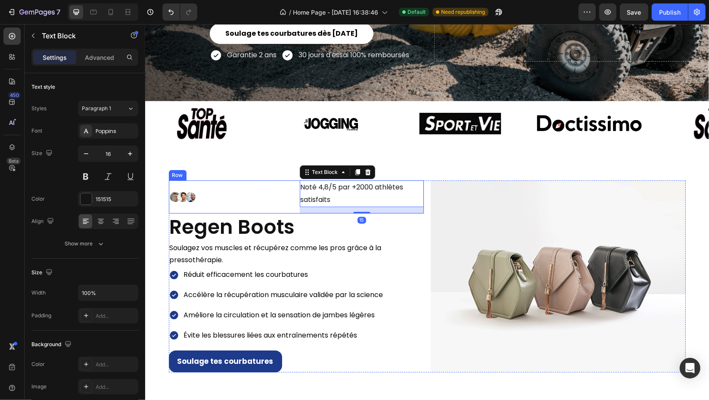
click at [291, 205] on div "Image Noté 4,8/5 par +2000 athlètes satisfaits Text Block 15 Row" at bounding box center [295, 196] width 255 height 33
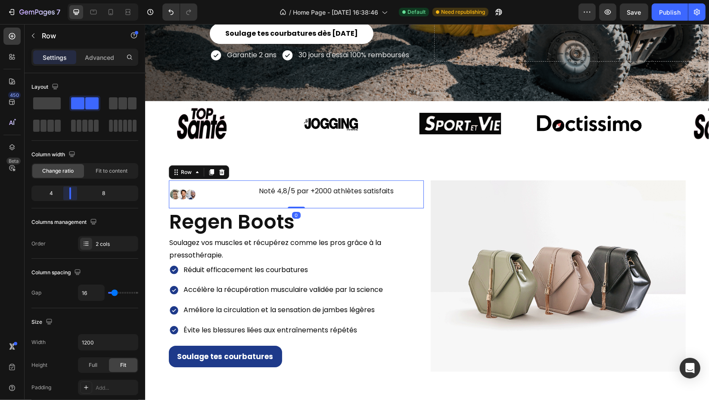
drag, startPoint x: 88, startPoint y: 198, endPoint x: 71, endPoint y: 197, distance: 16.8
click at [71, 0] on body "7 Version history / Home Page - Sep 16, 16:38:46 Default Need republishing Prev…" at bounding box center [354, 0] width 709 height 0
click at [116, 166] on div "Fit to content" at bounding box center [112, 171] width 52 height 14
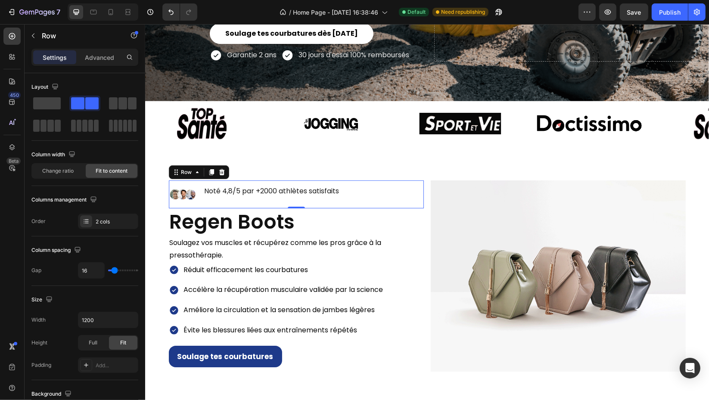
click at [352, 183] on div "Image Noté 4,8/5 par +2000 athlètes satisfaits Text Block Row 0" at bounding box center [295, 194] width 255 height 28
click at [330, 189] on p "Noté 4,8/5 par +2000 athlètes satisfaits" at bounding box center [271, 191] width 135 height 12
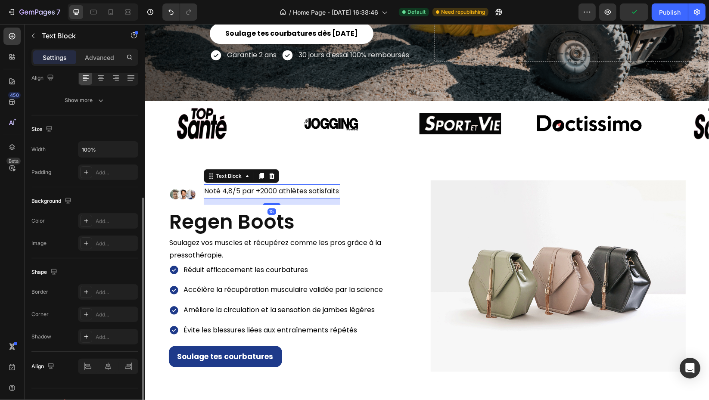
scroll to position [158, 0]
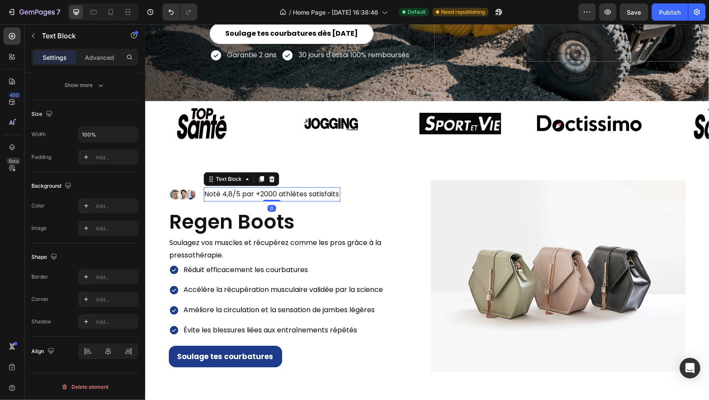
drag, startPoint x: 266, startPoint y: 198, endPoint x: 267, endPoint y: 193, distance: 4.8
click at [267, 193] on div "Noté 4,8/5 par +2000 athlètes satisfaits Text Block 0" at bounding box center [271, 194] width 136 height 14
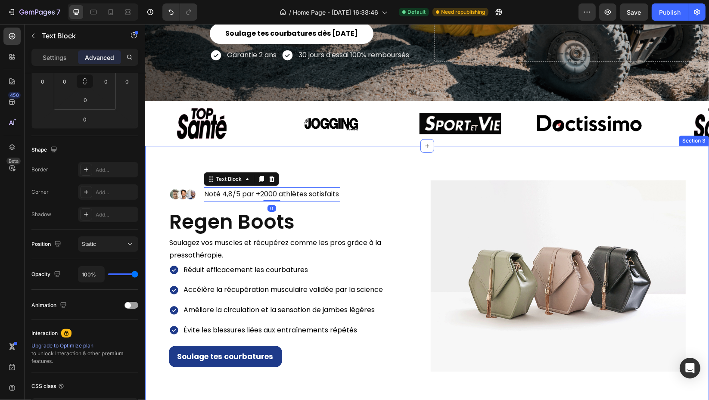
click at [367, 167] on div "Image Noté 4,8/5 par +2000 athlètes satisfaits Text Block 0 Row Regen Boots Hea…" at bounding box center [427, 286] width 564 height 281
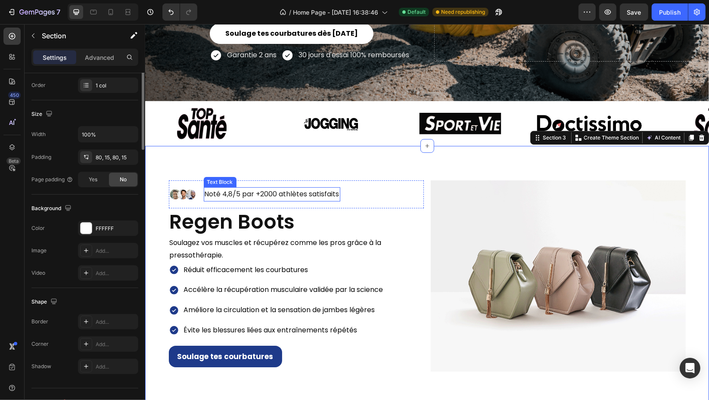
scroll to position [0, 0]
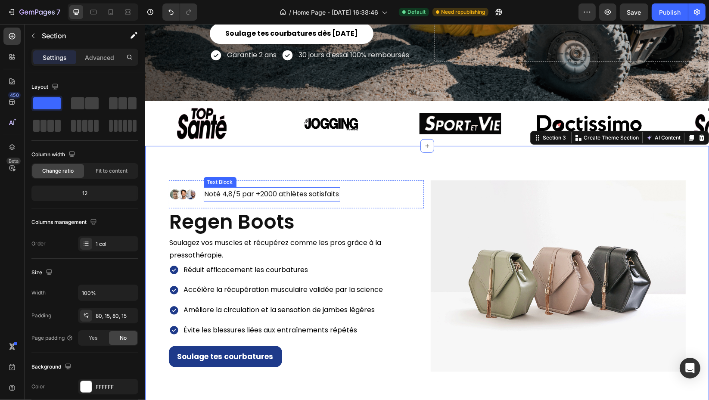
click at [218, 189] on p "Noté 4,8/5 par +2000 athlètes satisfaits" at bounding box center [271, 194] width 135 height 12
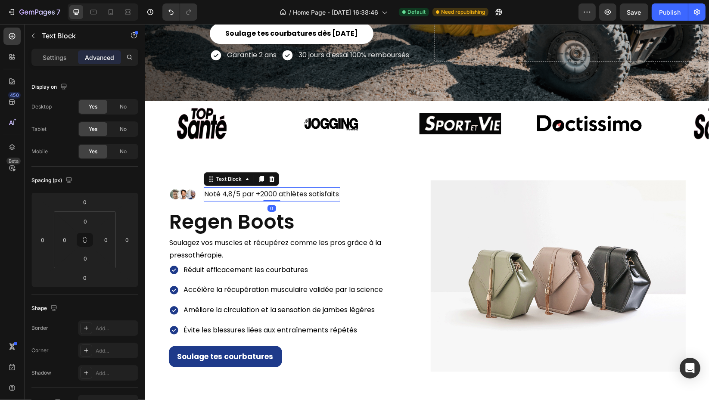
click at [220, 192] on p "Noté 4,8/5 par +2000 athlètes satisfaits" at bounding box center [271, 194] width 135 height 12
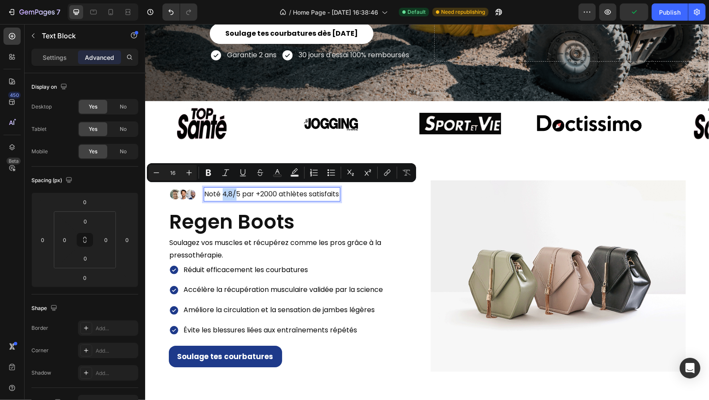
drag, startPoint x: 218, startPoint y: 189, endPoint x: 232, endPoint y: 192, distance: 14.4
click at [232, 192] on p "Noté 4,8/5 par +2000 athlètes satisfaits" at bounding box center [271, 194] width 135 height 12
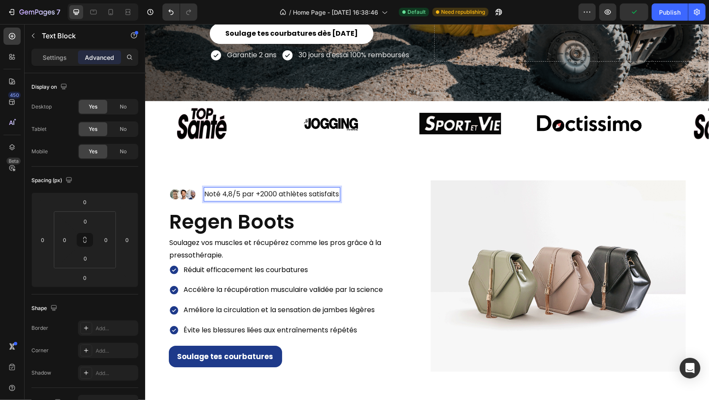
click at [313, 194] on p "Noté 4,8/5 par +2000 athlètes satisfaits" at bounding box center [271, 194] width 135 height 12
click at [59, 52] on div "Settings" at bounding box center [54, 57] width 43 height 14
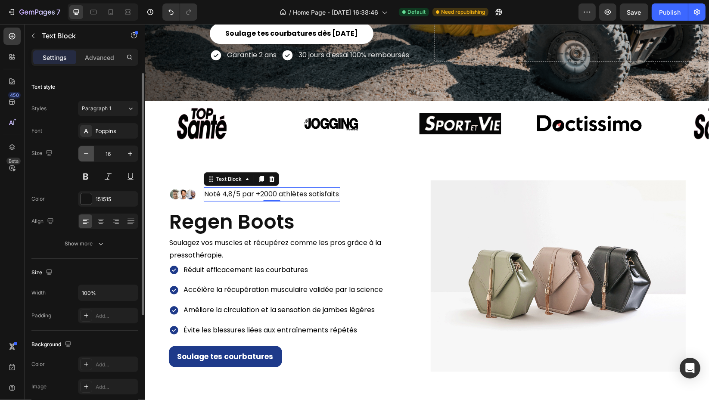
click at [83, 151] on icon "button" at bounding box center [86, 153] width 9 height 9
click at [88, 157] on icon "button" at bounding box center [86, 153] width 9 height 9
type input "14"
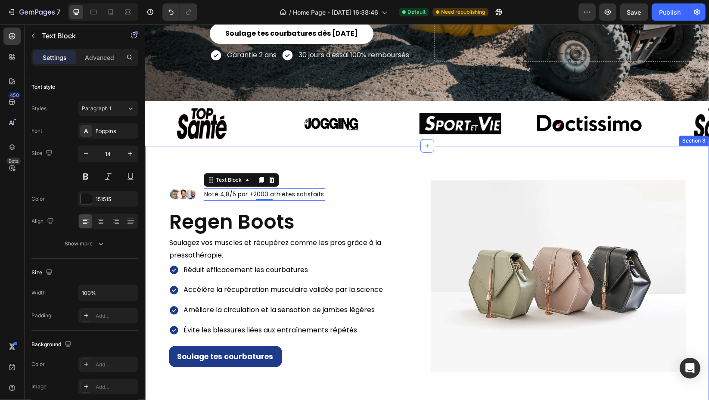
click at [209, 148] on div "Image Noté 4,8/5 par +2000 athlètes satisfaits Text Block 0 Row Regen Boots Hea…" at bounding box center [427, 286] width 564 height 281
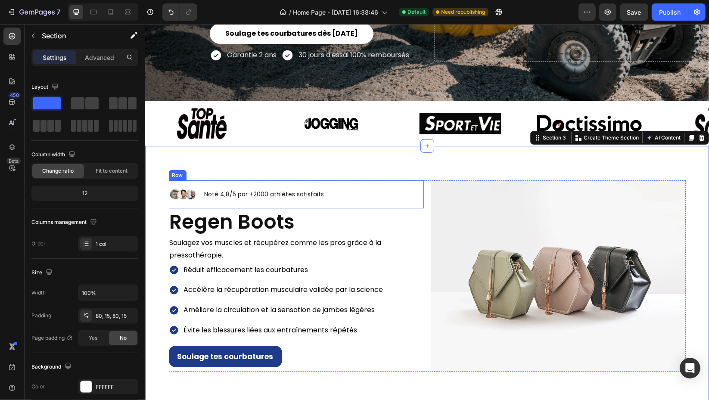
click at [203, 201] on div "Noté 4,8/5 par +2000 athlètes satisfaits Text Block" at bounding box center [263, 194] width 121 height 28
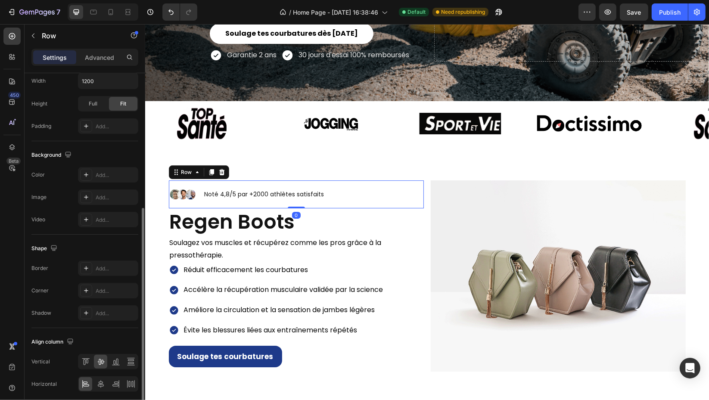
scroll to position [272, 0]
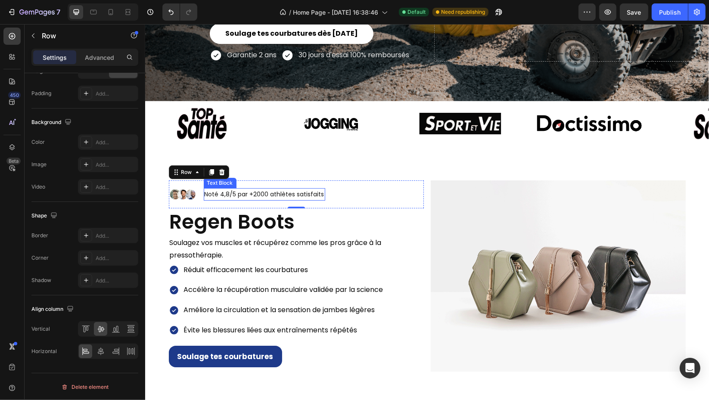
click at [288, 191] on p "Noté 4,8/5 par +2000 athlètes satisfaits" at bounding box center [264, 194] width 120 height 11
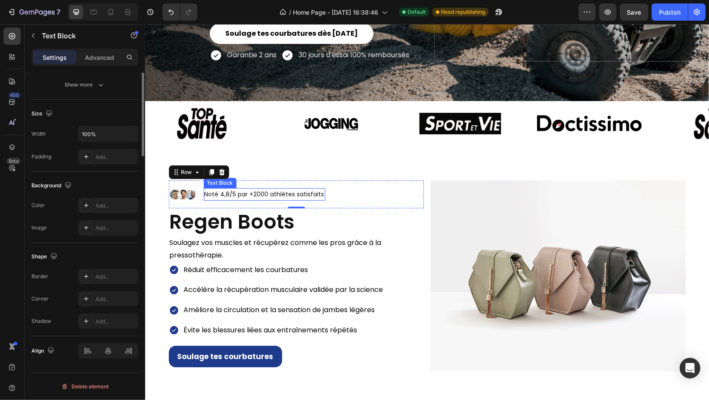
scroll to position [0, 0]
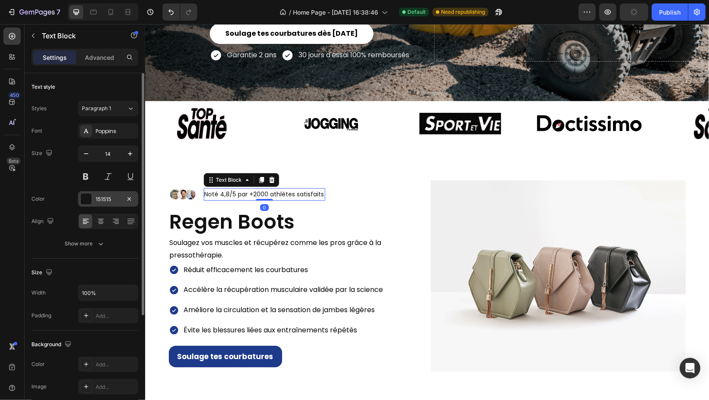
click at [108, 198] on div "151515" at bounding box center [108, 199] width 25 height 8
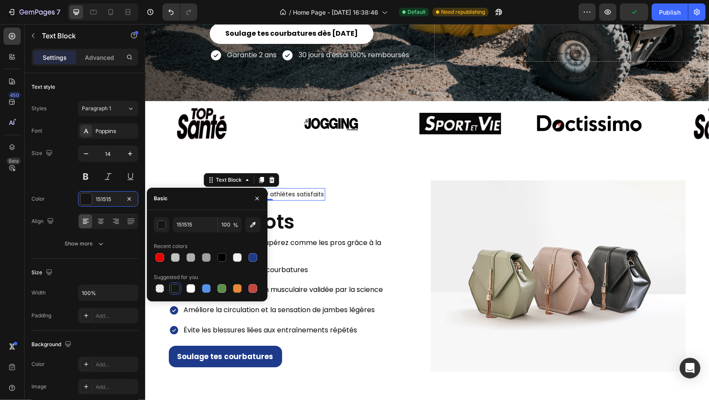
click at [228, 257] on div at bounding box center [207, 257] width 107 height 12
click at [222, 257] on div at bounding box center [221, 257] width 9 height 9
type input "000000"
click at [350, 165] on div "Image Noté 4,8/5 par +2000 athlètes satisfaits Text Block 0 Row Regen Boots Hea…" at bounding box center [427, 286] width 564 height 281
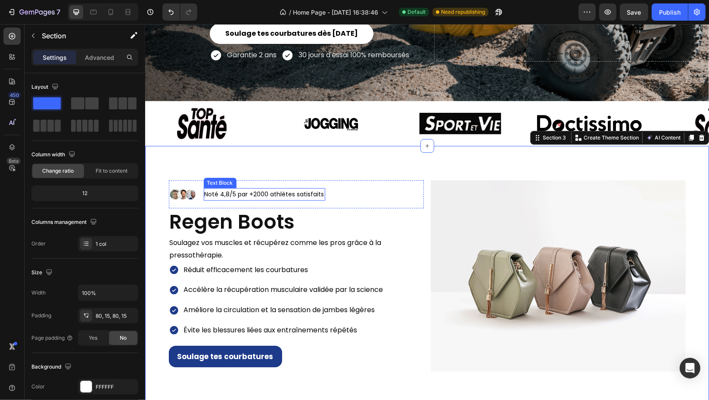
click at [219, 192] on p "Noté 4,8/5 par +2000 athlètes satisfaits" at bounding box center [264, 194] width 120 height 11
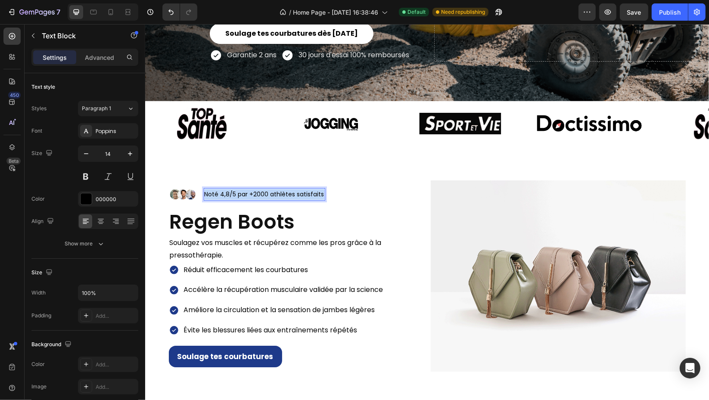
click at [219, 192] on p "Noté 4,8/5 par +2000 athlètes satisfaits" at bounding box center [264, 194] width 120 height 11
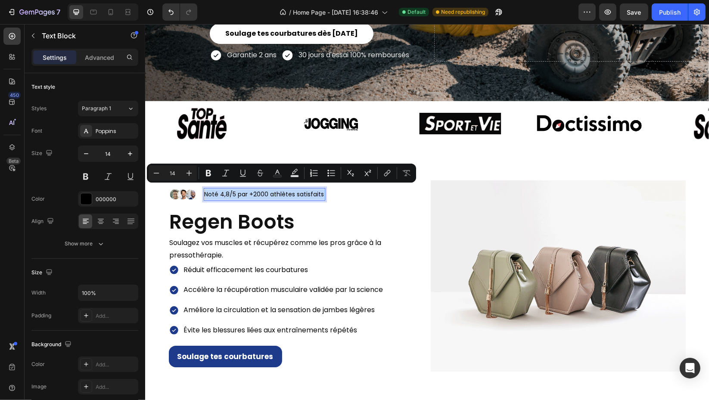
click at [219, 192] on p "Noté 4,8/5 par +2000 athlètes satisfaits" at bounding box center [264, 194] width 120 height 11
drag, startPoint x: 216, startPoint y: 189, endPoint x: 230, endPoint y: 190, distance: 14.2
click at [230, 190] on p "Noté 4,8/5 par +2000 athlètes satisfaits" at bounding box center [264, 194] width 120 height 11
click at [278, 173] on icon "Editor contextual toolbar" at bounding box center [277, 173] width 9 height 9
type input "000000"
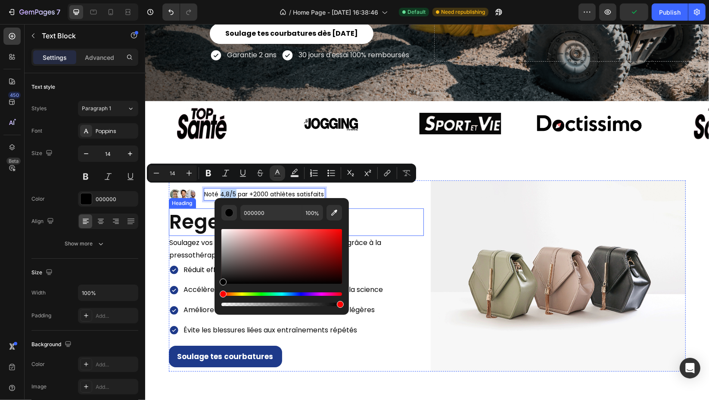
click at [375, 210] on h2 "Regen Boots" at bounding box center [295, 222] width 255 height 28
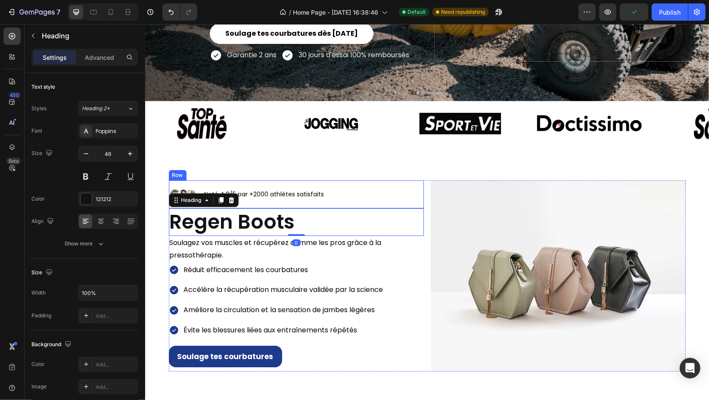
click at [344, 180] on div "Image Noté 4,8/5 par +2000 athlètes satisfaits Text Block Row" at bounding box center [295, 194] width 255 height 28
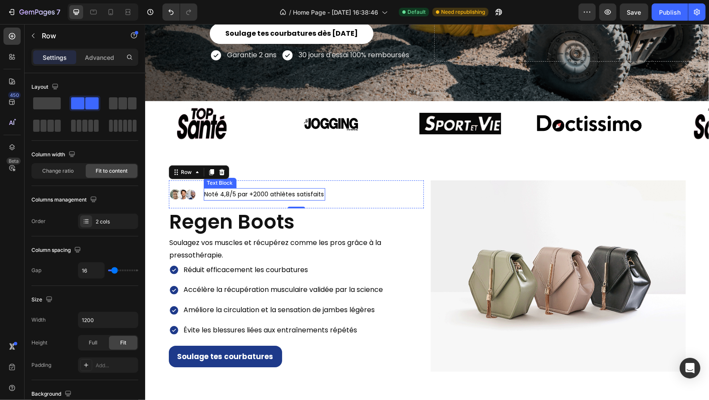
click at [222, 190] on p "Noté 4,8/5 par +2000 athlètes satisfaits" at bounding box center [264, 194] width 120 height 11
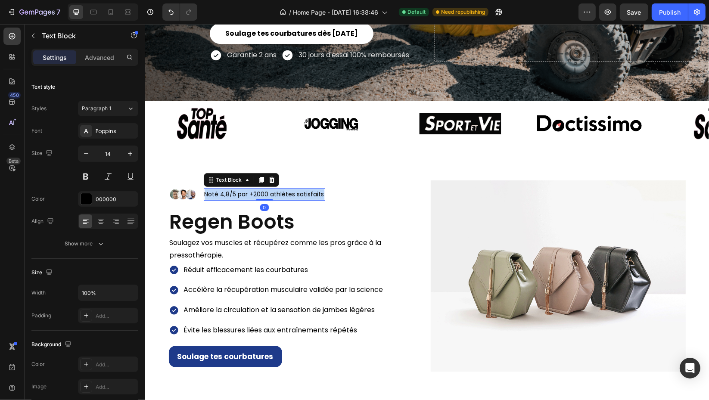
click at [222, 190] on p "Noté 4,8/5 par +2000 athlètes satisfaits" at bounding box center [264, 194] width 120 height 11
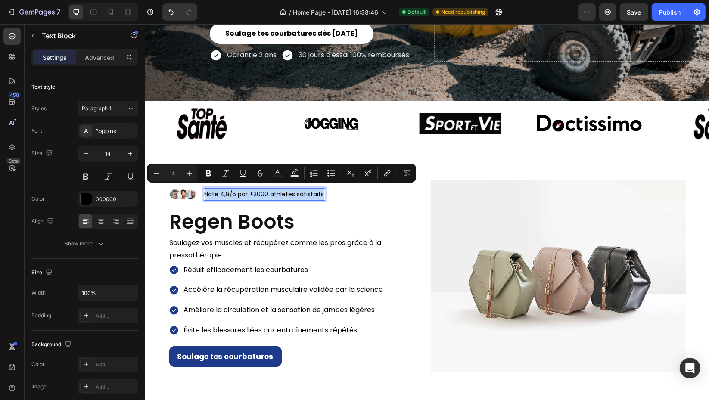
click at [222, 190] on p "Noté 4,8/5 par +2000 athlètes satisfaits" at bounding box center [264, 194] width 120 height 11
click at [219, 191] on p "Noté 4,8/5 par +2000 athlètes satisfaits" at bounding box center [264, 194] width 120 height 11
drag, startPoint x: 217, startPoint y: 191, endPoint x: 231, endPoint y: 191, distance: 13.3
click at [231, 191] on p "Noté 4,8/5 par +2000 athlètes satisfaits" at bounding box center [264, 194] width 120 height 11
click at [277, 174] on icon "Editor contextual toolbar" at bounding box center [277, 173] width 9 height 9
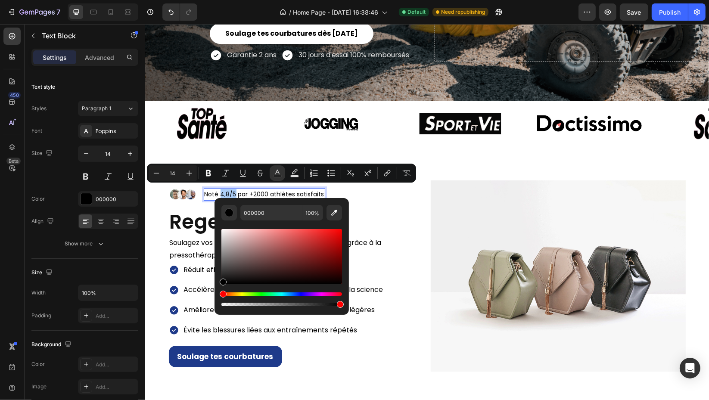
click at [255, 289] on div "Editor contextual toolbar" at bounding box center [281, 267] width 121 height 81
click at [257, 291] on div "Editor contextual toolbar" at bounding box center [281, 267] width 121 height 81
click at [259, 294] on div "Hue" at bounding box center [281, 293] width 121 height 3
click at [263, 291] on div "Editor contextual toolbar" at bounding box center [281, 267] width 121 height 81
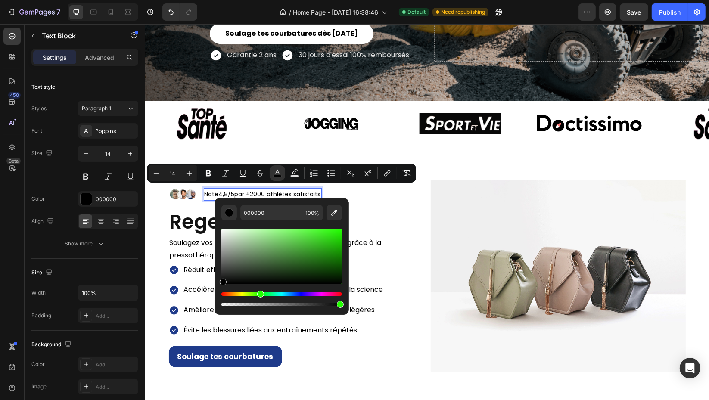
drag, startPoint x: 232, startPoint y: 294, endPoint x: 259, endPoint y: 295, distance: 27.1
click at [259, 295] on div "Hue" at bounding box center [260, 294] width 7 height 7
drag, startPoint x: 226, startPoint y: 280, endPoint x: 315, endPoint y: 229, distance: 102.6
click at [315, 229] on div "Editor contextual toolbar" at bounding box center [281, 256] width 121 height 55
drag, startPoint x: 471, startPoint y: 257, endPoint x: 349, endPoint y: 249, distance: 122.1
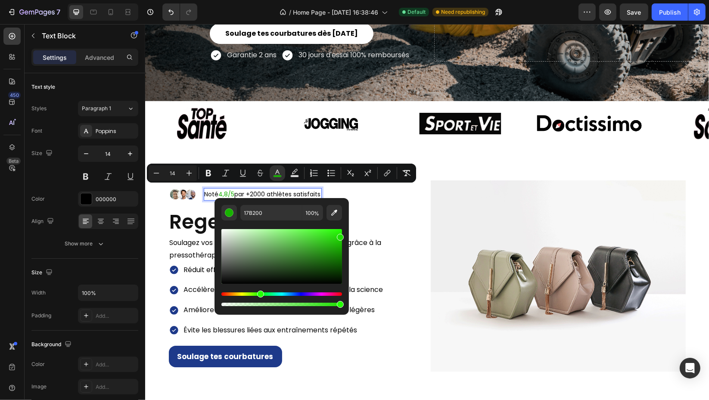
drag, startPoint x: 341, startPoint y: 245, endPoint x: 346, endPoint y: 235, distance: 10.8
click at [346, 235] on div "17B200 100 %" at bounding box center [281, 253] width 134 height 110
type input "1DE000"
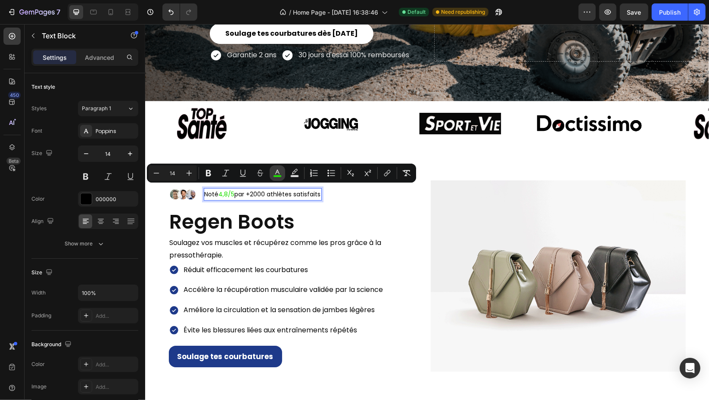
click at [278, 171] on icon "Editor contextual toolbar" at bounding box center [277, 173] width 9 height 9
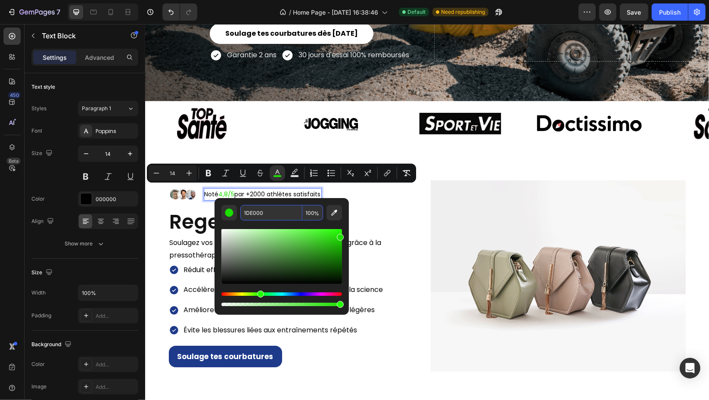
click at [281, 208] on input "1DE000" at bounding box center [271, 212] width 62 height 15
paste input "Noté 4,8/5 par +500 athlètes satisfaits"
type input "Noté 4,8/5 par +500 athlètes satisfaits"
click at [285, 210] on input "Noté 4,8/5 par +500 athlètes satisfaits" at bounding box center [271, 212] width 62 height 15
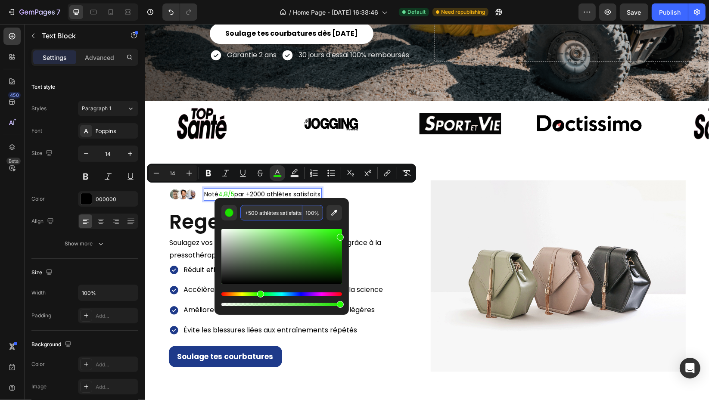
click at [285, 210] on input "Noté 4,8/5 par +500 athlètes satisfaits" at bounding box center [271, 212] width 62 height 15
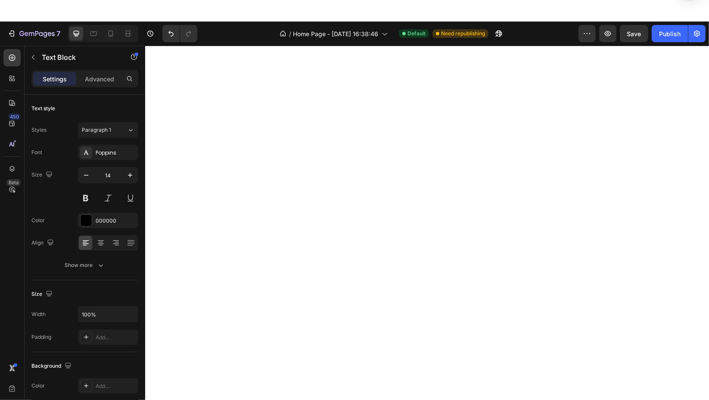
scroll to position [191, 0]
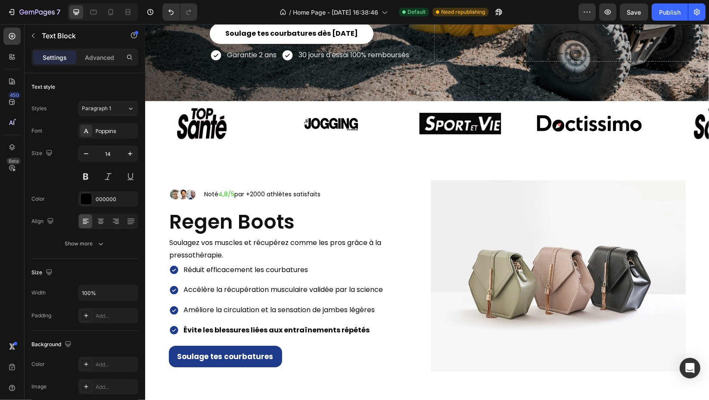
click at [218, 190] on span "4,8/5" at bounding box center [226, 194] width 16 height 9
drag, startPoint x: 219, startPoint y: 189, endPoint x: 224, endPoint y: 189, distance: 5.7
click at [224, 190] on span "4,8/5" at bounding box center [226, 194] width 16 height 9
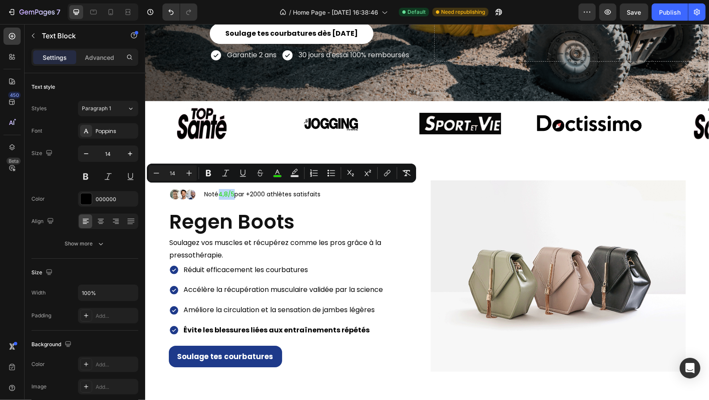
drag, startPoint x: 216, startPoint y: 190, endPoint x: 231, endPoint y: 191, distance: 15.5
click at [231, 191] on p "Noté 4,8/5 par +2000 athlètes satisfaits" at bounding box center [262, 194] width 116 height 11
click at [280, 172] on icon "Editor contextual toolbar" at bounding box center [277, 173] width 9 height 9
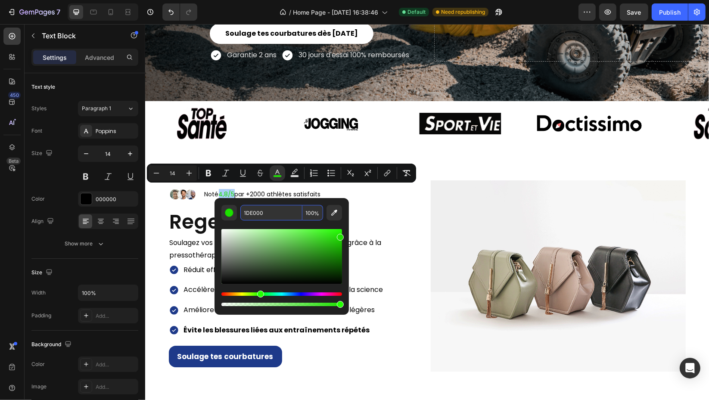
click at [267, 209] on input "1DE000" at bounding box center [271, 212] width 62 height 15
paste input "00b67a"
type input "00B67A"
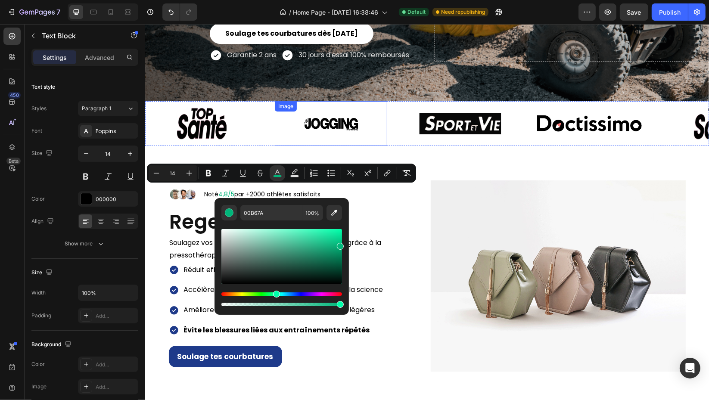
click at [322, 123] on img at bounding box center [330, 123] width 112 height 45
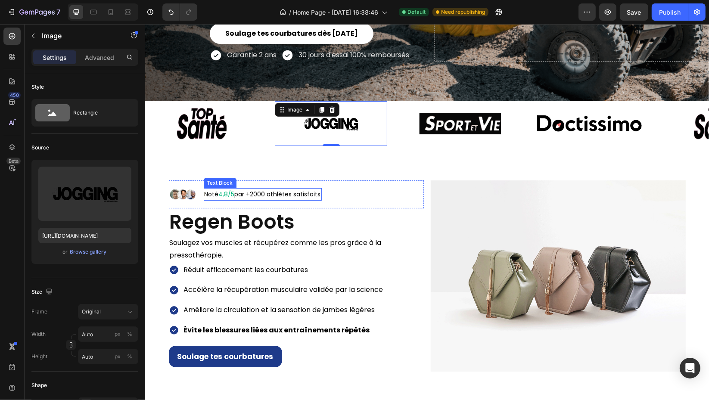
click at [288, 192] on p "Noté 4,8/5 par +2000 athlètes satisfaits" at bounding box center [262, 194] width 116 height 11
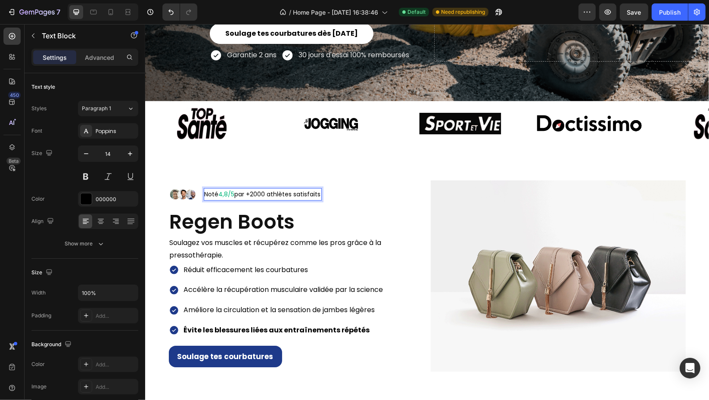
click at [250, 190] on p "Noté 4,8/5 par +2000 athlètes satisfaits" at bounding box center [262, 194] width 116 height 11
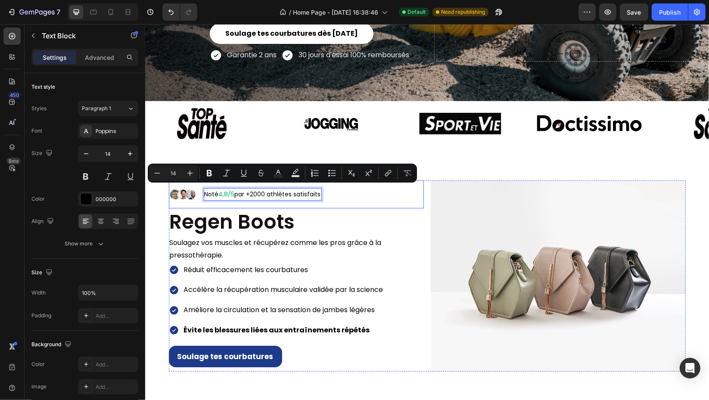
drag, startPoint x: 247, startPoint y: 190, endPoint x: 322, endPoint y: 193, distance: 74.5
click at [322, 193] on div "Image Noté 4,8/5 par +2000 athlètes satisfaits Text Block 0 Row" at bounding box center [295, 194] width 255 height 28
click at [282, 177] on rect "Editor contextual toolbar" at bounding box center [278, 176] width 8 height 2
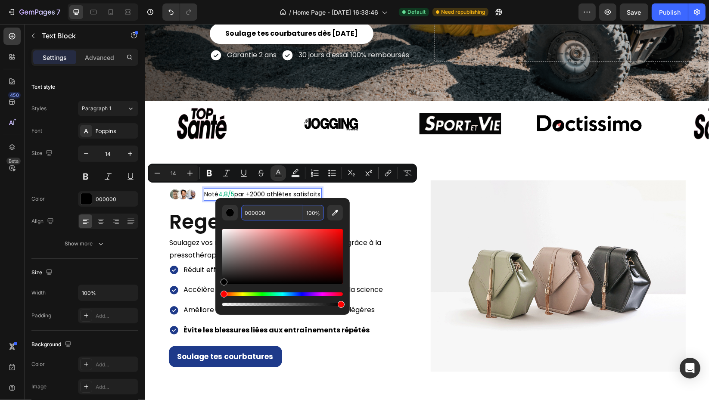
click at [278, 210] on input "000000" at bounding box center [272, 212] width 62 height 15
paste input "b67a"
type input "00B67A"
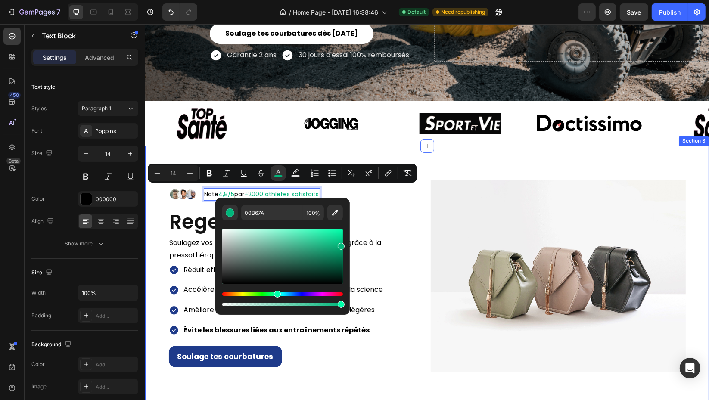
click at [390, 146] on div "Image Noté 4,8/5 par +2000 athlètes satisfaits Text Block 0 Row Regen Boots Hea…" at bounding box center [427, 286] width 564 height 281
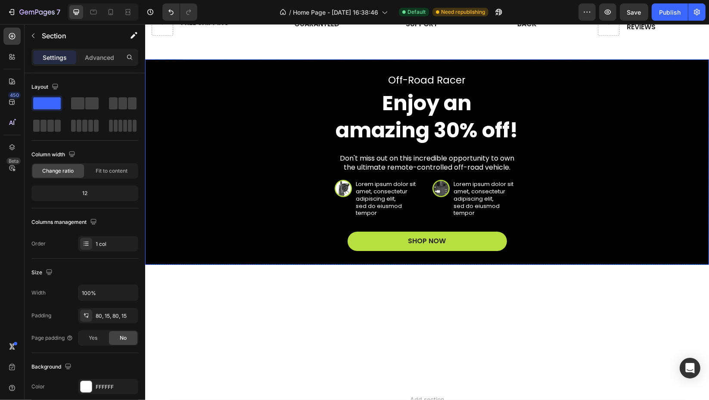
scroll to position [632, 0]
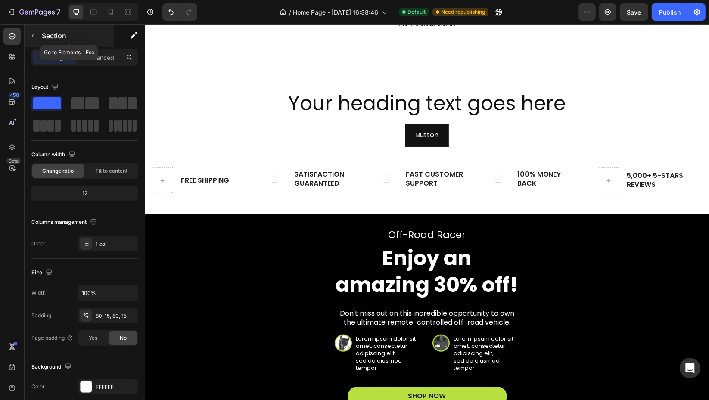
click at [34, 32] on icon "button" at bounding box center [33, 35] width 7 height 7
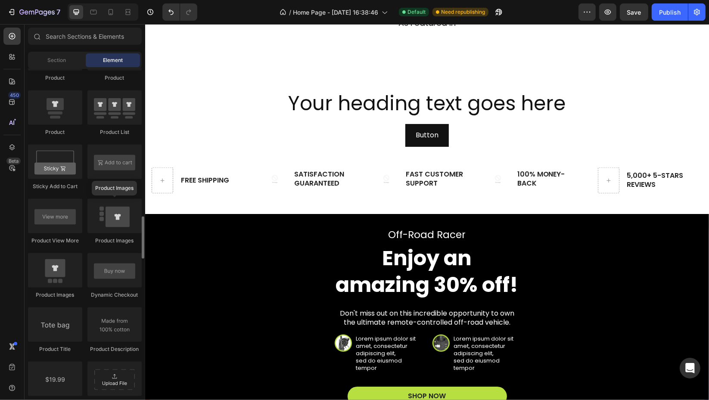
scroll to position [1243, 0]
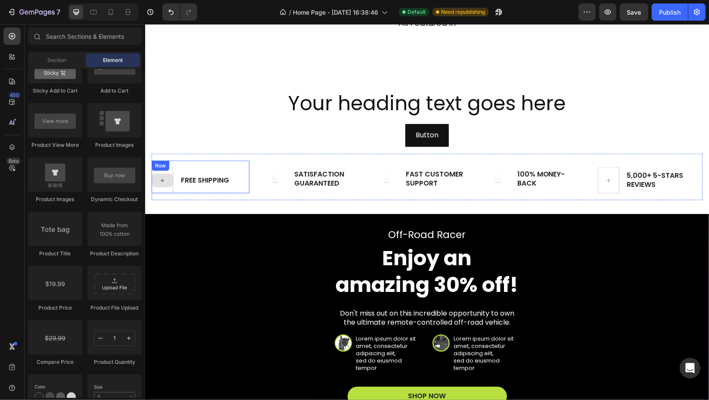
click at [163, 184] on icon at bounding box center [161, 180] width 7 height 7
click at [274, 191] on img at bounding box center [274, 178] width 23 height 23
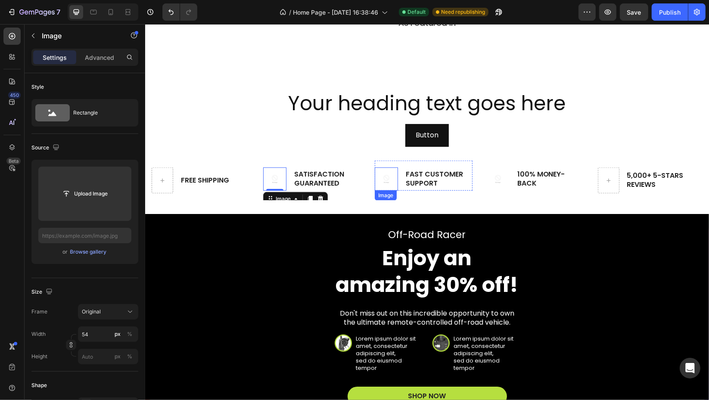
click at [386, 191] on img at bounding box center [385, 178] width 23 height 23
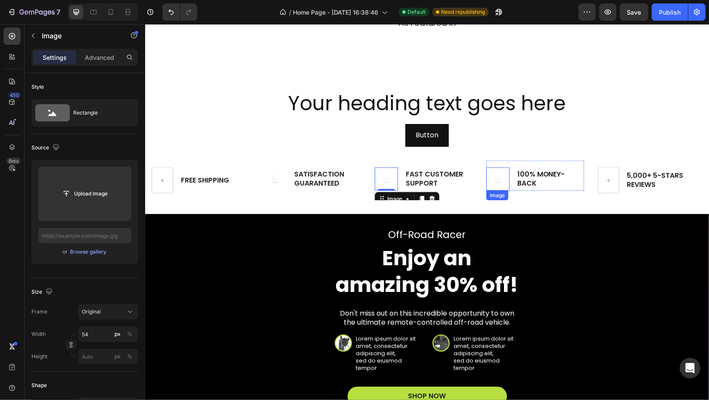
click at [499, 191] on img at bounding box center [497, 178] width 23 height 23
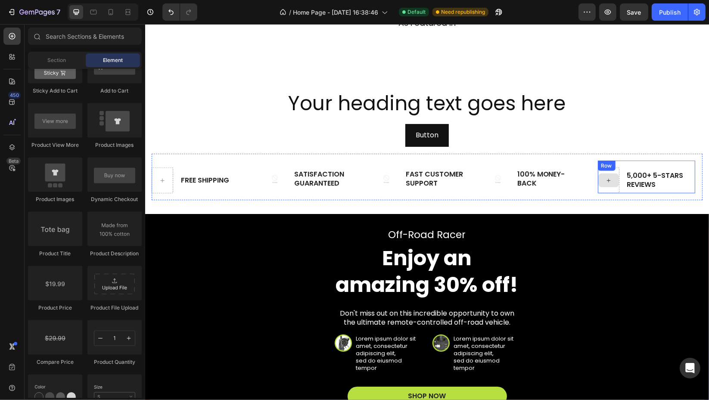
click at [610, 184] on icon at bounding box center [607, 180] width 7 height 7
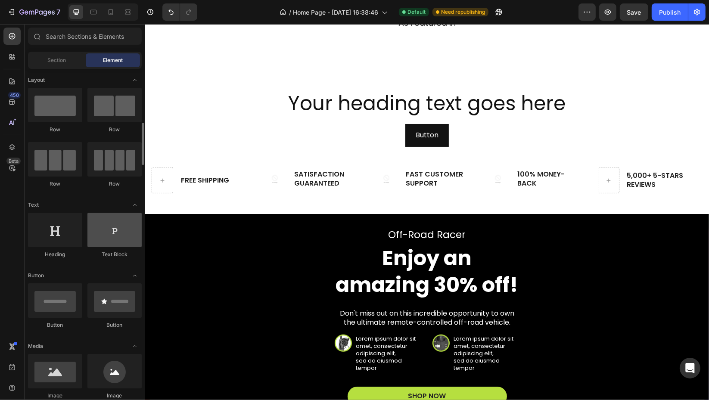
scroll to position [96, 0]
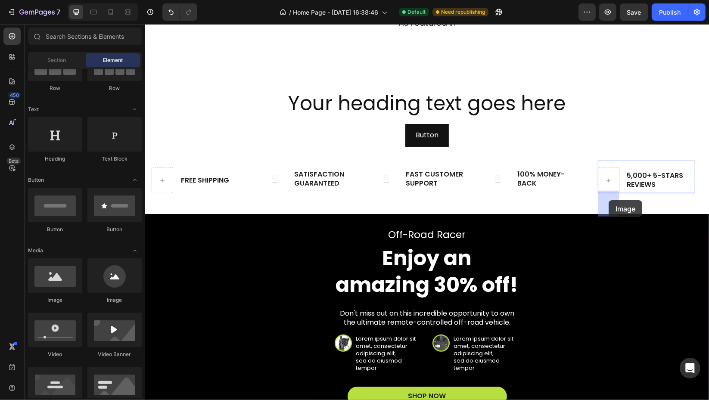
drag, startPoint x: 195, startPoint y: 302, endPoint x: 608, endPoint y: 200, distance: 425.3
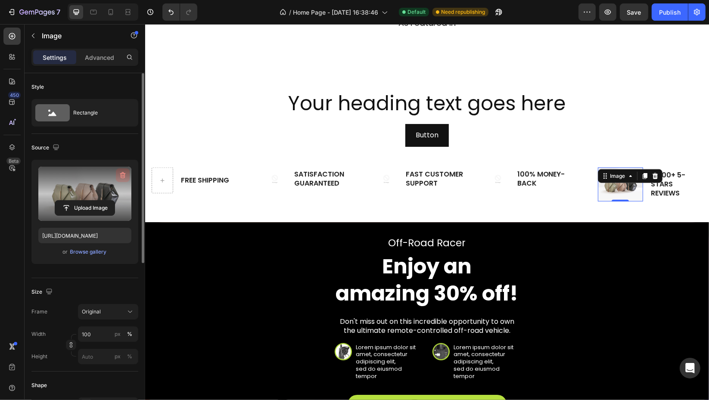
click at [123, 177] on icon "button" at bounding box center [122, 175] width 9 height 9
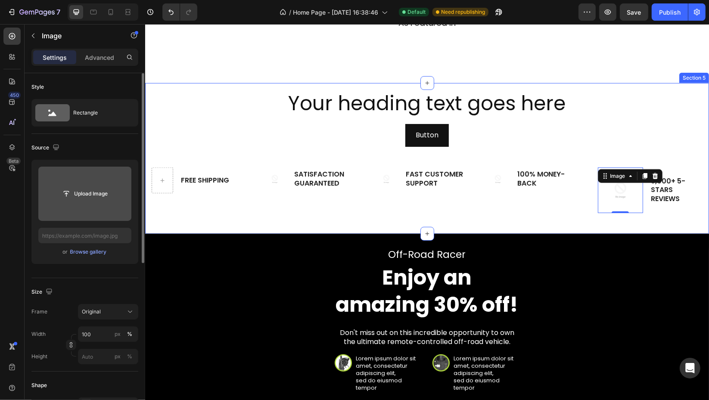
click at [627, 118] on div "Your heading text goes here" at bounding box center [426, 104] width 551 height 28
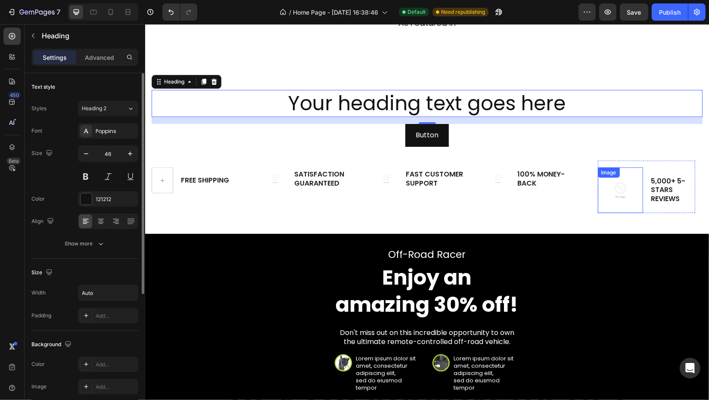
click at [631, 213] on img at bounding box center [619, 189] width 45 height 45
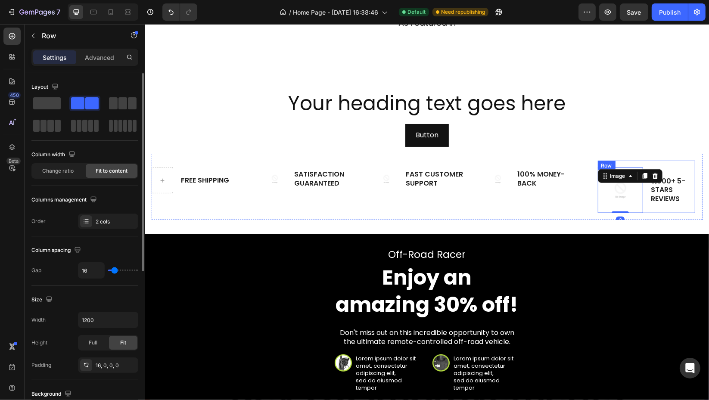
click at [689, 191] on div "5,000+ 5-Stars Reviews Text Block" at bounding box center [671, 189] width 45 height 45
click at [651, 172] on icon at bounding box center [650, 169] width 6 height 6
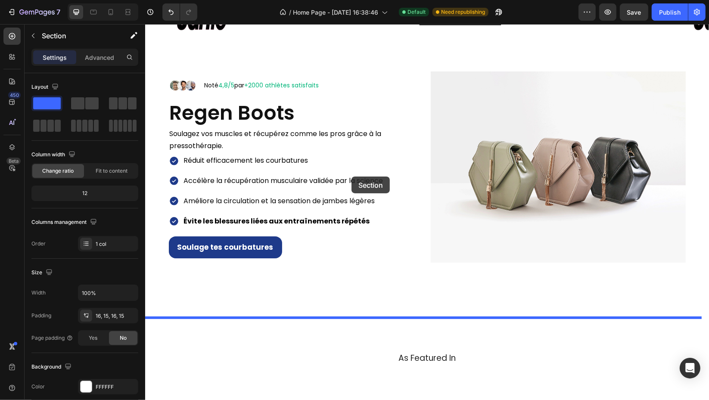
scroll to position [393, 0]
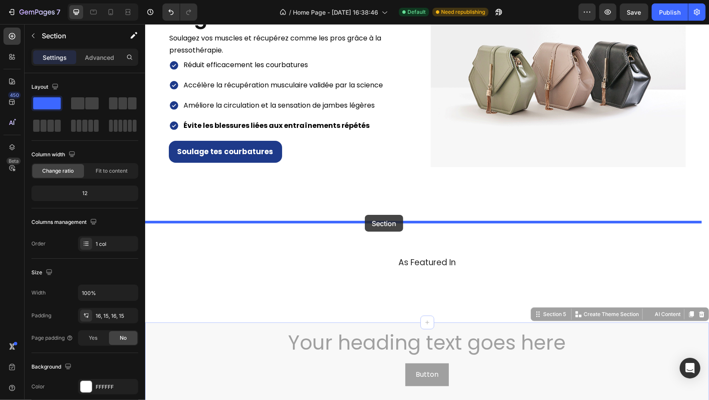
drag, startPoint x: 149, startPoint y: 159, endPoint x: 364, endPoint y: 215, distance: 222.3
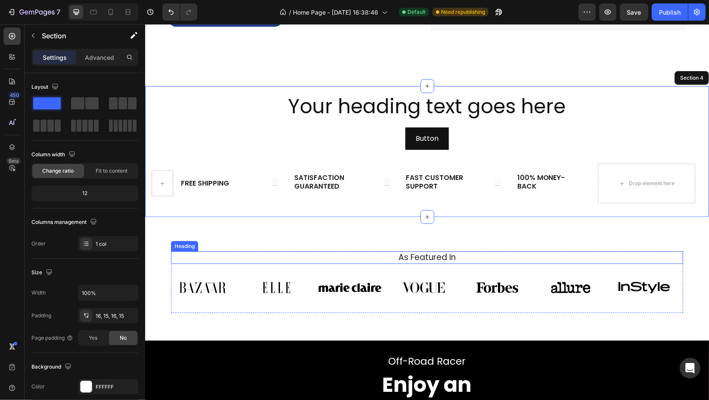
scroll to position [536, 0]
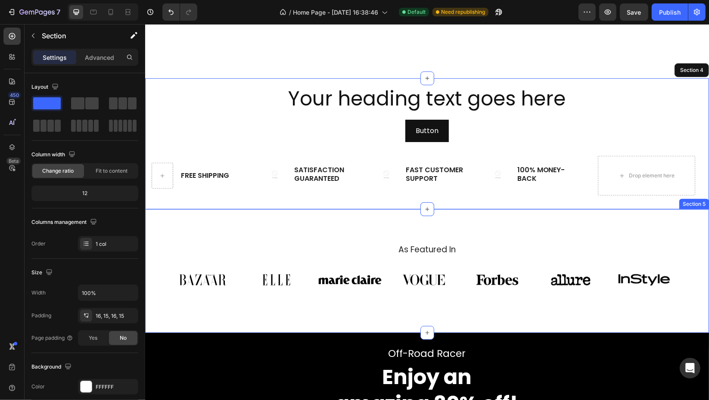
click at [551, 226] on div "As Featured In Heading Image Image Image Image Image Image Image Carousel Row S…" at bounding box center [427, 271] width 564 height 124
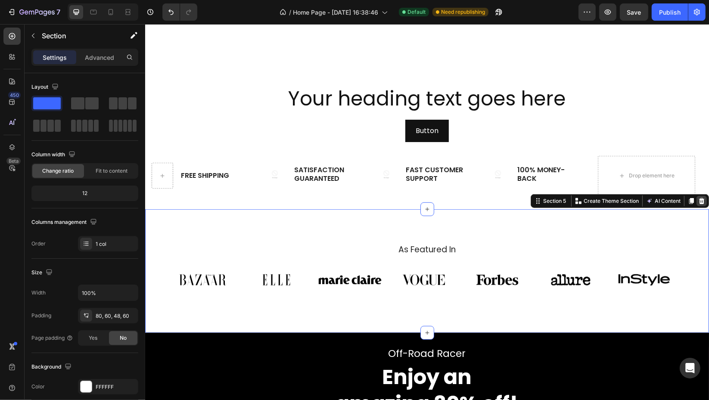
click at [698, 200] on icon at bounding box center [701, 201] width 6 height 6
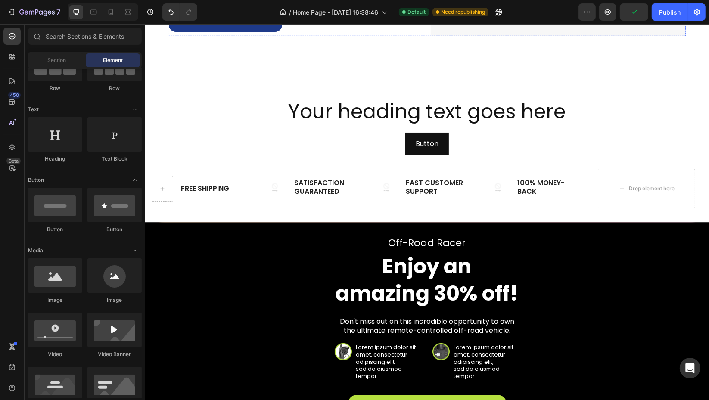
scroll to position [526, 0]
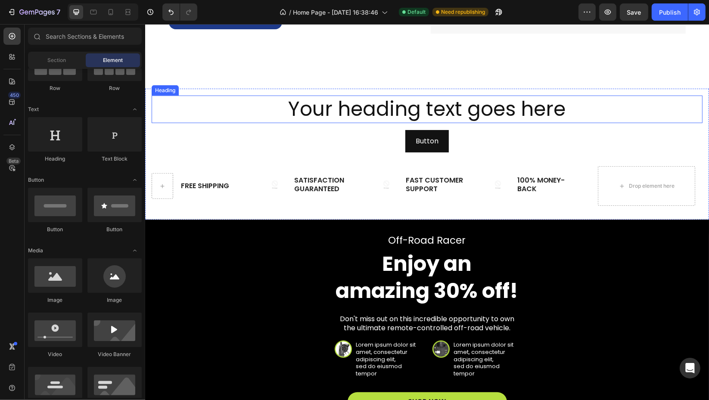
click at [394, 110] on h2 "Your heading text goes here" at bounding box center [426, 110] width 279 height 28
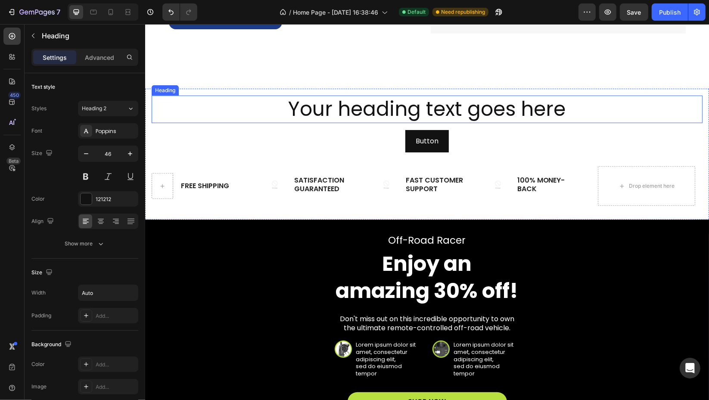
click at [394, 110] on h2 "Your heading text goes here" at bounding box center [426, 110] width 279 height 28
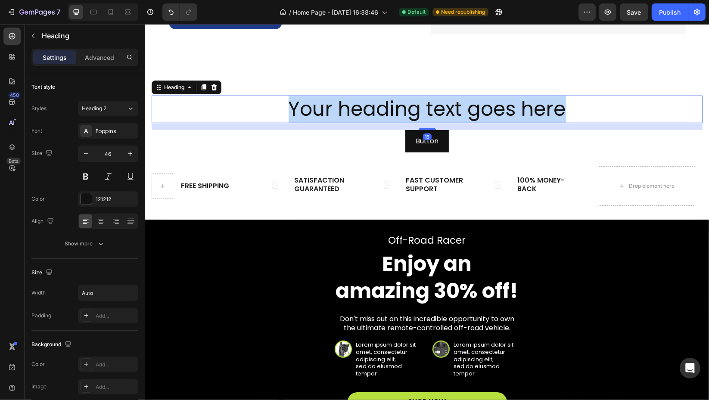
click at [394, 110] on p "Your heading text goes here" at bounding box center [426, 109] width 277 height 26
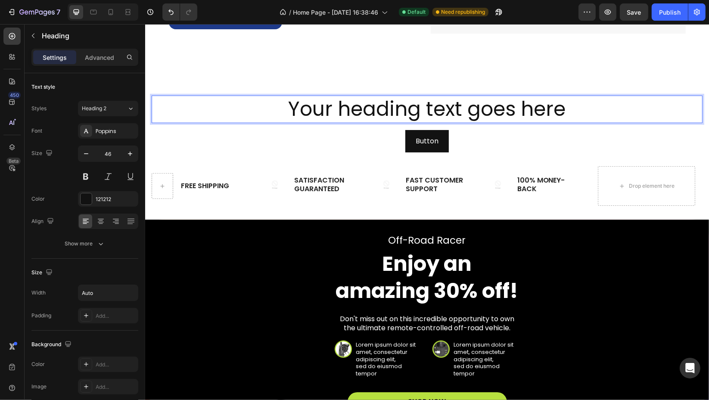
click at [323, 108] on p "Your heading text goes here" at bounding box center [426, 109] width 277 height 26
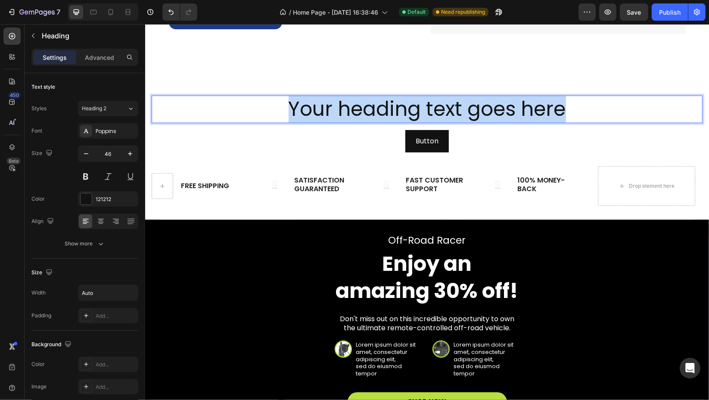
click at [323, 108] on p "Your heading text goes here" at bounding box center [426, 109] width 277 height 26
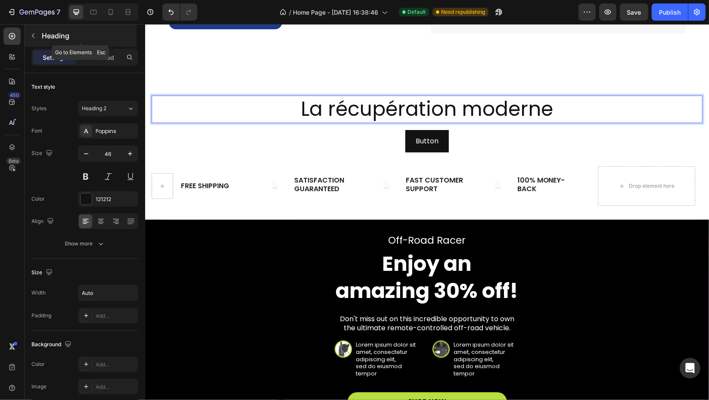
click at [34, 33] on icon "button" at bounding box center [33, 35] width 7 height 7
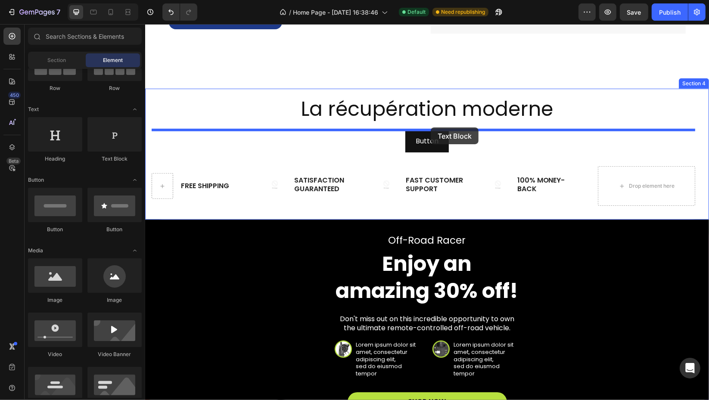
drag, startPoint x: 263, startPoint y: 162, endPoint x: 430, endPoint y: 127, distance: 171.1
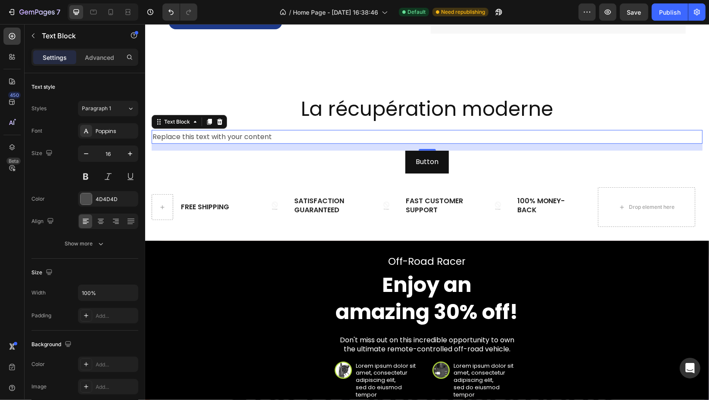
click at [341, 136] on div "Replace this text with your content" at bounding box center [426, 137] width 551 height 14
click at [341, 136] on p "Replace this text with your content" at bounding box center [426, 137] width 549 height 12
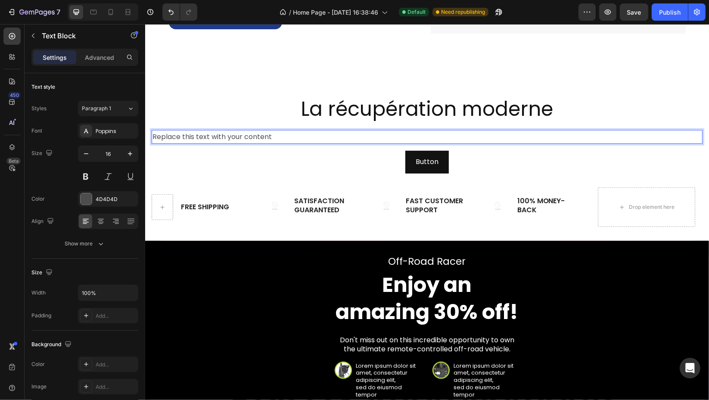
click at [341, 136] on p "Replace this text with your content" at bounding box center [426, 137] width 549 height 12
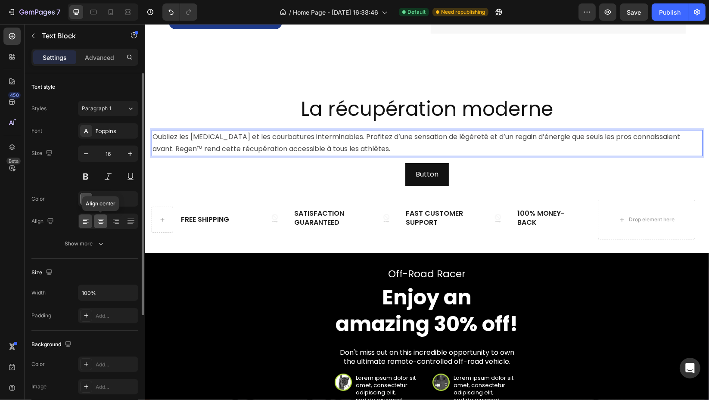
click at [102, 219] on icon at bounding box center [100, 221] width 9 height 9
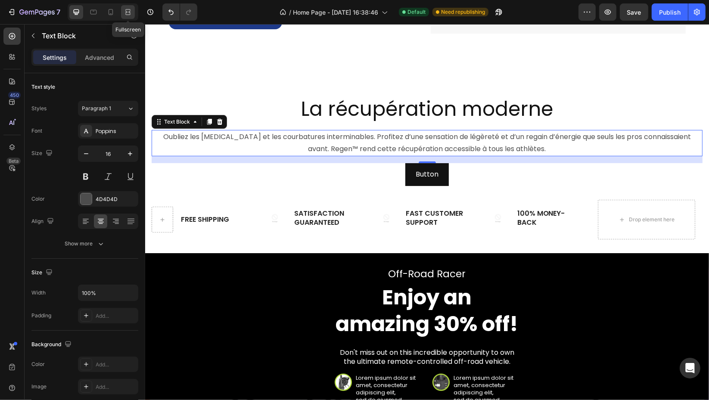
click at [125, 11] on icon at bounding box center [128, 12] width 9 height 9
